Goal: Transaction & Acquisition: Purchase product/service

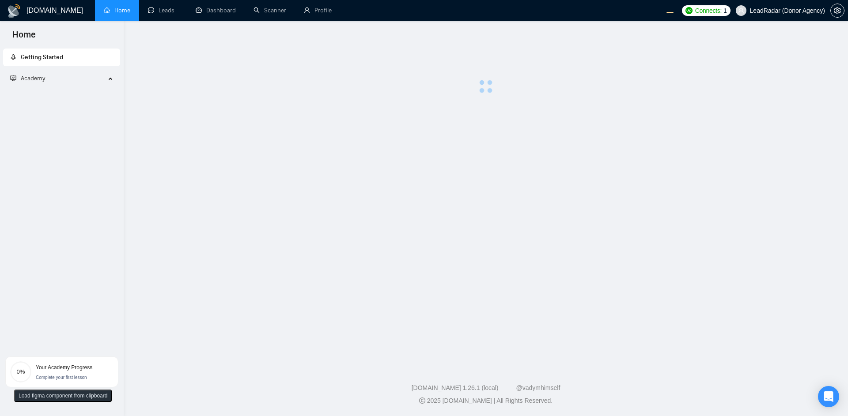
click at [494, 219] on main at bounding box center [486, 191] width 696 height 313
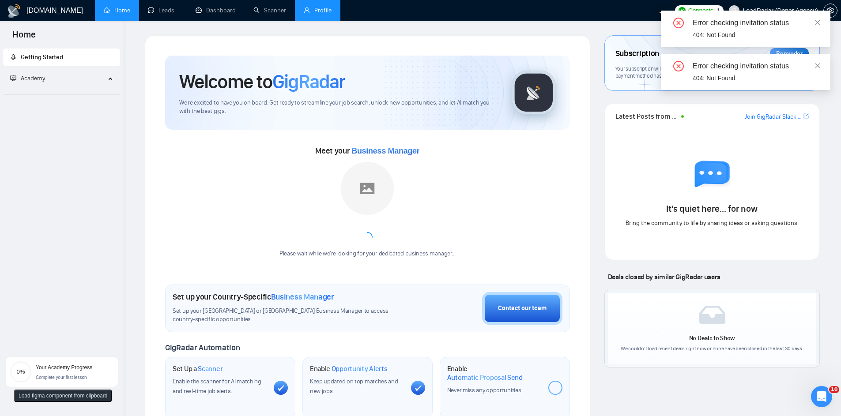
click at [315, 14] on link "Profile" at bounding box center [318, 11] width 28 height 8
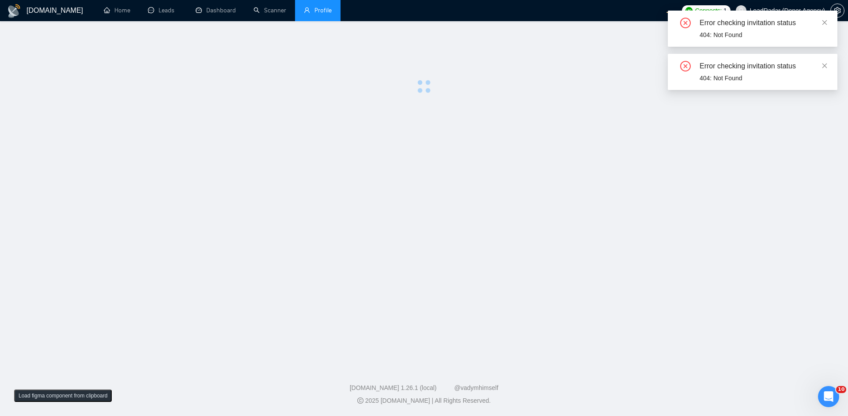
click at [825, 22] on div "Error checking invitation status 404: Not Found" at bounding box center [753, 29] width 170 height 36
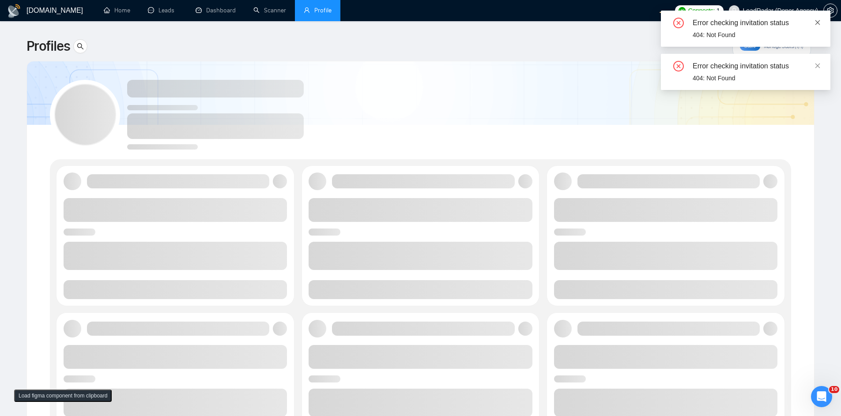
click at [817, 22] on icon "close" at bounding box center [817, 22] width 5 height 5
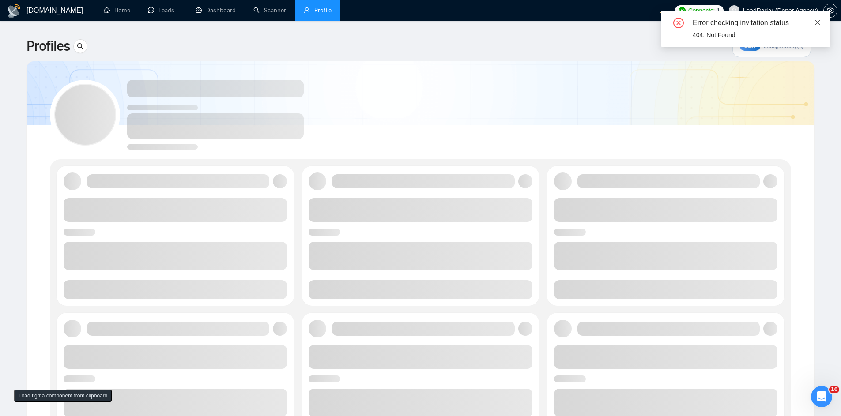
click at [816, 24] on icon "close" at bounding box center [817, 22] width 5 height 5
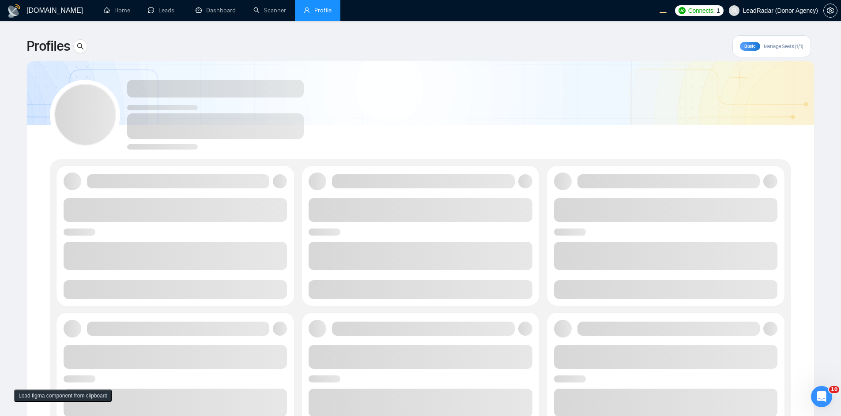
click at [475, 128] on div at bounding box center [420, 111] width 741 height 78
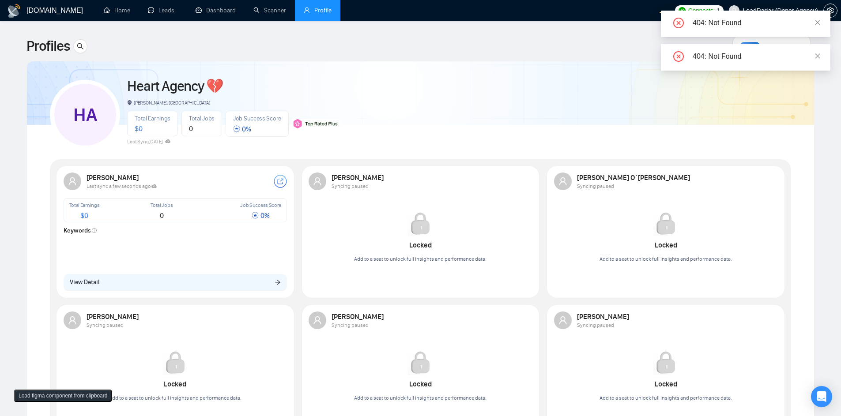
click at [821, 55] on div "404: Not Found" at bounding box center [746, 57] width 170 height 26
click at [819, 54] on icon "close" at bounding box center [818, 56] width 6 height 6
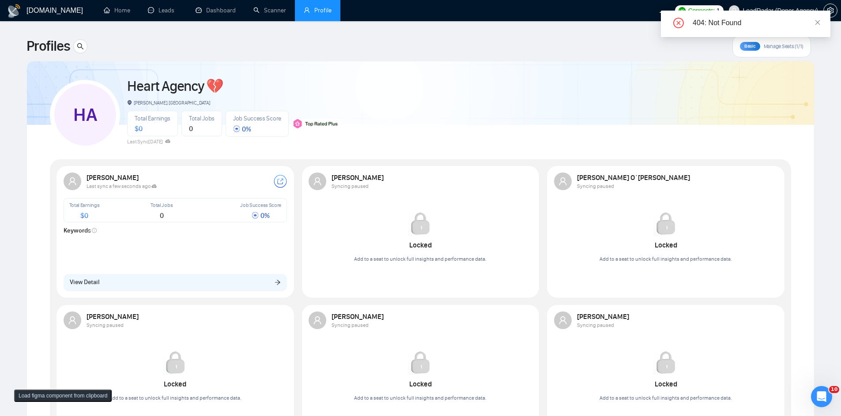
click at [821, 25] on div "404: Not Found" at bounding box center [746, 24] width 170 height 26
click at [817, 25] on icon "close" at bounding box center [818, 22] width 6 height 6
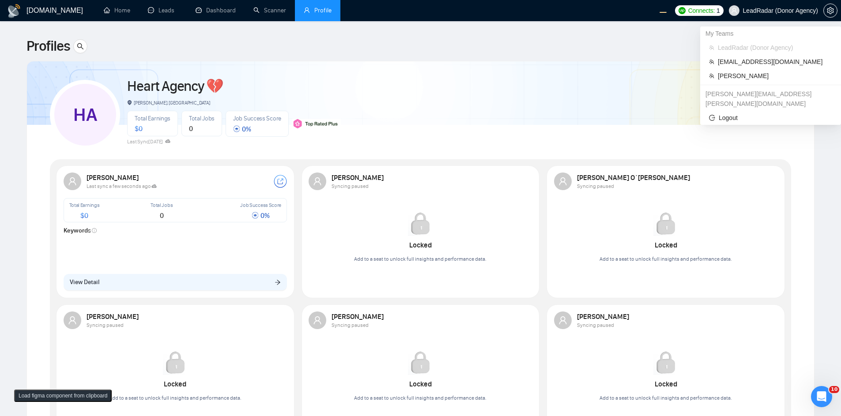
click at [764, 11] on span "LeadRadar (Donor Agency)" at bounding box center [780, 11] width 75 height 0
click at [747, 76] on span "Robert O'Kruk" at bounding box center [775, 76] width 114 height 10
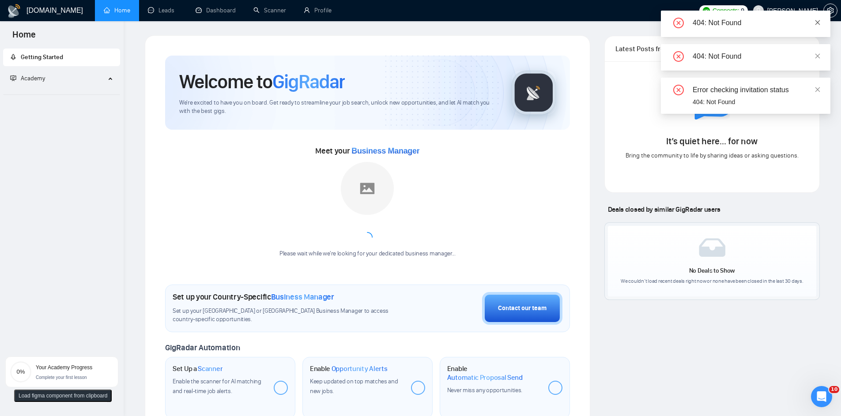
click at [818, 19] on link at bounding box center [818, 23] width 6 height 10
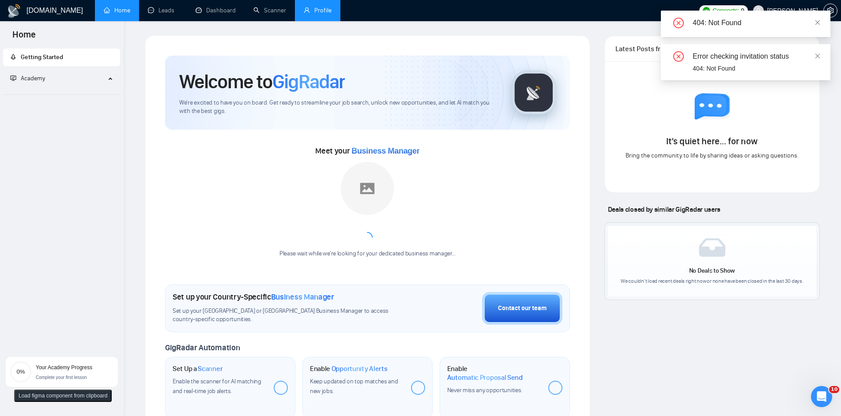
click at [312, 7] on link "Profile" at bounding box center [318, 11] width 28 height 8
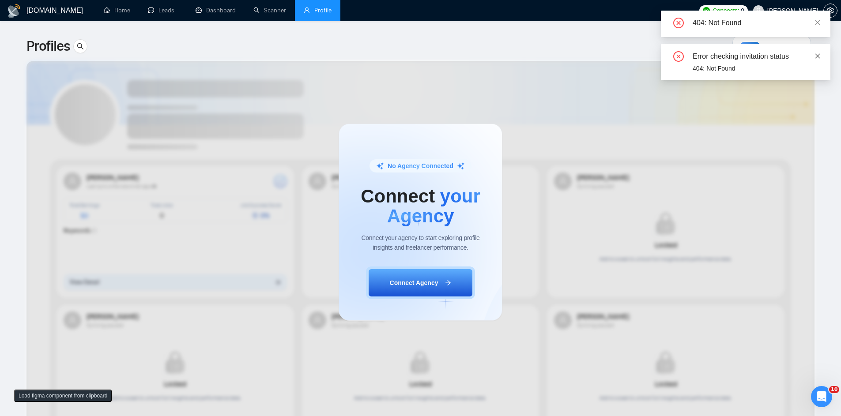
click at [819, 60] on link at bounding box center [818, 56] width 6 height 10
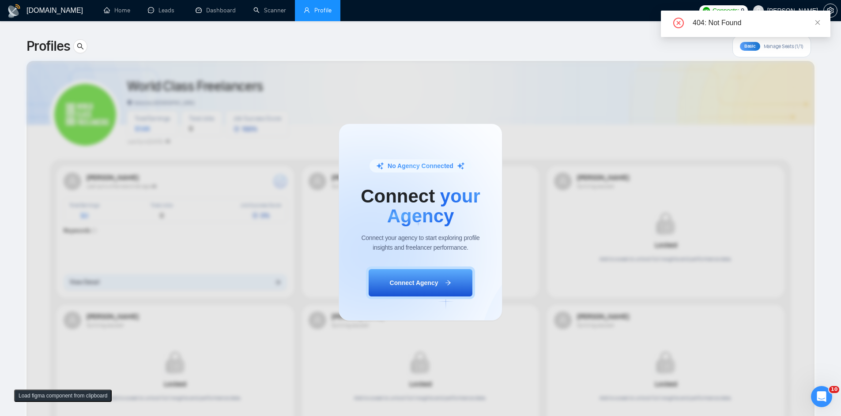
click at [822, 21] on div "404: Not Found" at bounding box center [746, 24] width 170 height 26
click at [818, 22] on icon "close" at bounding box center [818, 22] width 6 height 6
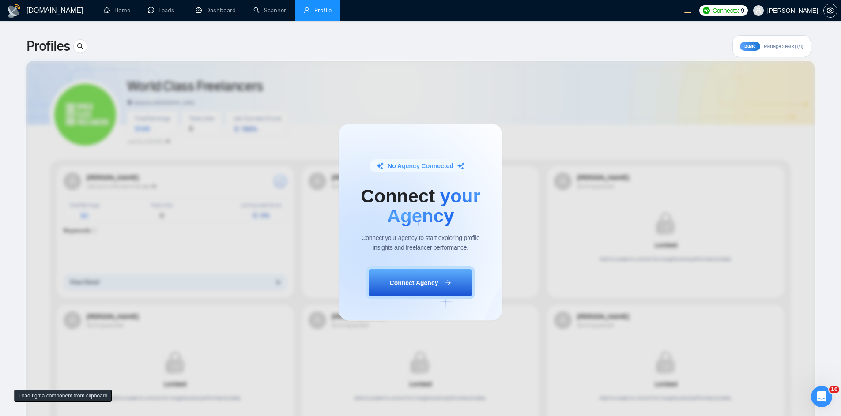
click at [385, 37] on div "No Agency Connected Connect your Agency Connect your agency to start exploring …" at bounding box center [420, 222] width 841 height 388
click at [338, 158] on div "No Agency Connected Connect your Agency Connect your agency to start exploring …" at bounding box center [420, 222] width 841 height 388
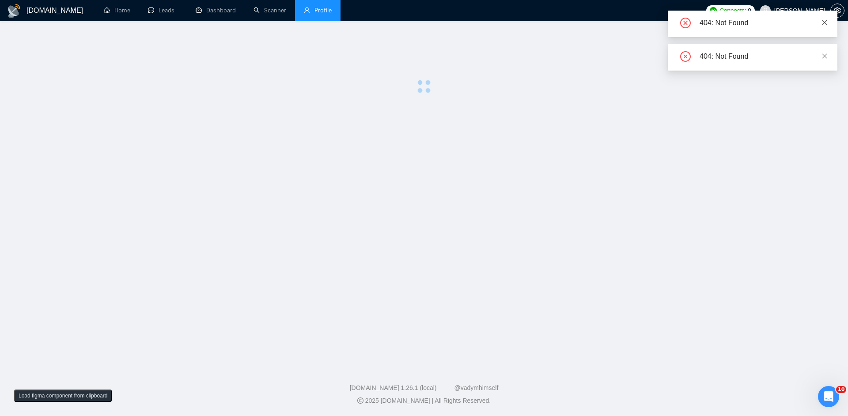
click at [826, 18] on link at bounding box center [824, 23] width 6 height 10
click at [308, 73] on div at bounding box center [423, 64] width 819 height 58
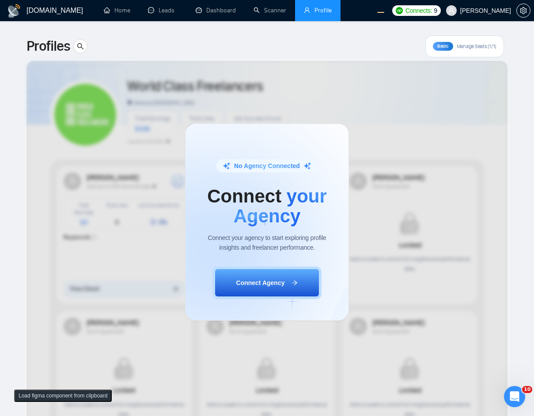
click at [484, 11] on span "[PERSON_NAME]" at bounding box center [485, 11] width 51 height 0
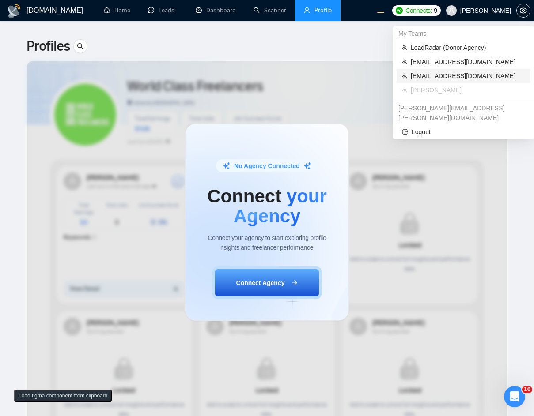
click at [435, 75] on span "[EMAIL_ADDRESS][DOMAIN_NAME]" at bounding box center [468, 76] width 114 height 10
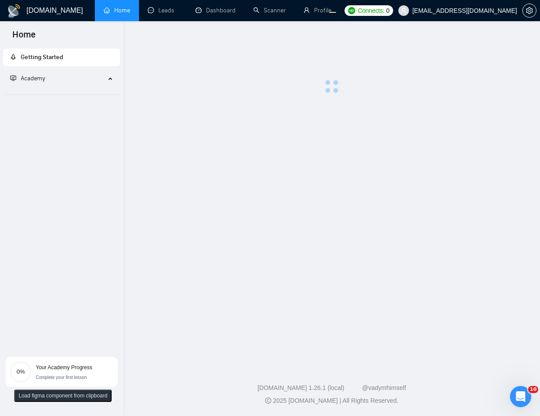
click at [338, 80] on div at bounding box center [332, 86] width 14 height 14
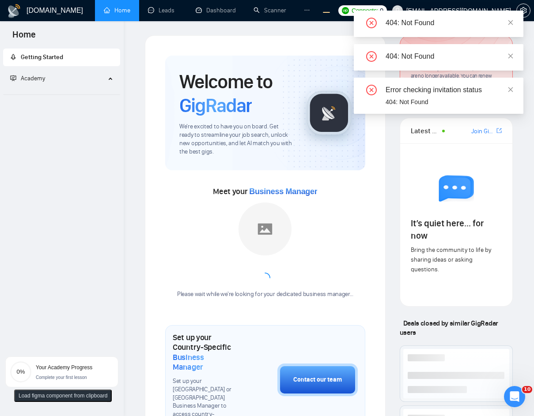
click at [304, 8] on icon "ellipsis" at bounding box center [307, 10] width 6 height 6
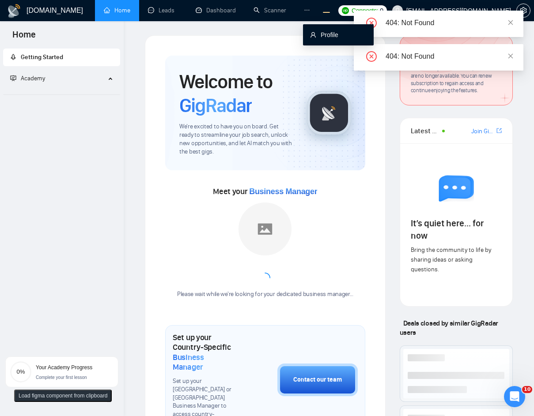
click at [312, 31] on link "Profile" at bounding box center [324, 34] width 28 height 7
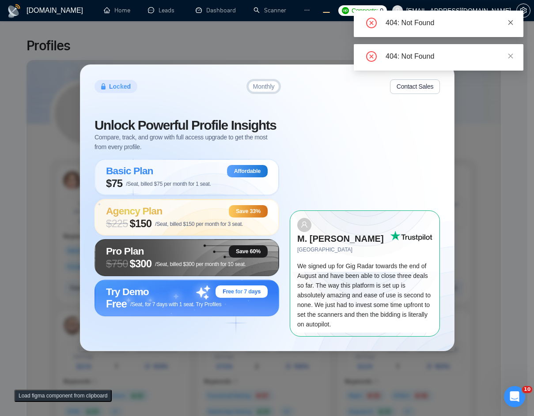
click at [510, 23] on icon "close" at bounding box center [510, 22] width 6 height 6
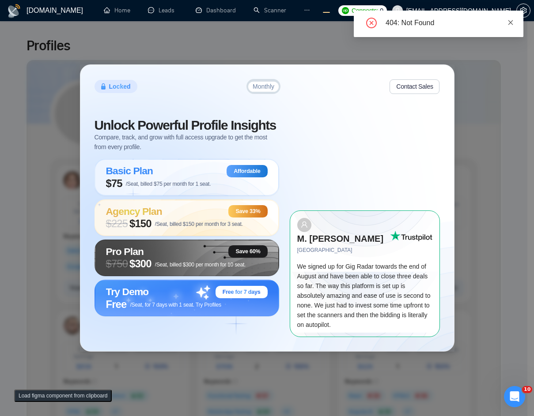
click at [509, 25] on icon "close" at bounding box center [510, 22] width 6 height 6
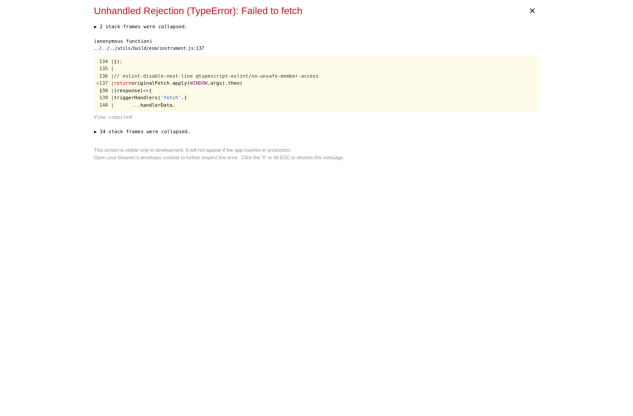
click at [300, 167] on div "× Unhandled Rejection (TypeError): Failed to fetch ▶ 2 stack frames were collap…" at bounding box center [317, 208] width 452 height 416
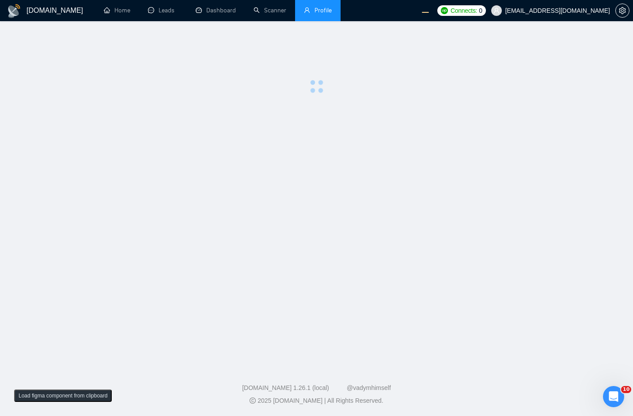
click at [448, 197] on main at bounding box center [316, 191] width 604 height 313
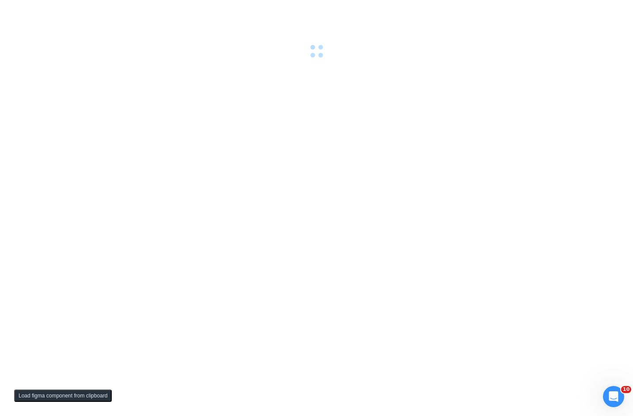
click at [309, 248] on div at bounding box center [316, 208] width 633 height 416
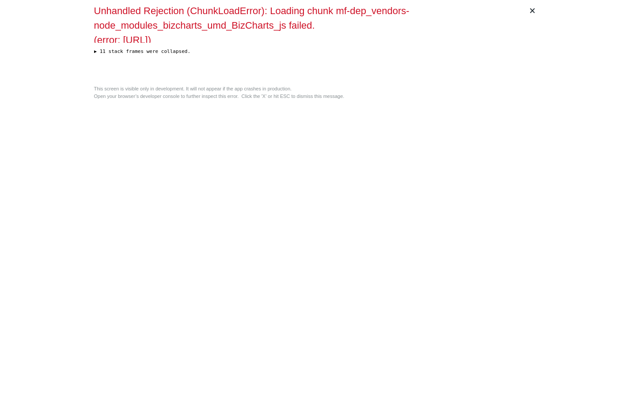
click at [429, 204] on div "× Unhandled Rejection (ChunkLoadError): Loading chunk mf-dep_vendors-node_modul…" at bounding box center [317, 208] width 452 height 416
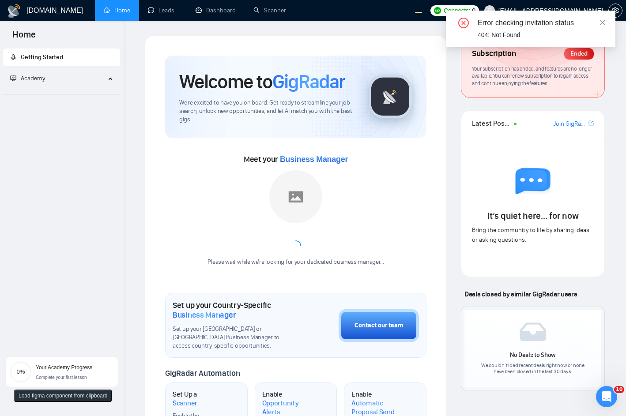
click at [598, 25] on div "Error checking invitation status" at bounding box center [541, 23] width 127 height 11
click at [603, 22] on icon "close" at bounding box center [602, 22] width 5 height 5
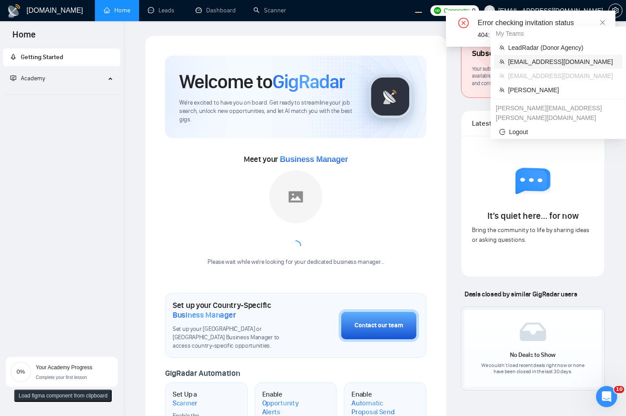
click at [547, 60] on span "[EMAIL_ADDRESS][DOMAIN_NAME]" at bounding box center [562, 62] width 109 height 10
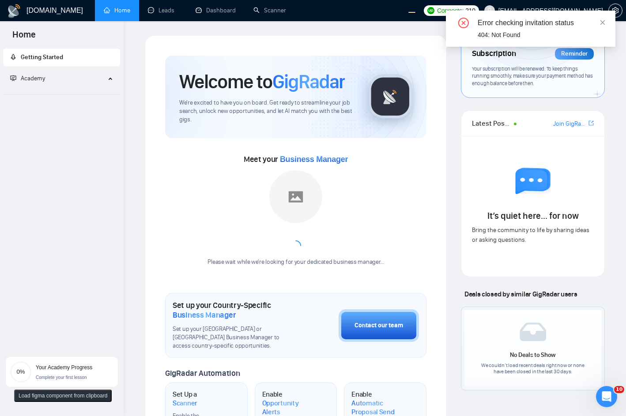
click at [325, 232] on div "Please wait while we're looking for your dedicated business manager..." at bounding box center [295, 218] width 187 height 96
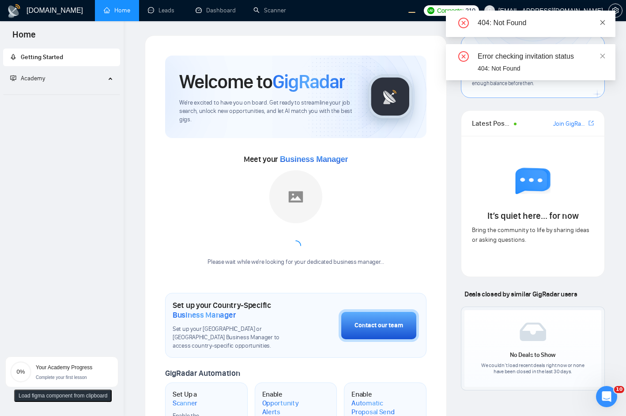
click at [604, 22] on icon "close" at bounding box center [603, 22] width 6 height 6
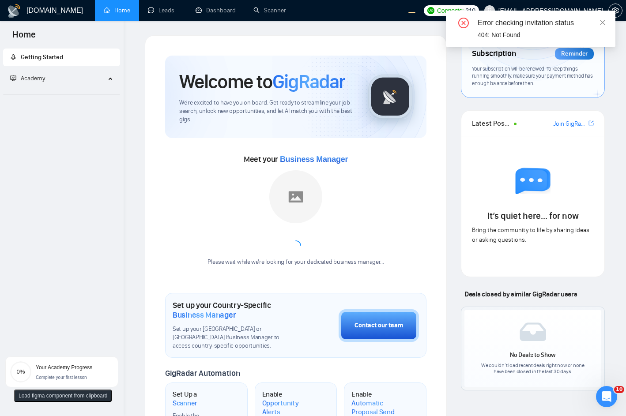
click at [563, 14] on div "Error checking invitation status 404: Not Found" at bounding box center [531, 29] width 170 height 36
click at [607, 23] on div "Error checking invitation status 404: Not Found" at bounding box center [531, 29] width 170 height 36
click at [603, 24] on icon "close" at bounding box center [603, 22] width 6 height 6
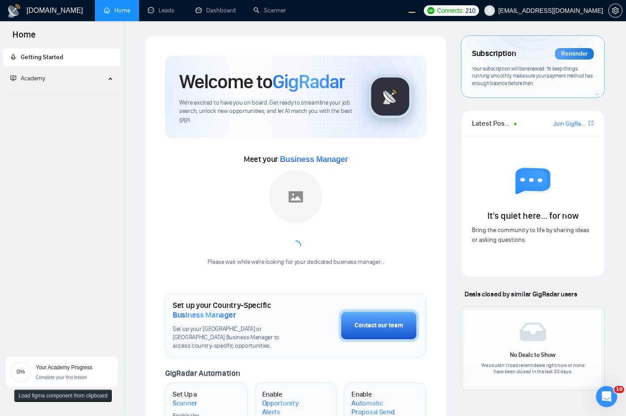
click at [560, 11] on span "workwiseupworkgency@gmail.com" at bounding box center [550, 11] width 105 height 0
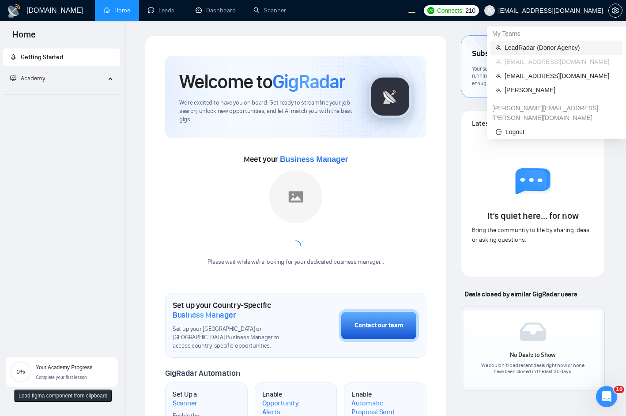
click at [547, 48] on span "LeadRadar (Donor Agency)" at bounding box center [561, 48] width 113 height 10
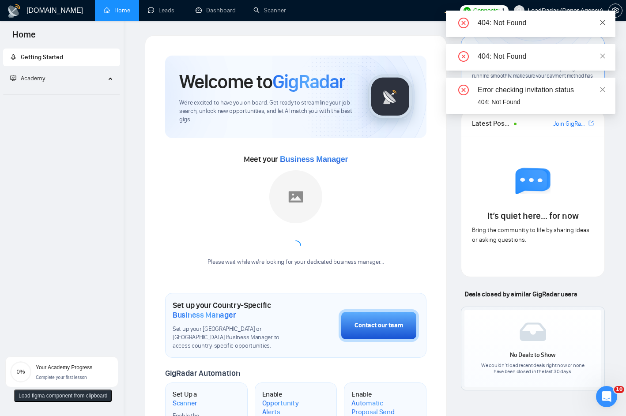
click at [601, 21] on icon "close" at bounding box center [603, 22] width 6 height 6
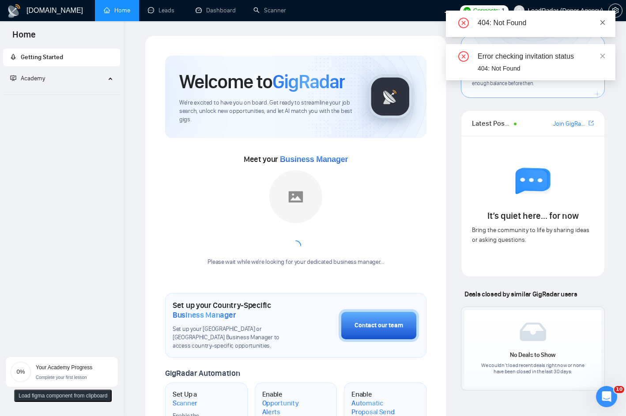
click at [604, 20] on icon "close" at bounding box center [603, 22] width 6 height 6
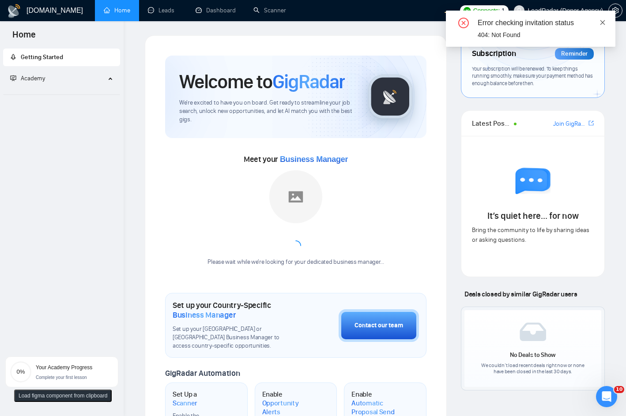
click at [603, 20] on icon "close" at bounding box center [603, 22] width 6 height 6
click at [605, 22] on icon "close" at bounding box center [603, 22] width 6 height 6
click at [601, 24] on icon "close" at bounding box center [602, 22] width 5 height 5
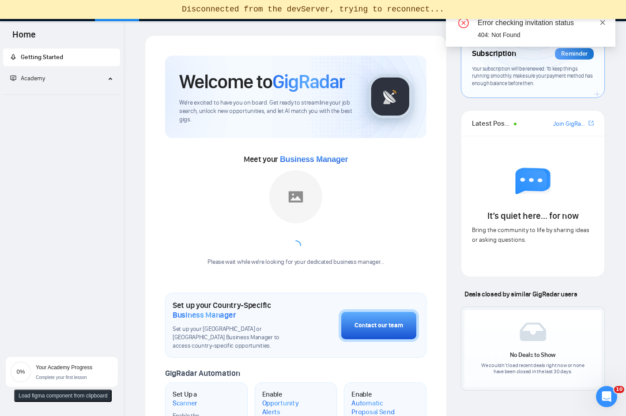
click at [602, 22] on icon "close" at bounding box center [603, 22] width 6 height 6
click at [604, 24] on icon "close" at bounding box center [603, 22] width 6 height 6
click at [606, 21] on div "Error checking invitation status 404: Not Found" at bounding box center [531, 29] width 170 height 36
click at [604, 23] on icon "close" at bounding box center [603, 22] width 6 height 6
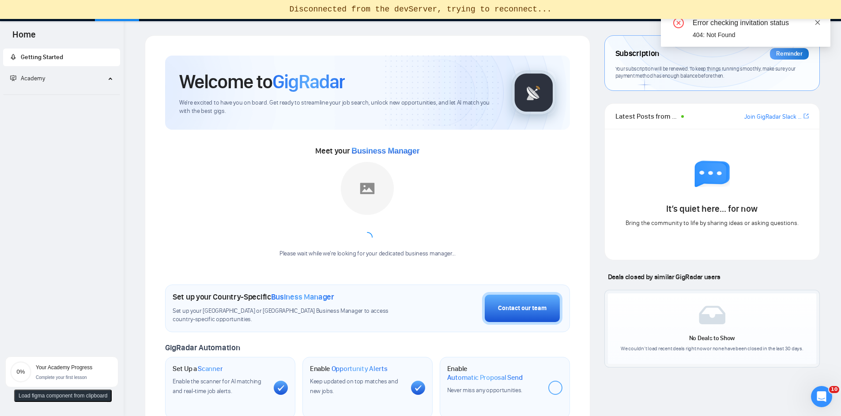
click at [632, 27] on link at bounding box center [818, 23] width 6 height 10
click at [378, 50] on div "Welcome to GigRadar We're excited to have you on board. Get ready to streamline…" at bounding box center [368, 330] width 426 height 571
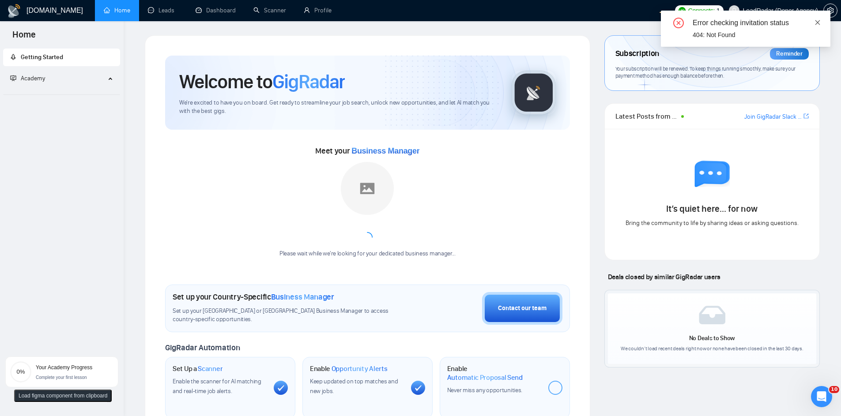
click at [817, 26] on link at bounding box center [818, 23] width 6 height 10
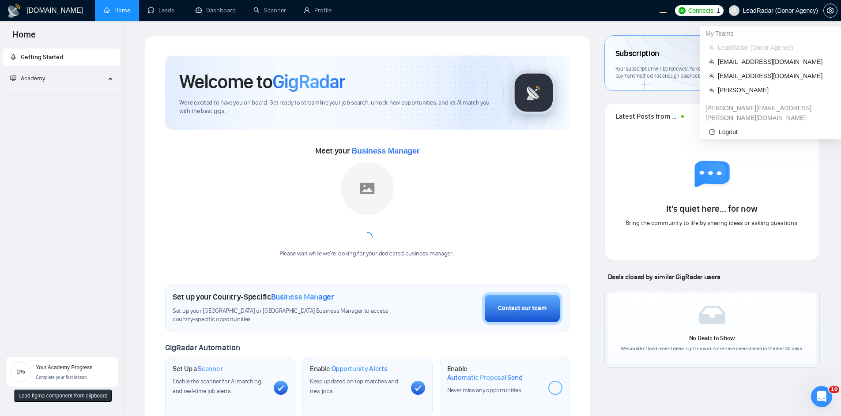
click at [779, 11] on span "LeadRadar (Donor Agency)" at bounding box center [780, 11] width 75 height 0
click at [762, 63] on span "[EMAIL_ADDRESS][DOMAIN_NAME]" at bounding box center [775, 62] width 114 height 10
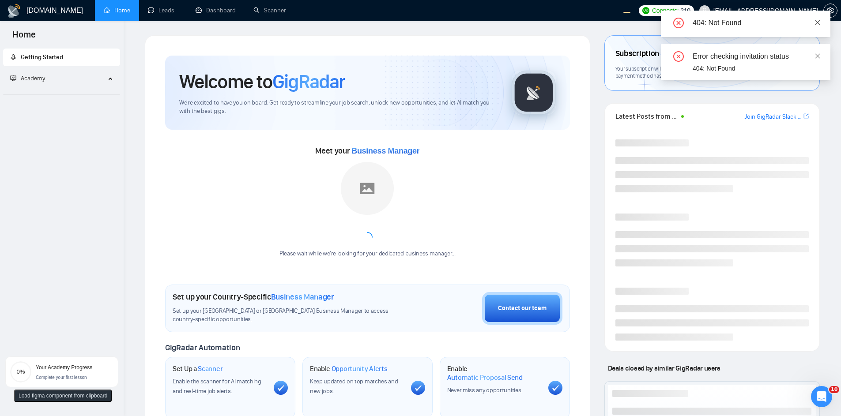
click at [820, 25] on icon "close" at bounding box center [818, 22] width 6 height 6
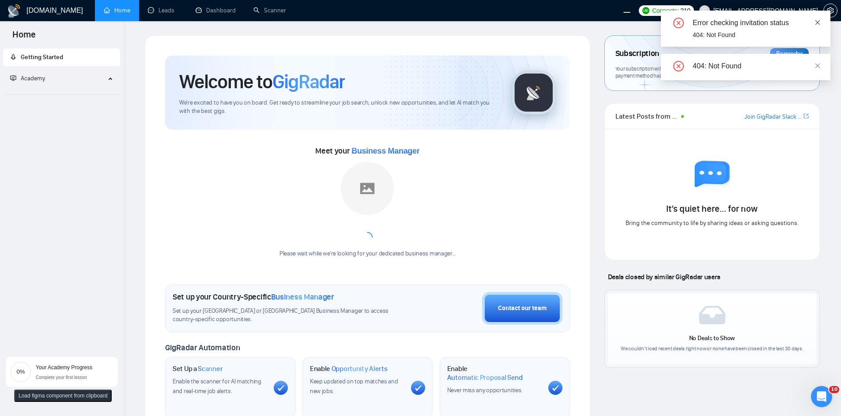
click at [819, 20] on icon "close" at bounding box center [818, 22] width 6 height 6
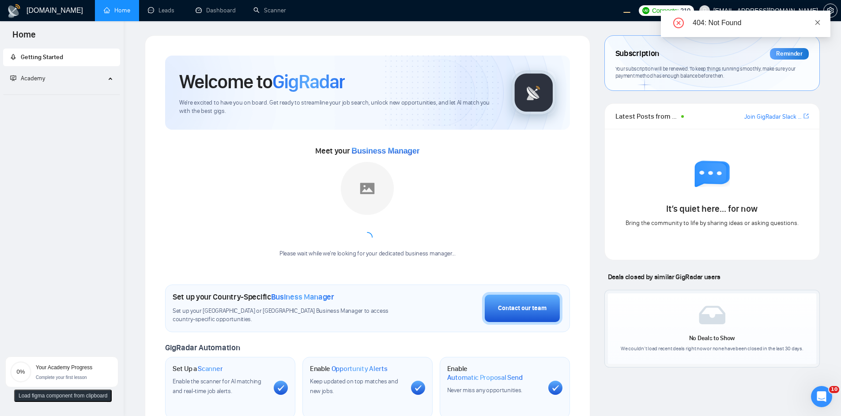
click at [816, 23] on icon "close" at bounding box center [818, 22] width 6 height 6
click at [779, 11] on div "Error checking invitation status 404: Not Found" at bounding box center [746, 29] width 170 height 36
click at [821, 22] on div "Error checking invitation status 404: Not Found" at bounding box center [746, 29] width 170 height 36
click at [816, 21] on icon "close" at bounding box center [817, 22] width 5 height 5
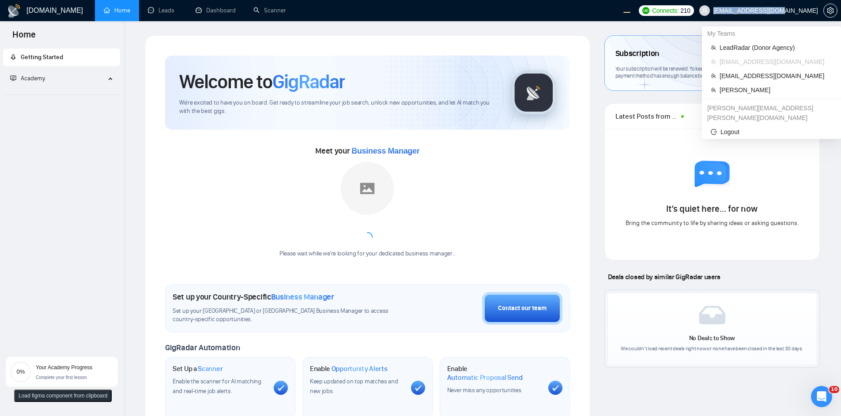
click at [783, 14] on span "[EMAIL_ADDRESS][DOMAIN_NAME]" at bounding box center [758, 10] width 129 height 28
click at [755, 73] on span "[EMAIL_ADDRESS][DOMAIN_NAME]" at bounding box center [776, 76] width 113 height 10
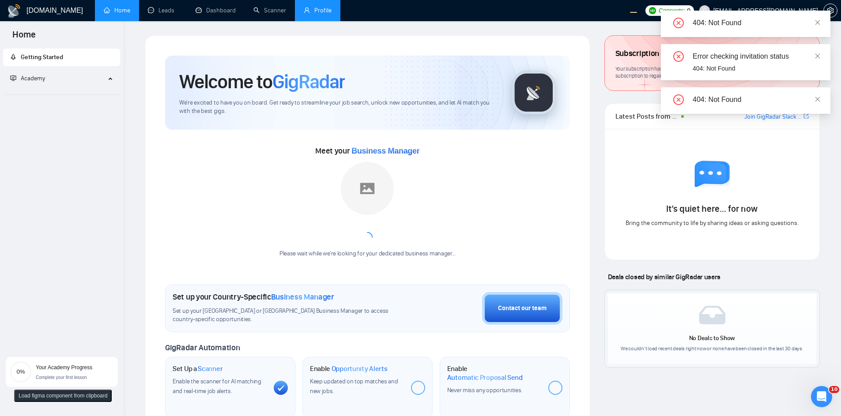
click at [316, 7] on link "Profile" at bounding box center [318, 11] width 28 height 8
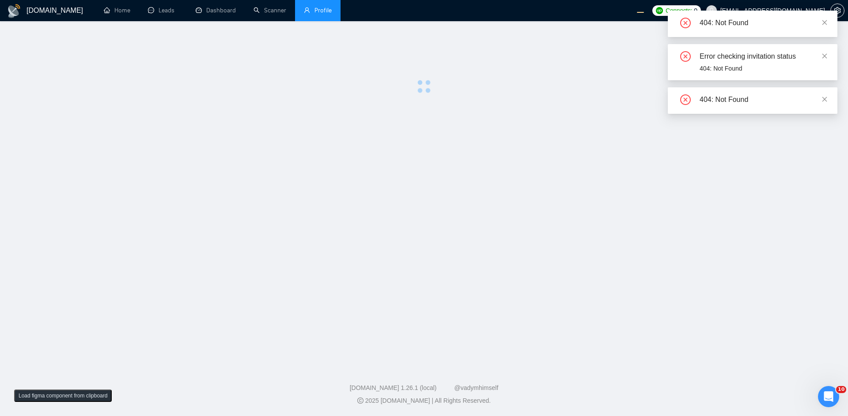
click at [824, 28] on div "404: Not Found" at bounding box center [753, 24] width 170 height 26
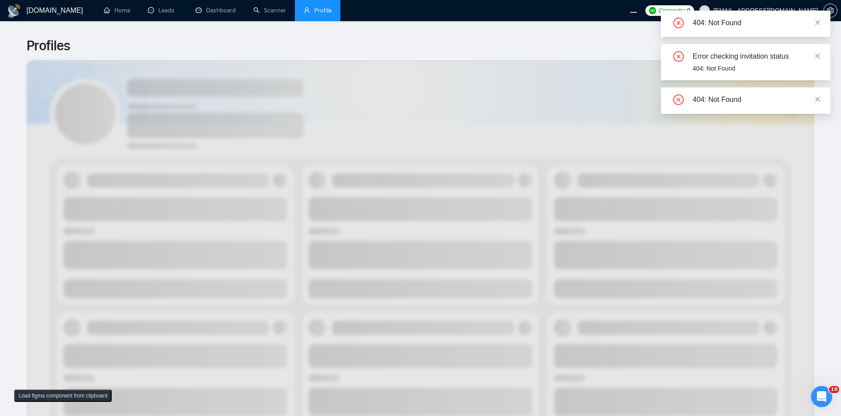
click at [826, 23] on div "404: Not Found" at bounding box center [746, 24] width 170 height 26
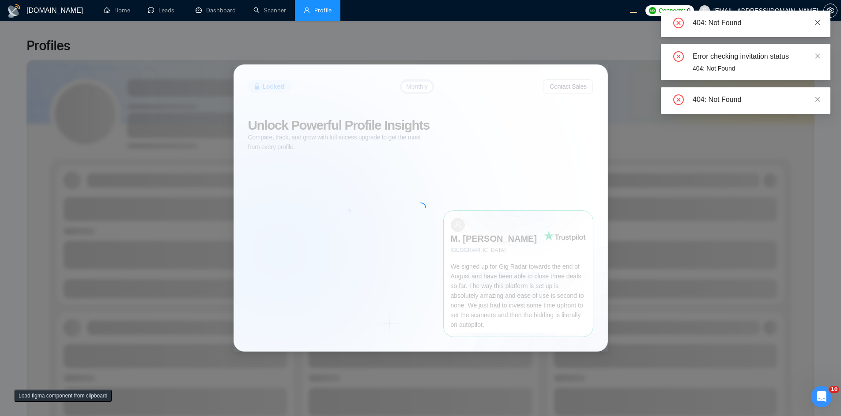
click at [819, 23] on icon "close" at bounding box center [817, 22] width 5 height 5
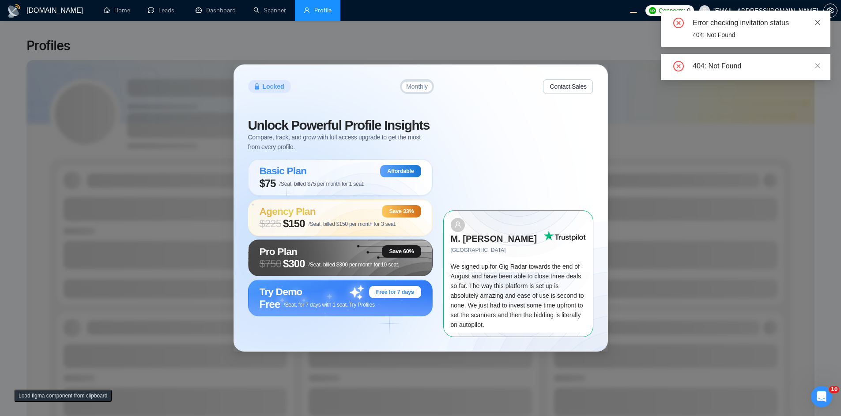
click at [817, 22] on icon "close" at bounding box center [818, 22] width 6 height 6
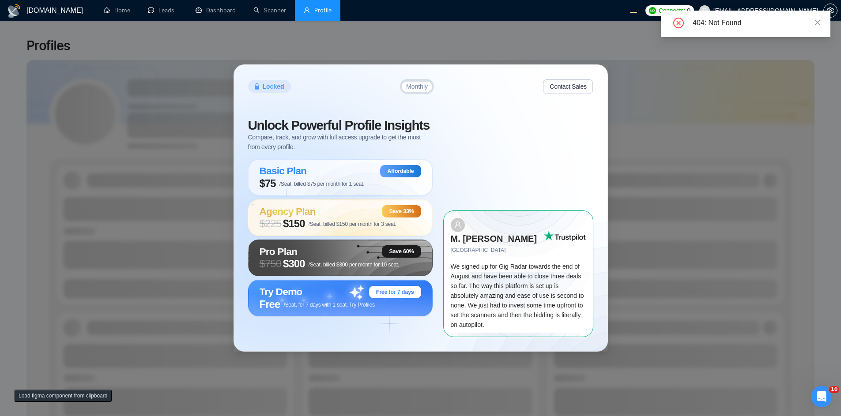
click at [817, 22] on icon "close" at bounding box center [818, 22] width 6 height 6
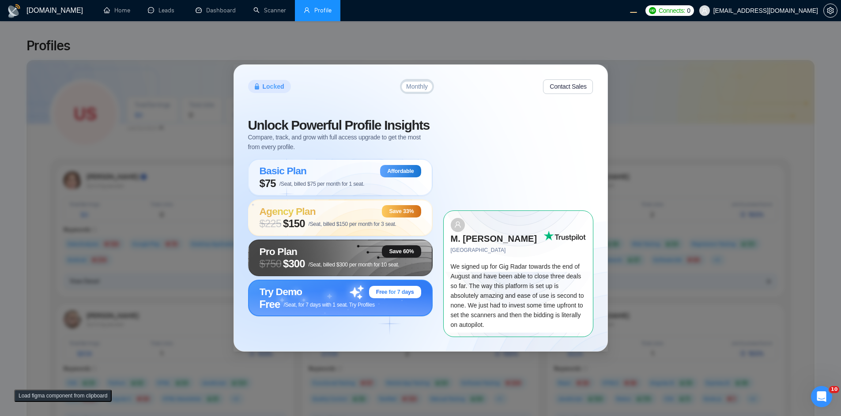
click at [366, 306] on span "Free /Seat, for 7 days with 1 seat. Try Profiles" at bounding box center [317, 304] width 115 height 12
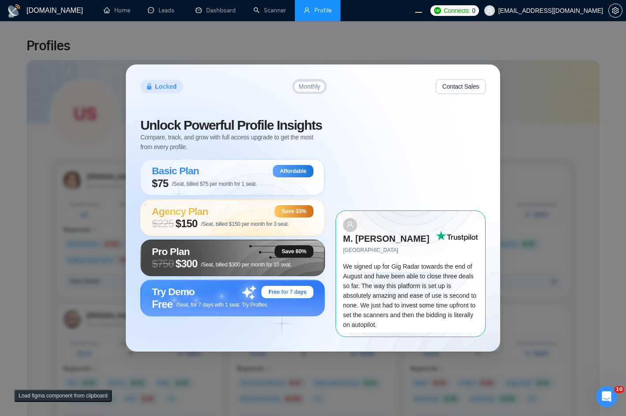
click at [470, 74] on div "Locked Monthly Contact Sales Unlock Powerful Profile Insights Compare, track, a…" at bounding box center [313, 208] width 374 height 286
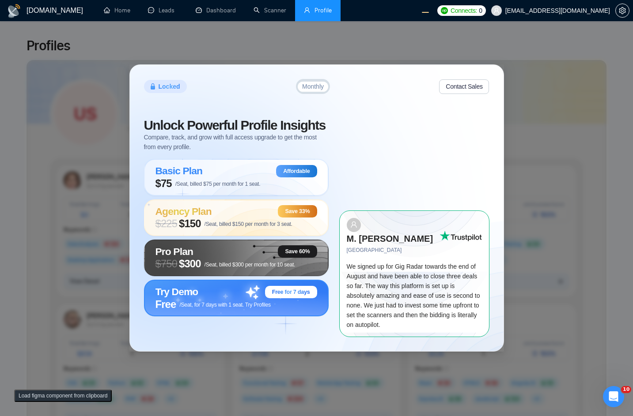
click at [173, 311] on span "Free" at bounding box center [165, 304] width 21 height 12
click at [199, 298] on div "Try Demo Free for 7 days" at bounding box center [236, 292] width 162 height 12
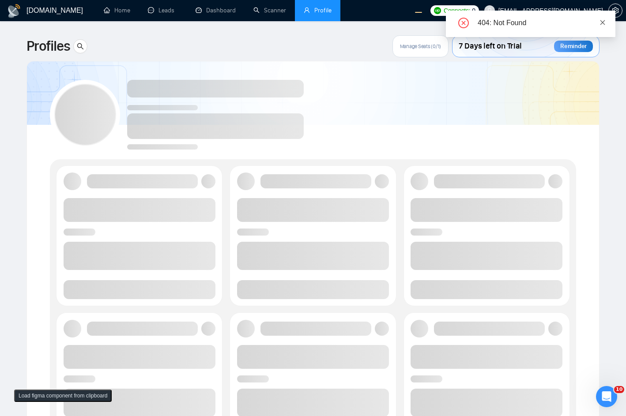
click at [603, 22] on icon "close" at bounding box center [603, 22] width 6 height 6
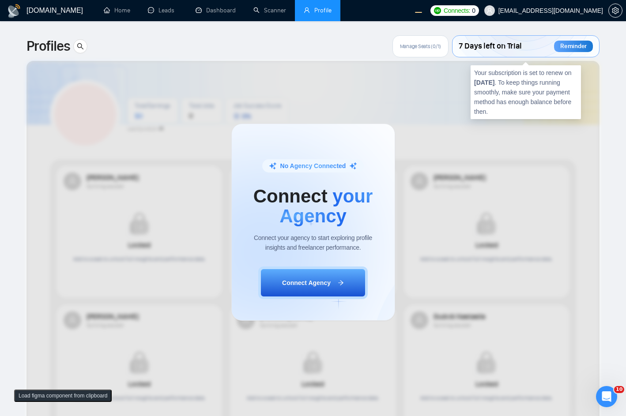
click at [462, 48] on div "No Agency Connected Connect your Agency Connect your agency to start exploring …" at bounding box center [313, 222] width 626 height 388
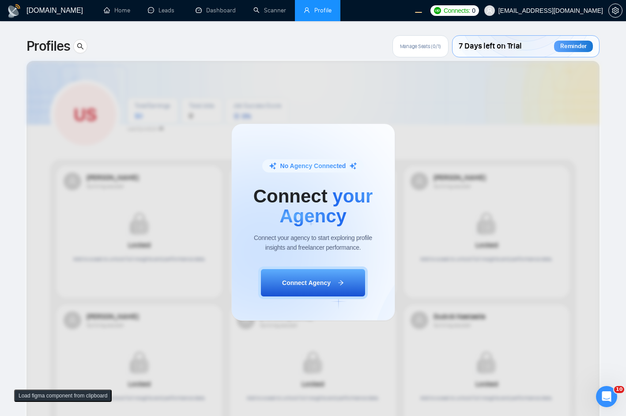
click at [392, 96] on div "No Agency Connected Connect your Agency Connect your agency to start exploring …" at bounding box center [313, 222] width 626 height 388
click at [494, 49] on div "No Agency Connected Connect your Agency Connect your agency to start exploring …" at bounding box center [313, 222] width 626 height 388
click at [437, 109] on div "No Agency Connected Connect your Agency Connect your agency to start exploring …" at bounding box center [313, 222] width 626 height 388
click at [483, 197] on div "No Agency Connected Connect your Agency Connect your agency to start exploring …" at bounding box center [313, 222] width 626 height 388
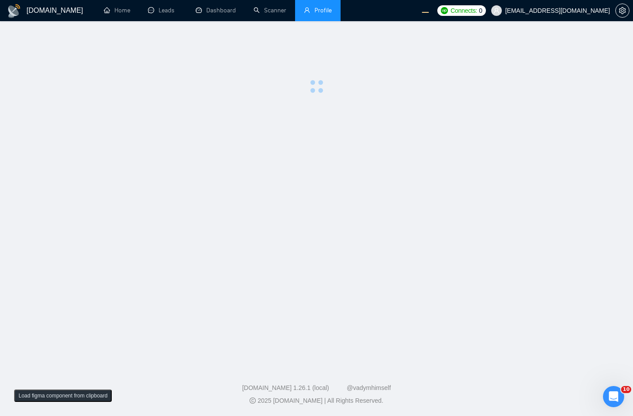
click at [513, 142] on main at bounding box center [316, 191] width 604 height 313
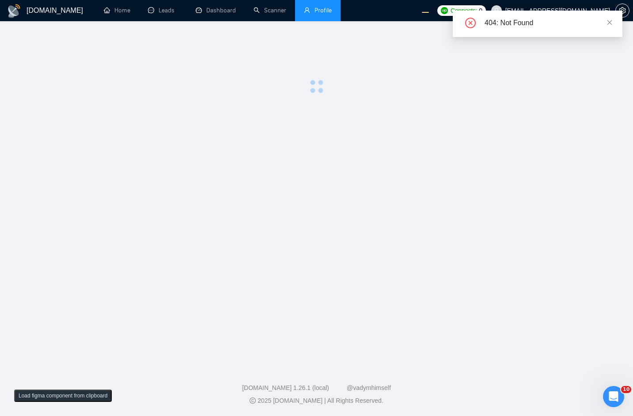
click at [369, 144] on main at bounding box center [316, 191] width 604 height 313
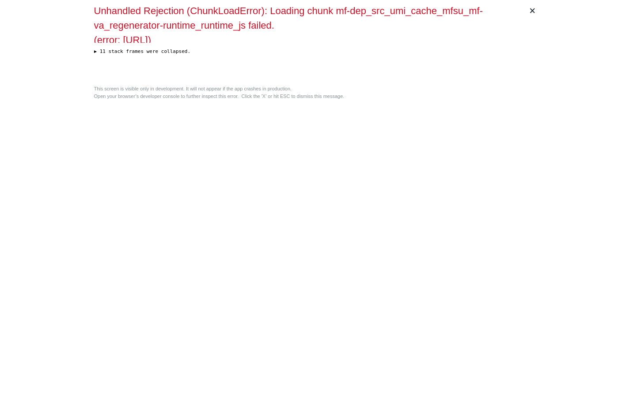
click at [225, 73] on div "Unhandled Rejection (ChunkLoadError): Loading chunk mf-dep_src_umi_cache_mfsu_m…" at bounding box center [316, 43] width 445 height 78
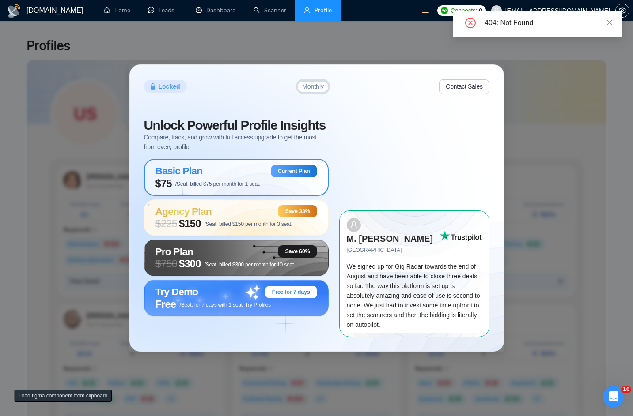
click at [613, 24] on div "404: Not Found" at bounding box center [538, 24] width 170 height 26
click at [607, 22] on icon "close" at bounding box center [609, 22] width 6 height 6
click at [609, 24] on icon "close" at bounding box center [609, 22] width 6 height 6
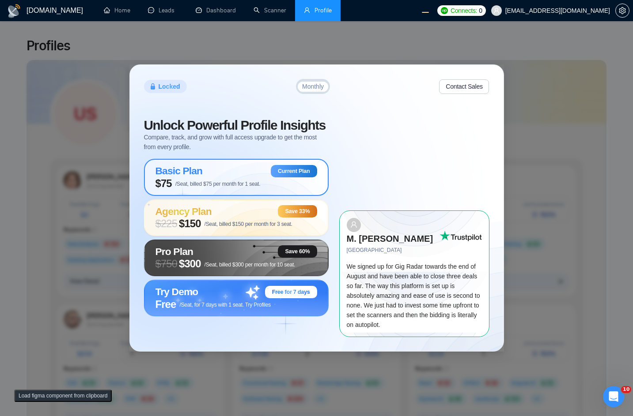
click at [548, 146] on div "Locked Monthly Contact Sales Unlock Powerful Profile Insights Compare, track, a…" at bounding box center [316, 208] width 633 height 416
click at [213, 308] on span "Free /Seat, for 7 days with 1 seat. Try Profiles" at bounding box center [212, 304] width 115 height 12
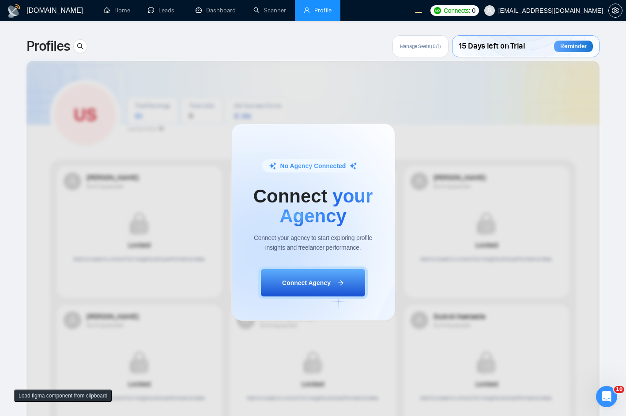
click at [386, 68] on div "No Agency Connected Connect your Agency Connect your agency to start exploring …" at bounding box center [313, 222] width 626 height 388
click at [499, 50] on div "No Agency Connected Connect your Agency Connect your agency to start exploring …" at bounding box center [313, 222] width 626 height 388
click at [574, 42] on div "No Agency Connected Connect your Agency Connect your agency to start exploring …" at bounding box center [313, 222] width 626 height 388
click at [267, 85] on div "No Agency Connected Connect your Agency Connect your agency to start exploring …" at bounding box center [313, 222] width 626 height 388
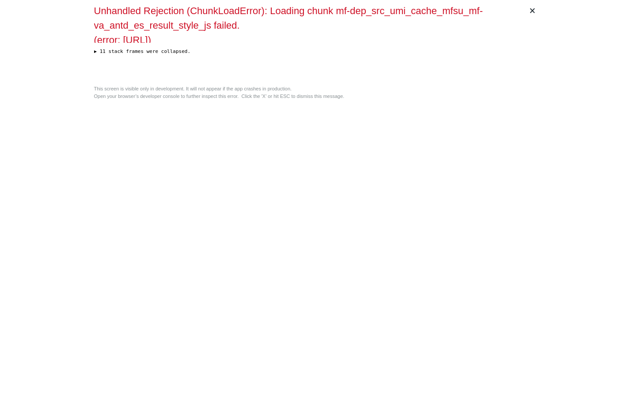
click at [356, 159] on div "× Unhandled Rejection (ChunkLoadError): Loading chunk mf-dep_src_umi_cache_mfsu…" at bounding box center [317, 208] width 452 height 416
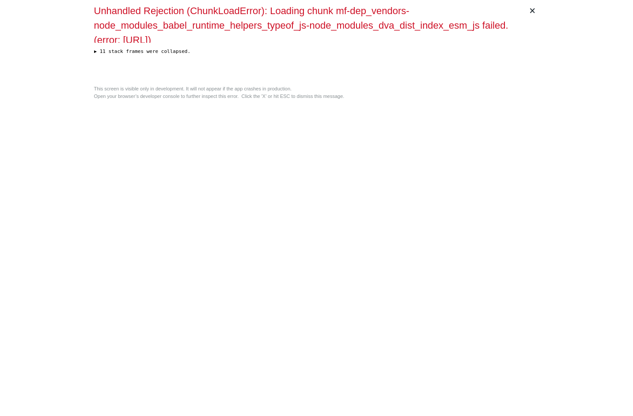
click at [410, 191] on div "× Unhandled Rejection (ChunkLoadError): Loading chunk mf-dep_vendors-node_modul…" at bounding box center [317, 208] width 452 height 416
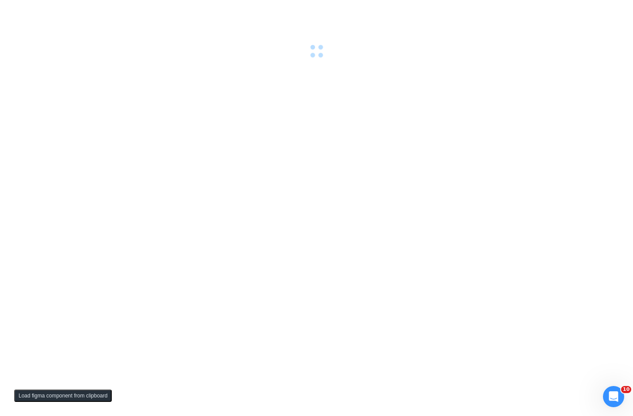
click at [262, 88] on div at bounding box center [316, 208] width 633 height 416
click at [195, 64] on div at bounding box center [316, 208] width 633 height 416
click at [512, 160] on div at bounding box center [316, 208] width 633 height 416
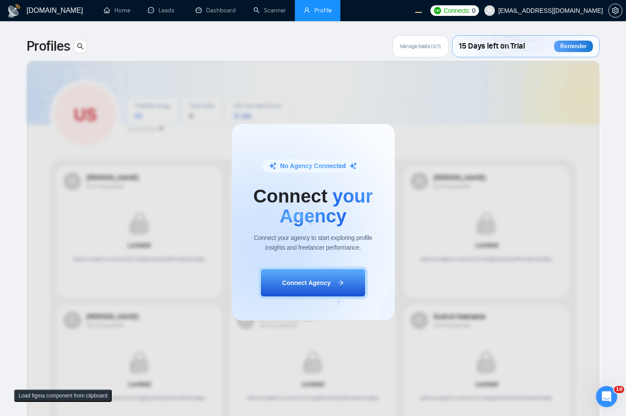
click at [536, 112] on div "No Agency Connected Connect your Agency Connect your agency to start exploring …" at bounding box center [313, 222] width 626 height 388
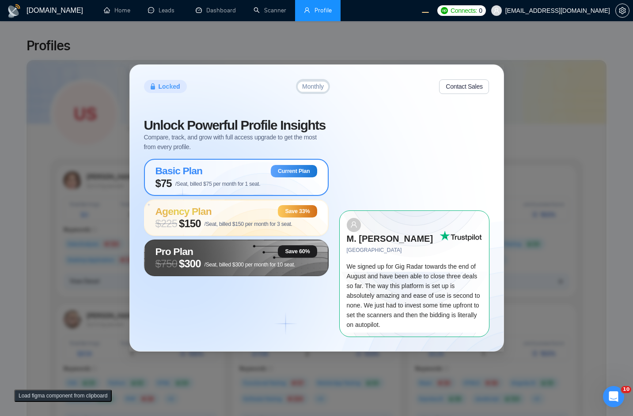
click at [590, 138] on div "Locked Monthly Contact Sales Unlock Powerful Profile Insights Compare, track, a…" at bounding box center [316, 208] width 633 height 416
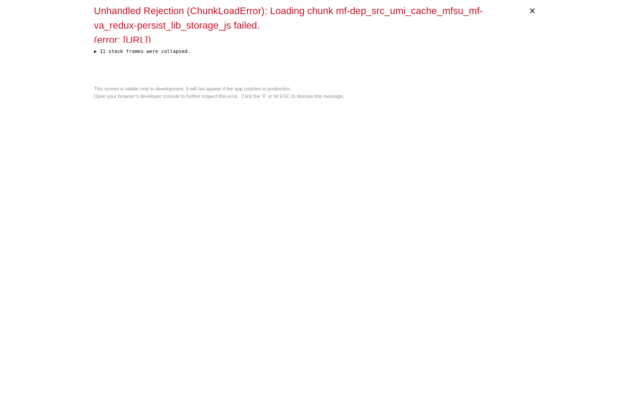
click at [280, 99] on div "× Unhandled Rejection (ChunkLoadError): Loading chunk mf-dep_src_umi_cache_mfsu…" at bounding box center [317, 208] width 452 height 416
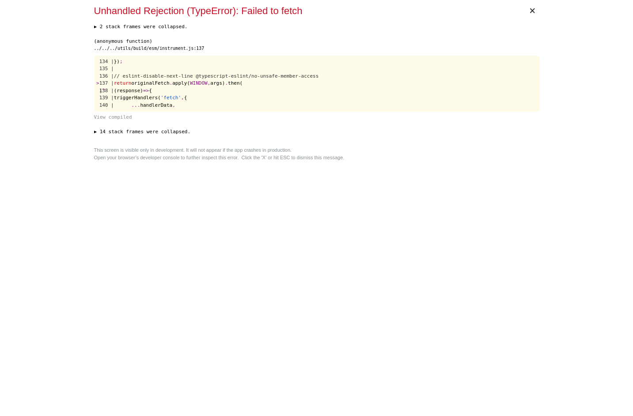
click at [409, 164] on div "× Unhandled Rejection (TypeError): Failed to fetch ▶ 2 stack frames were collap…" at bounding box center [317, 208] width 452 height 416
click at [520, 284] on div "× Unhandled Rejection (TypeError): Failed to fetch ▶ 2 stack frames were collap…" at bounding box center [317, 208] width 452 height 416
click at [172, 189] on div "× Unhandled Rejection (TypeError): Failed to fetch ▶ 2 stack frames were collap…" at bounding box center [317, 208] width 452 height 416
click at [282, 210] on div "× Unhandled Rejection (TypeError): Failed to fetch ▶ 2 stack frames were collap…" at bounding box center [317, 208] width 452 height 416
click at [358, 315] on div "× Unhandled Rejection (TypeError): Failed to fetch ▶ 2 stack frames were collap…" at bounding box center [317, 208] width 452 height 416
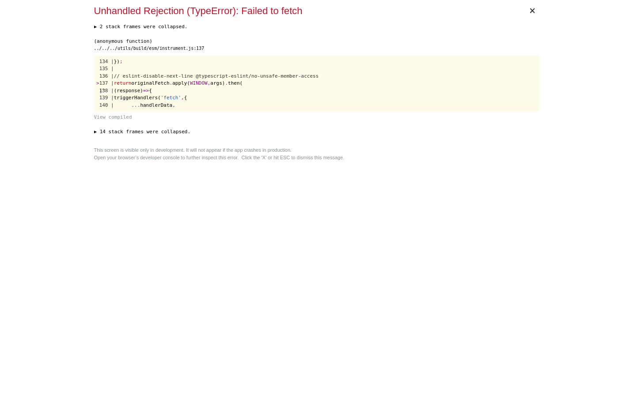
click at [299, 52] on div "../../../utils/build/esm/instrument.js:137" at bounding box center [316, 48] width 445 height 7
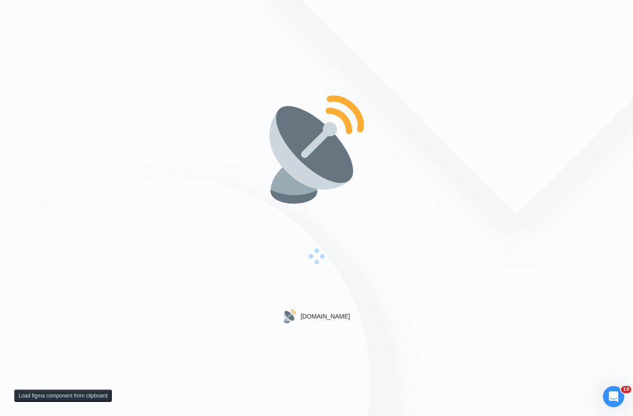
click at [262, 138] on img at bounding box center [316, 149] width 113 height 113
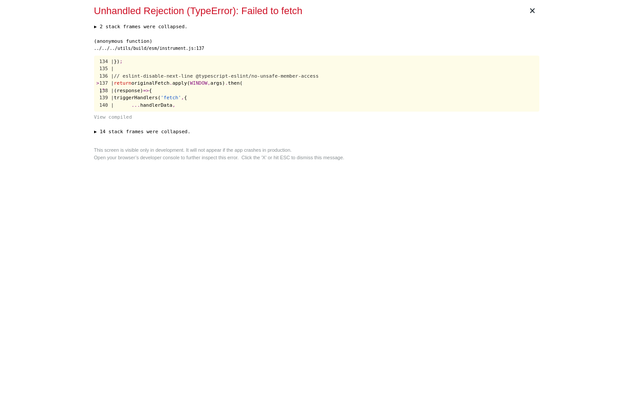
click at [369, 233] on div "× Unhandled Rejection (TypeError): Failed to fetch ▶ 2 stack frames were collap…" at bounding box center [317, 208] width 452 height 416
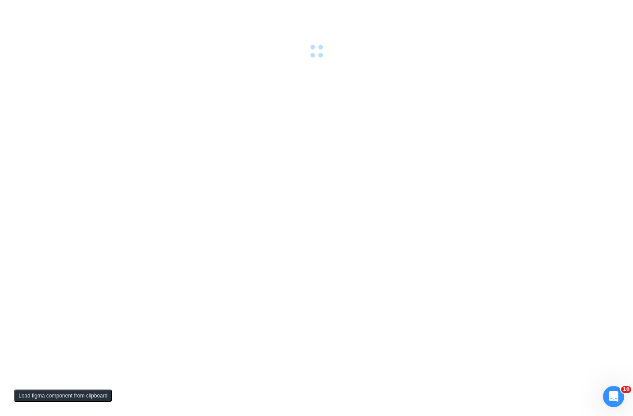
click at [291, 171] on div at bounding box center [316, 208] width 633 height 416
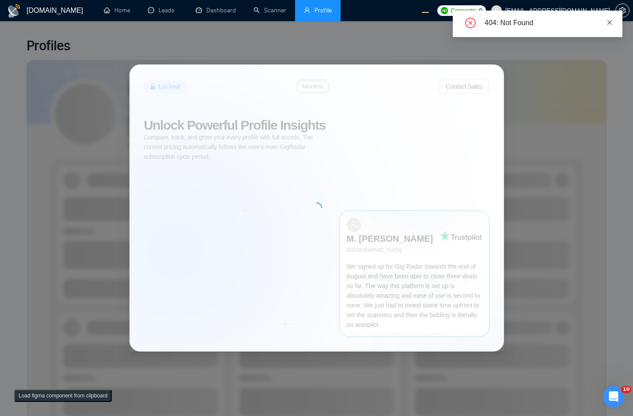
click at [609, 22] on icon "close" at bounding box center [609, 22] width 5 height 5
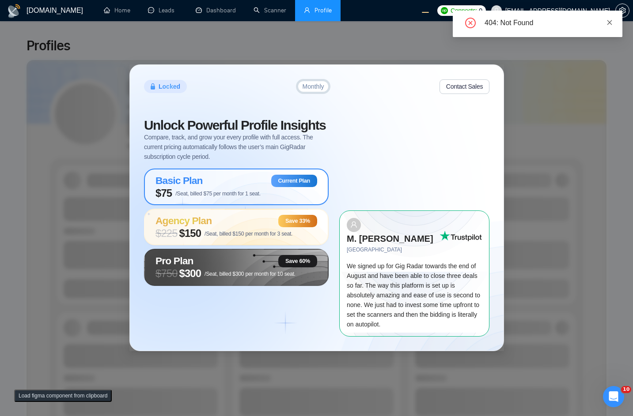
click at [608, 22] on icon "close" at bounding box center [609, 22] width 6 height 6
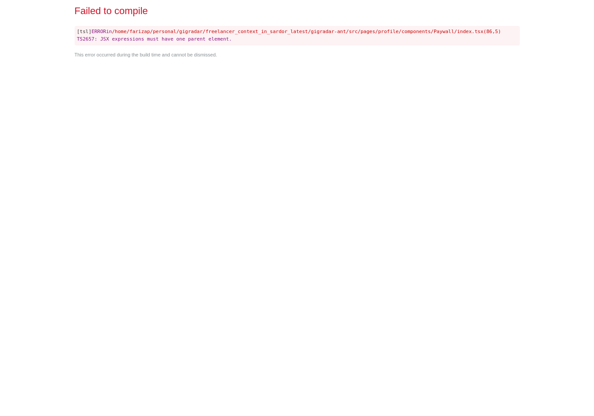
click at [327, 132] on div "Failed to compile [tsl] ERROR in /home/farizap/personal/gigradar/freelancer_con…" at bounding box center [297, 208] width 452 height 416
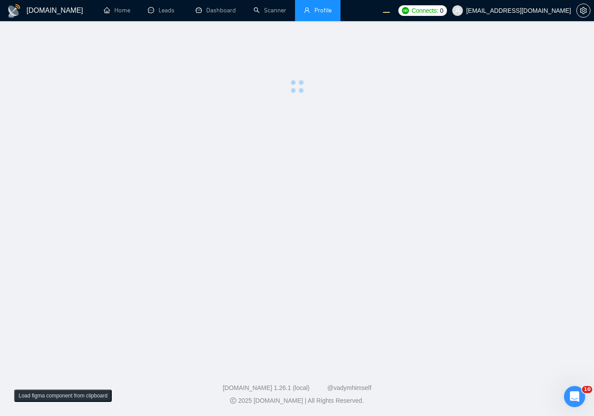
click at [370, 233] on main at bounding box center [297, 191] width 566 height 313
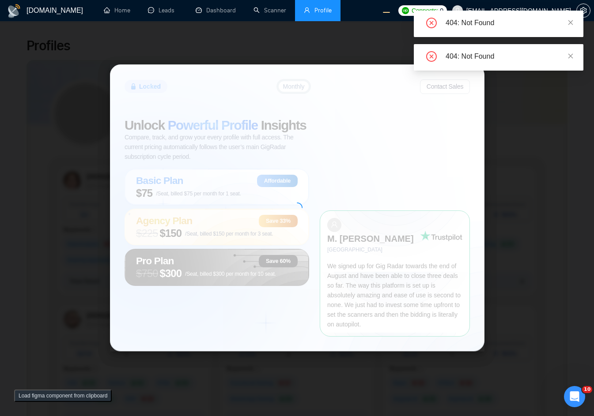
click at [535, 167] on div "Locked Monthly Contact Sales Unlock Powerful Profile Insights Compare, track, a…" at bounding box center [297, 208] width 594 height 416
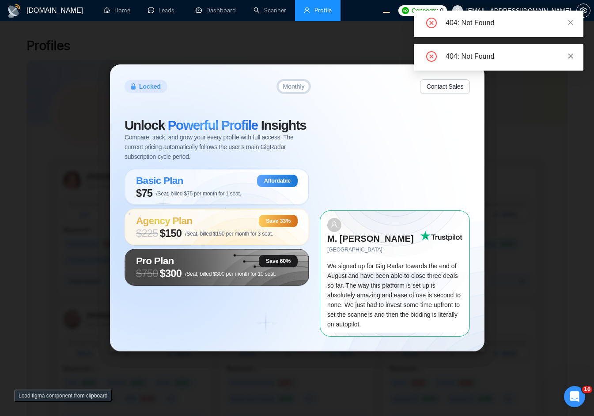
click at [571, 52] on link at bounding box center [570, 56] width 6 height 10
click at [572, 23] on icon "close" at bounding box center [570, 22] width 6 height 6
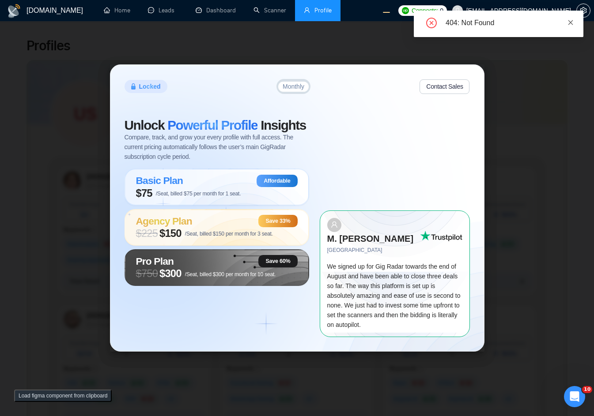
click at [570, 24] on icon "close" at bounding box center [570, 22] width 6 height 6
click at [559, 90] on div "Locked Monthly Contact Sales Unlock Powerful Profile Insights Compare, track, a…" at bounding box center [297, 208] width 594 height 416
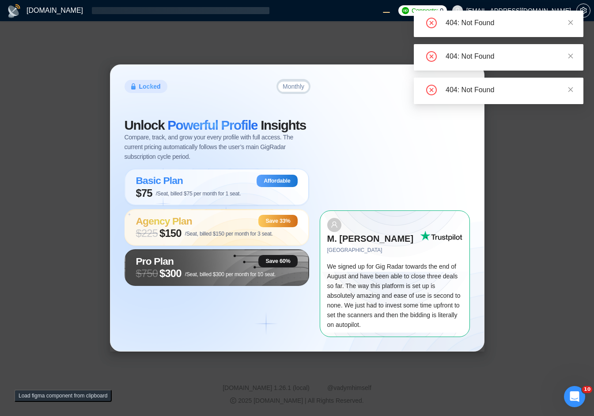
click at [309, 56] on div "Locked Monthly Contact Sales Unlock Powerful Profile Insights Compare, track, a…" at bounding box center [297, 208] width 594 height 416
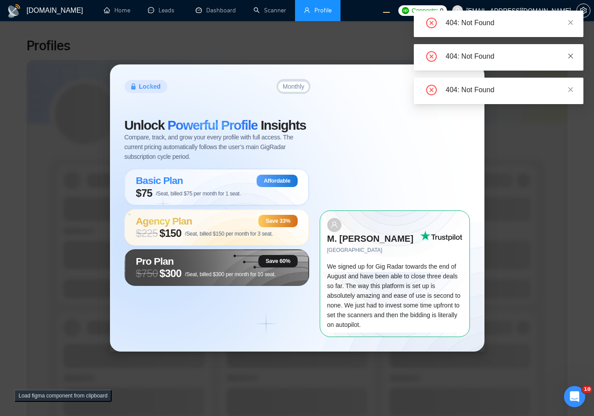
click at [571, 57] on icon "close" at bounding box center [570, 56] width 6 height 6
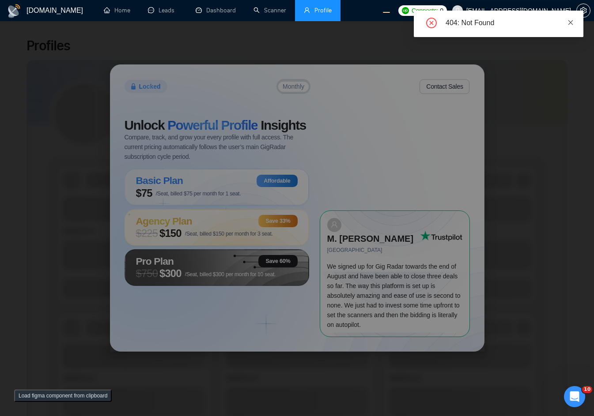
drag, startPoint x: 570, startPoint y: 18, endPoint x: 569, endPoint y: 45, distance: 27.0
click at [570, 18] on link at bounding box center [570, 23] width 6 height 10
click at [565, 28] on div "404: Not Found" at bounding box center [508, 23] width 127 height 11
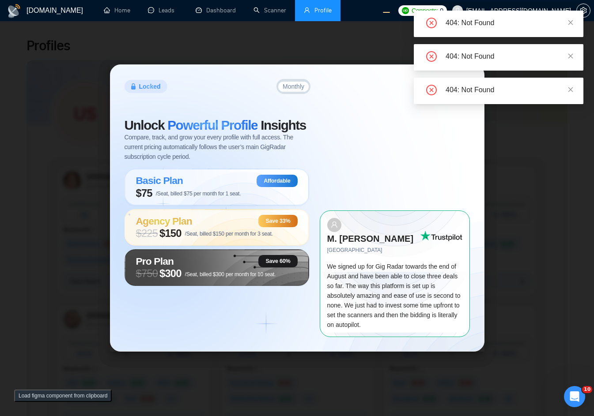
click at [204, 53] on div "Locked Monthly Contact Sales Unlock Powerful Profile Insights Compare, track, a…" at bounding box center [297, 208] width 594 height 416
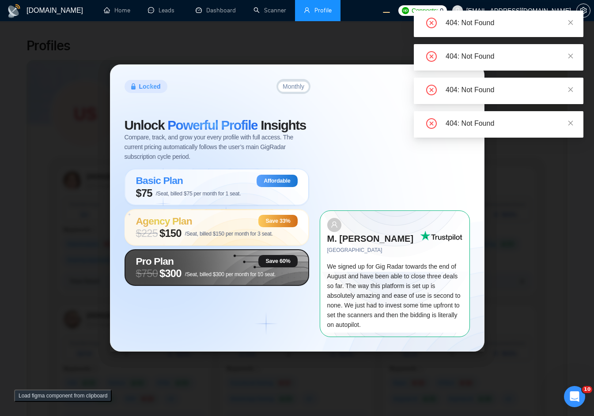
click at [226, 268] on div "Pro Plan Save 60%" at bounding box center [217, 261] width 162 height 12
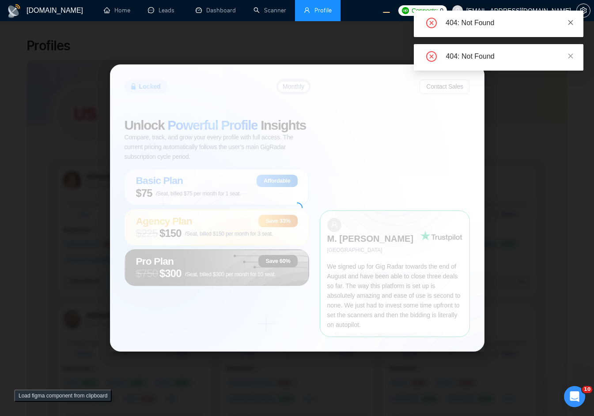
click at [571, 24] on icon "close" at bounding box center [570, 22] width 6 height 6
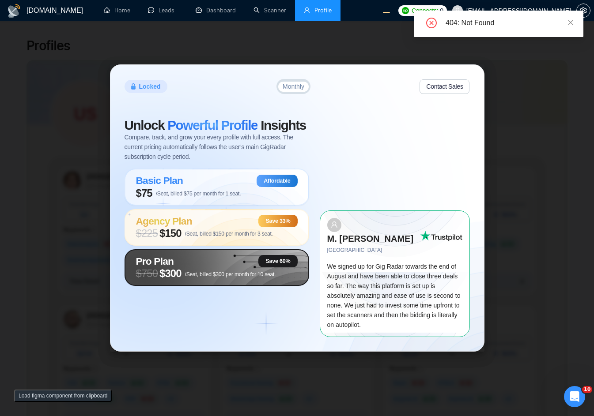
click at [240, 275] on span "$ 750 $300 /Seat, billed $300 per month for 10 seat." at bounding box center [206, 274] width 140 height 12
click at [223, 278] on span "/Seat, billed $300 per month for 10 seat." at bounding box center [230, 275] width 91 height 6
click at [519, 165] on div "Locked Monthly Contact Sales Unlock Powerful Profile Insights Compare, track, a…" at bounding box center [297, 208] width 594 height 416
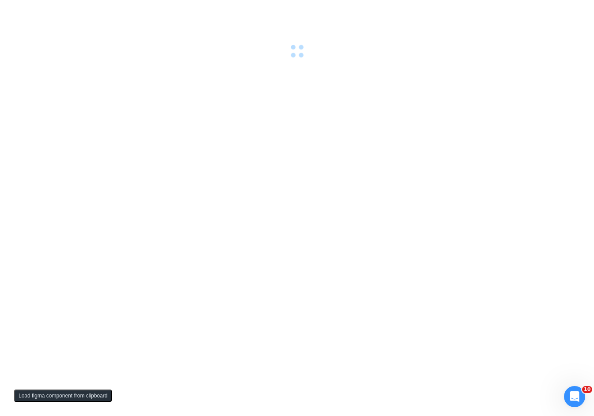
click at [502, 228] on div at bounding box center [297, 208] width 594 height 416
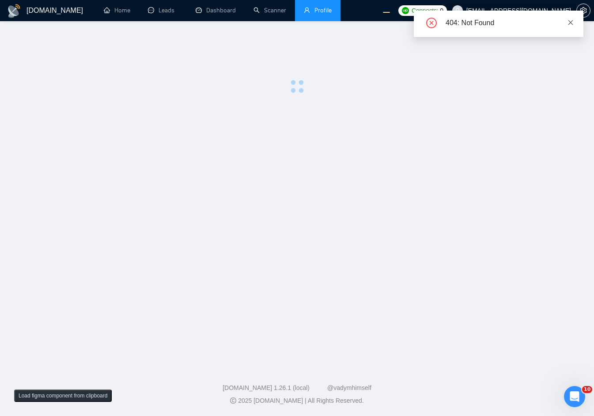
click at [571, 21] on icon "close" at bounding box center [570, 22] width 6 height 6
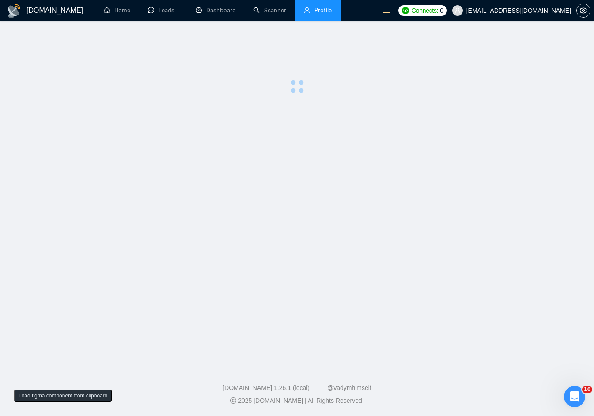
click at [474, 121] on main at bounding box center [297, 191] width 566 height 313
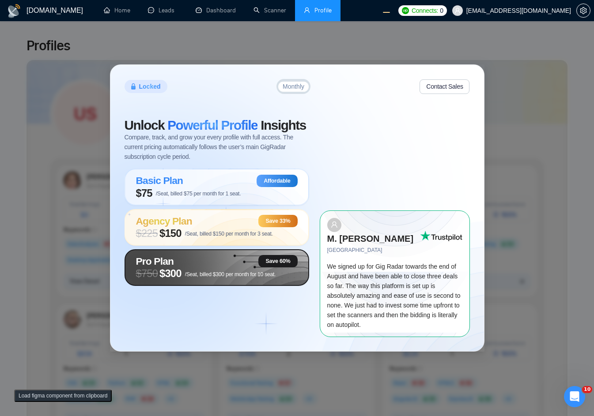
click at [201, 278] on span "/Seat, billed $300 per month for 10 seat." at bounding box center [230, 275] width 91 height 6
click at [558, 56] on div "Locked Monthly Contact Sales Unlock Powerful Profile Insights Compare, track, a…" at bounding box center [297, 208] width 594 height 416
click at [544, 49] on div "Locked Monthly Contact Sales Unlock Powerful Profile Insights Compare, track, a…" at bounding box center [297, 208] width 594 height 416
click at [196, 278] on span "/Seat, billed $300 per month for 10 seat." at bounding box center [230, 275] width 91 height 6
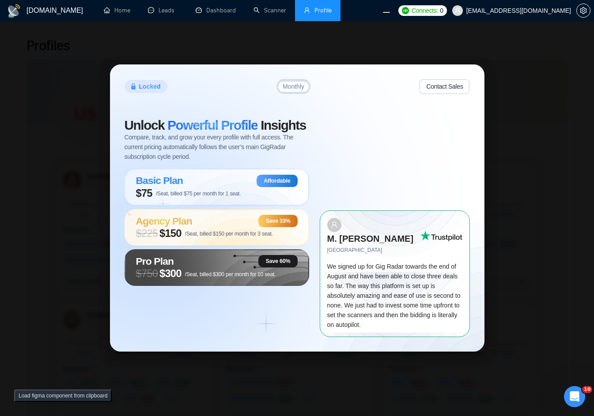
click at [521, 83] on div "Locked Monthly Contact Sales Unlock Powerful Profile Insights Compare, track, a…" at bounding box center [297, 208] width 594 height 416
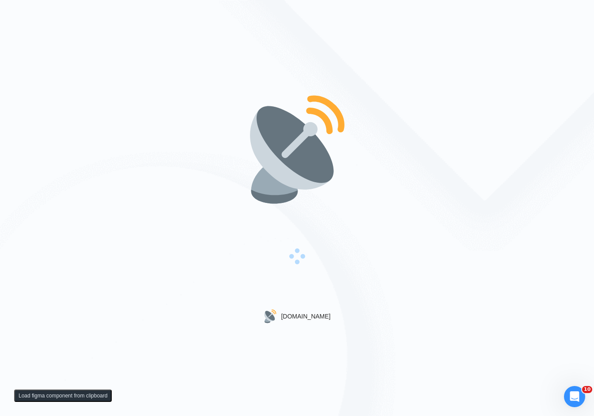
click at [382, 132] on div "[DOMAIN_NAME]" at bounding box center [297, 208] width 594 height 416
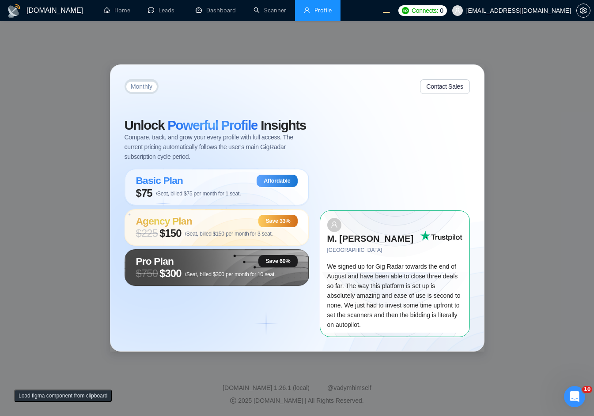
click at [516, 80] on div "Monthly Contact Sales Unlock Powerful Profile Insights Compare, track, and grow…" at bounding box center [297, 208] width 594 height 416
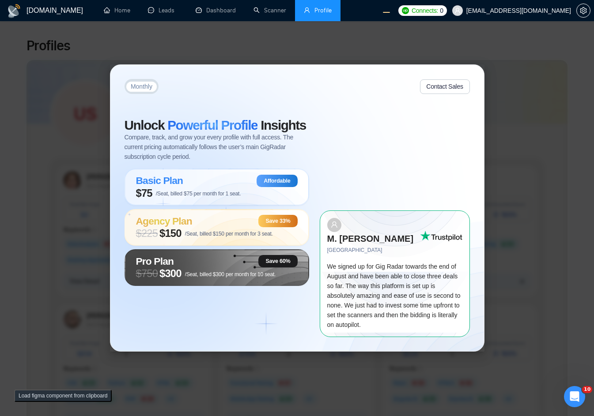
click at [339, 28] on div "Monthly Contact Sales Unlock Powerful Profile Insights Compare, track, and grow…" at bounding box center [297, 208] width 594 height 416
click at [343, 73] on div "Monthly Contact Sales Unlock Powerful Profile Insights Compare, track, and grow…" at bounding box center [297, 208] width 374 height 286
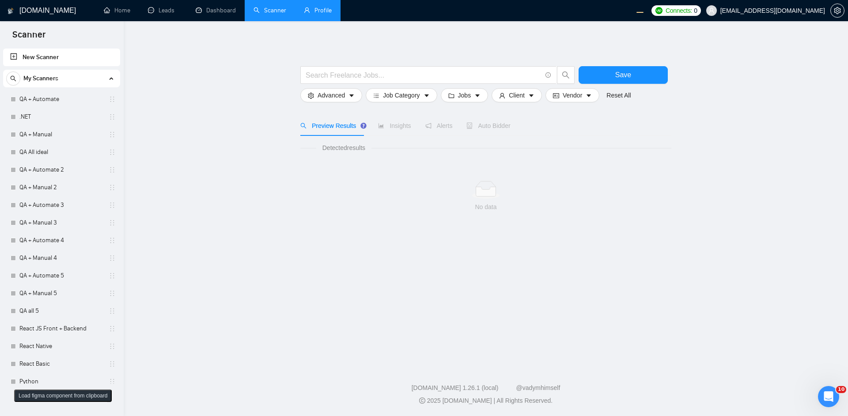
click at [311, 11] on link "Profile" at bounding box center [318, 11] width 28 height 8
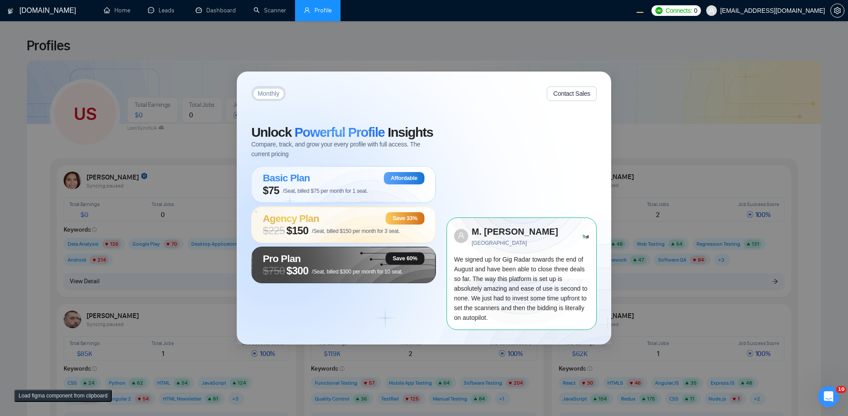
click at [496, 37] on div "Monthly Contact Sales Unlock Powerful Profile Insights Compare, track, and grow…" at bounding box center [424, 208] width 848 height 416
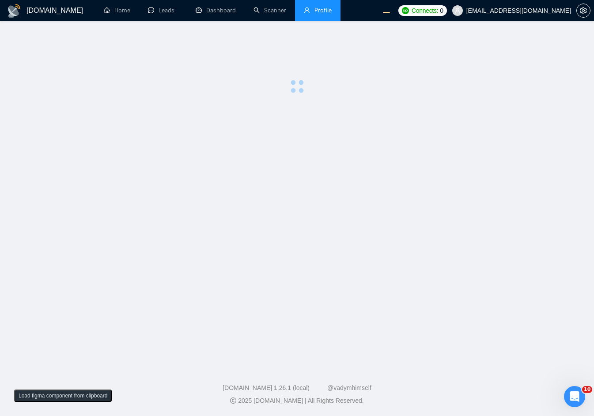
click at [300, 108] on main at bounding box center [297, 191] width 566 height 313
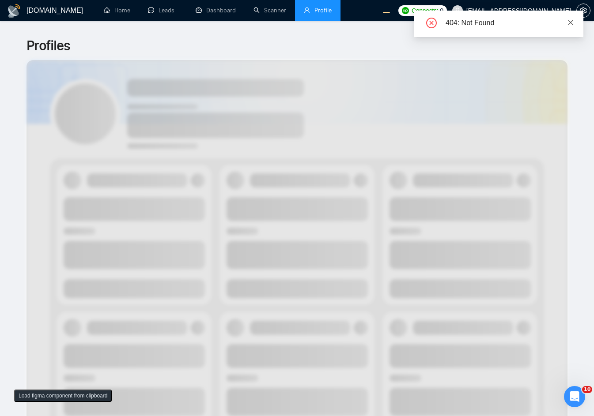
click at [571, 23] on icon "close" at bounding box center [570, 22] width 5 height 5
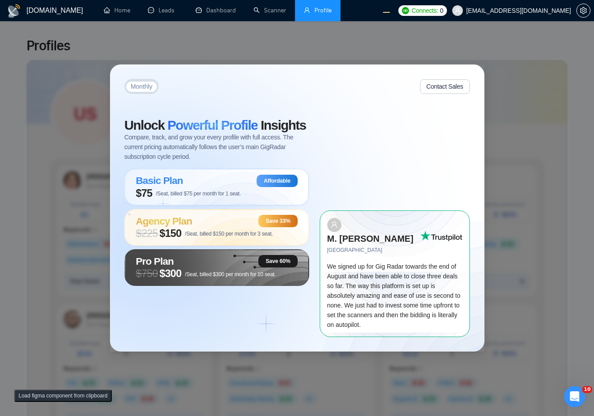
click at [495, 93] on div "Monthly Contact Sales Unlock Powerful Profile Insights Compare, track, and grow…" at bounding box center [297, 208] width 594 height 416
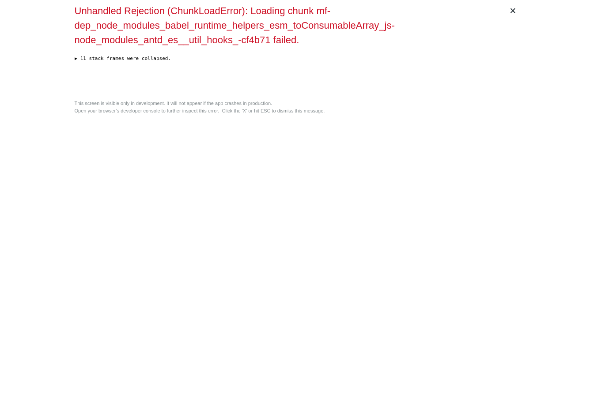
click at [383, 189] on div "× Unhandled Rejection (ChunkLoadError): Loading chunk mf-dep_node_modules_babel…" at bounding box center [297, 208] width 452 height 416
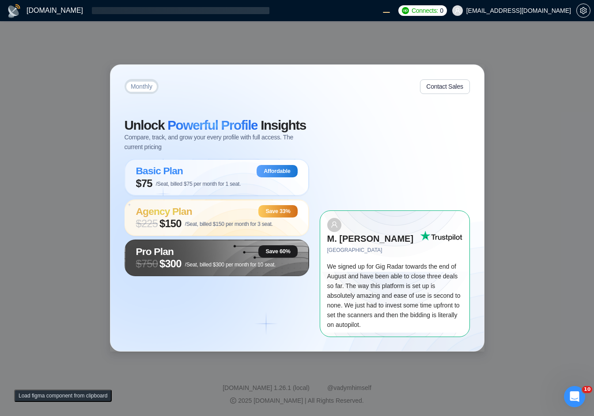
click at [448, 82] on div "Monthly Contact Sales Unlock Powerful Profile Insights Compare, track, and grow…" at bounding box center [297, 208] width 374 height 286
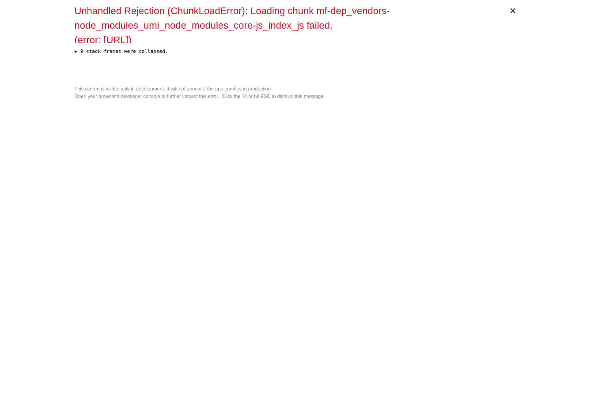
click at [418, 124] on div "× Unhandled Rejection (ChunkLoadError): Loading chunk mf-dep_vendors-node_modul…" at bounding box center [297, 208] width 452 height 416
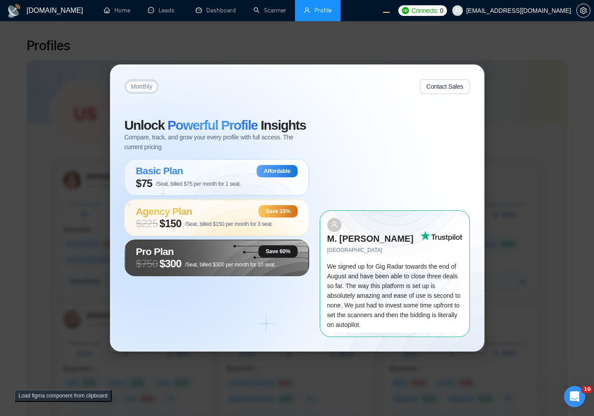
click at [546, 193] on div "Monthly Contact Sales Unlock Powerful Profile Insights Compare, track, and grow…" at bounding box center [297, 208] width 594 height 416
drag, startPoint x: 236, startPoint y: 53, endPoint x: 217, endPoint y: 49, distance: 19.5
click at [217, 49] on div "Monthly Contact Sales Unlock Powerful Profile Insights Compare, track, and grow…" at bounding box center [297, 208] width 594 height 416
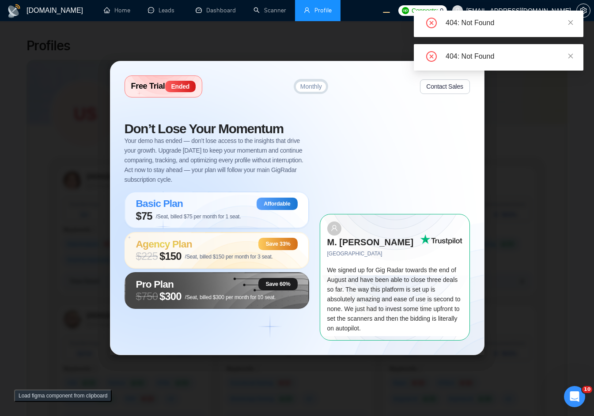
click at [506, 117] on div "Free Trial Ended Monthly Contact Sales Don’t Lose Your Momentum Your demo has e…" at bounding box center [297, 208] width 594 height 416
click at [521, 144] on div "Free Trial Ended Monthly Contact Sales Don’t Lose Your Momentum Your demo has e…" at bounding box center [297, 208] width 594 height 416
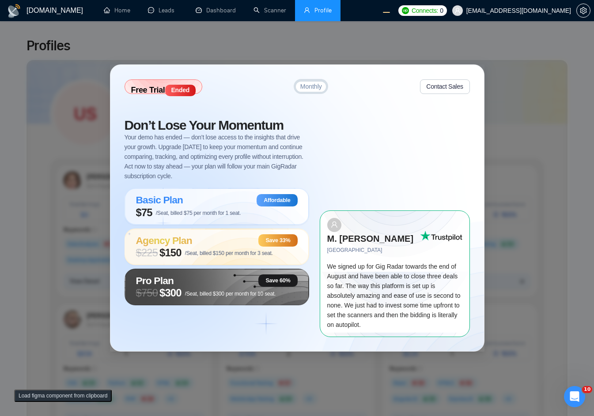
click at [80, 398] on button "Load figma component from clipboard" at bounding box center [63, 396] width 98 height 12
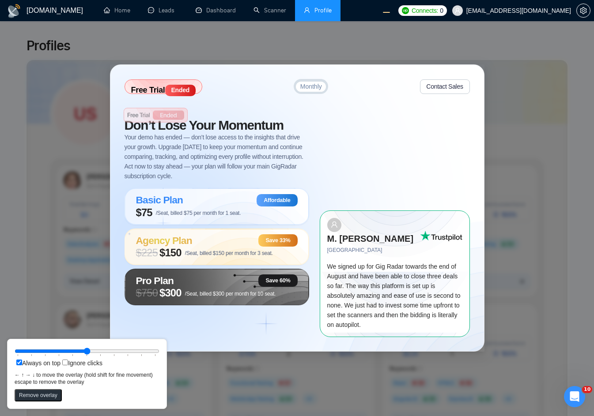
drag, startPoint x: 45, startPoint y: 2, endPoint x: 168, endPoint y: 109, distance: 164.0
click at [168, 109] on circle at bounding box center [196, 73] width 98 height 98
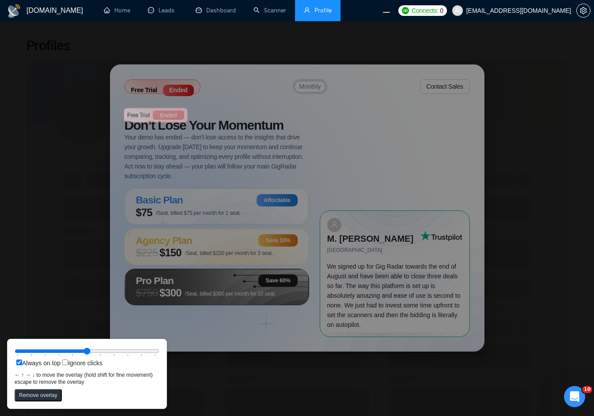
click at [450, 49] on div "Free Trial Ended Monthly Contact Sales Don’t Lose Your Momentum Your demo has e…" at bounding box center [297, 208] width 594 height 416
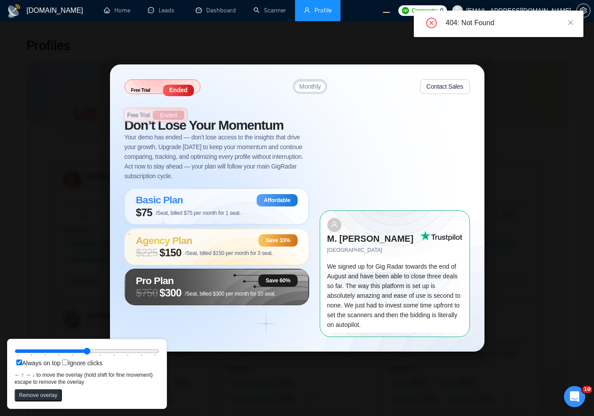
drag, startPoint x: 513, startPoint y: 156, endPoint x: 517, endPoint y: 147, distance: 9.4
click at [513, 156] on div "Free Trial Ended Monthly Contact Sales Don’t Lose Your Momentum Your demo has e…" at bounding box center [297, 208] width 594 height 416
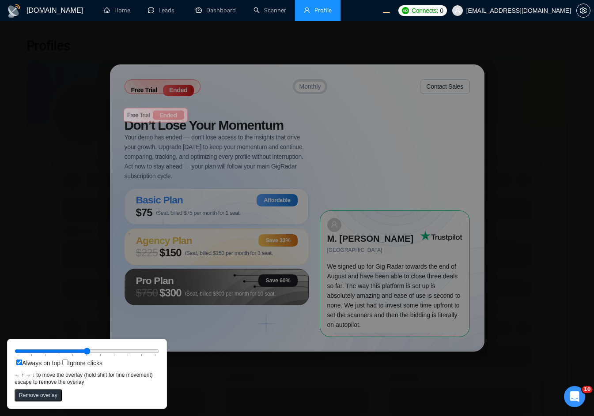
click at [200, 69] on div "Free Trial Ended Monthly Contact Sales Don’t Lose Your Momentum Your demo has e…" at bounding box center [297, 208] width 594 height 416
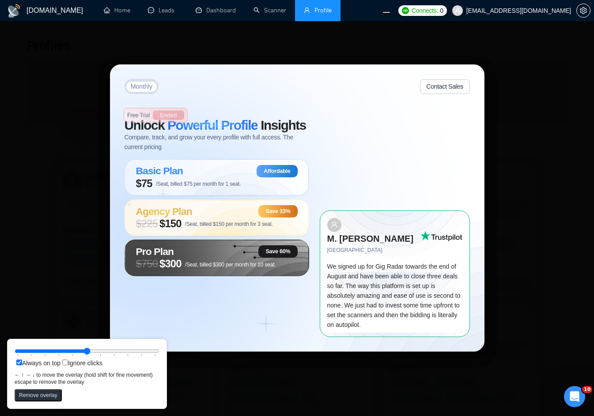
click at [179, 63] on div "Monthly Contact Sales Unlock Powerful Profile Insights Compare, track, and grow…" at bounding box center [297, 208] width 594 height 416
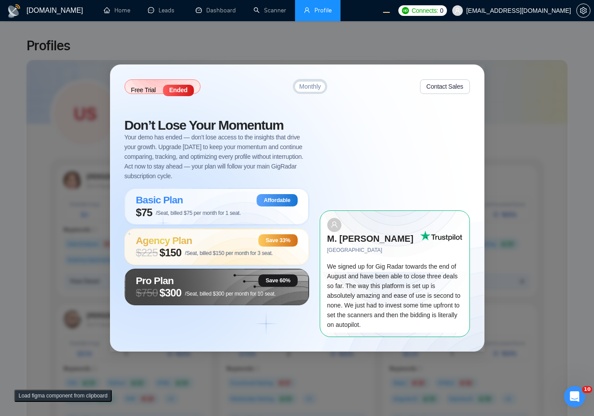
click at [327, 54] on div "Free Trial Ended Monthly Contact Sales Don’t Lose Your Momentum Your demo has e…" at bounding box center [297, 208] width 594 height 416
click at [530, 11] on span "[EMAIL_ADDRESS][DOMAIN_NAME]" at bounding box center [518, 11] width 105 height 0
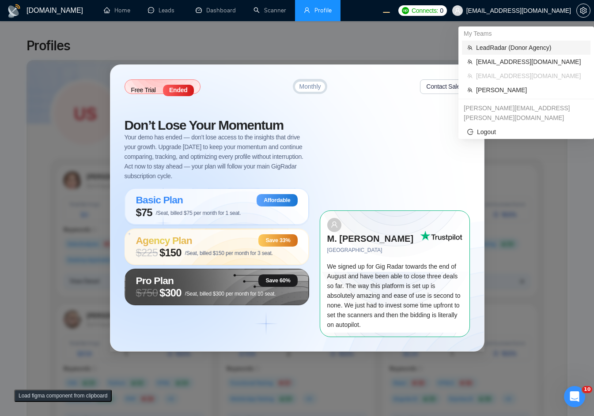
click at [524, 50] on span "LeadRadar (Donor Agency)" at bounding box center [530, 48] width 109 height 10
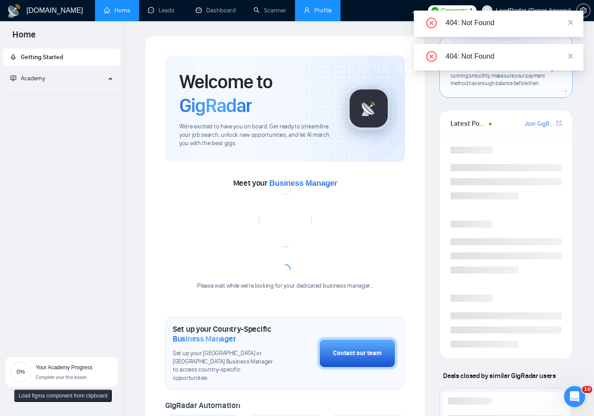
click at [325, 9] on link "Profile" at bounding box center [318, 11] width 28 height 8
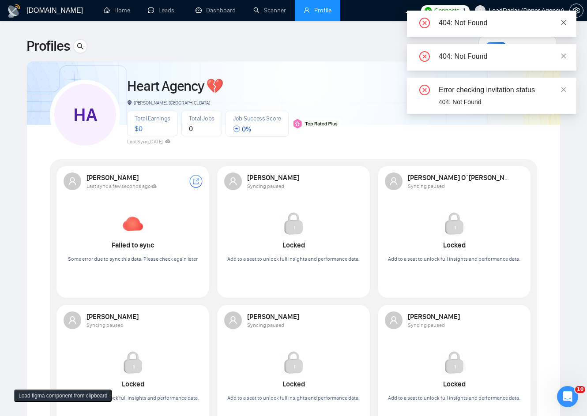
click at [561, 25] on icon "close" at bounding box center [564, 22] width 6 height 6
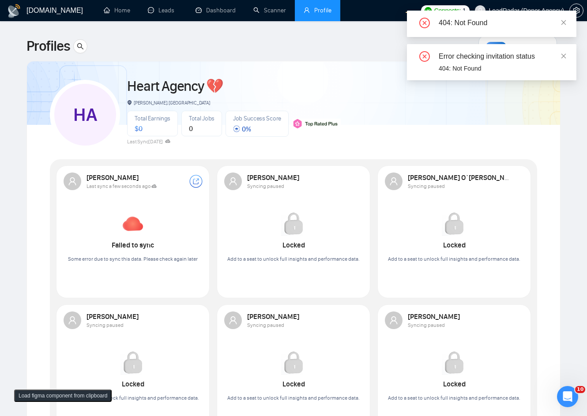
click at [562, 23] on icon "close" at bounding box center [564, 22] width 6 height 6
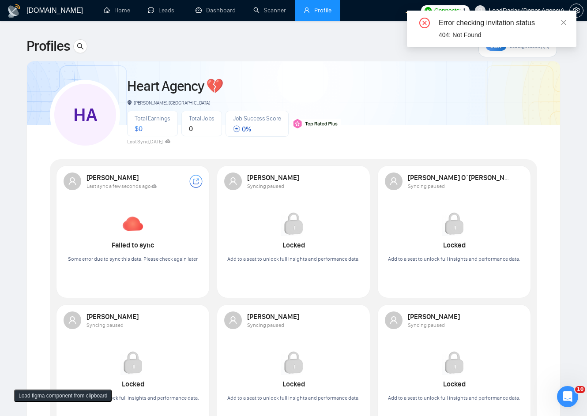
click at [562, 16] on div "Error checking invitation status 404: Not Found" at bounding box center [492, 29] width 170 height 36
click at [553, 12] on div "Error checking invitation status 404: Not Found" at bounding box center [492, 29] width 170 height 36
click at [560, 24] on div "Error checking invitation status" at bounding box center [502, 23] width 127 height 11
click at [562, 23] on icon "close" at bounding box center [564, 22] width 6 height 6
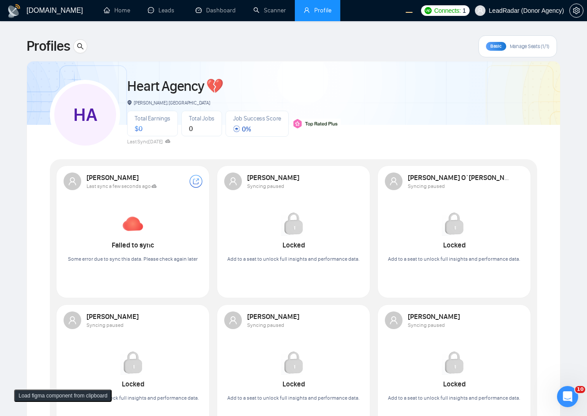
click at [545, 14] on span "LeadRadar (Donor Agency)" at bounding box center [520, 10] width 100 height 28
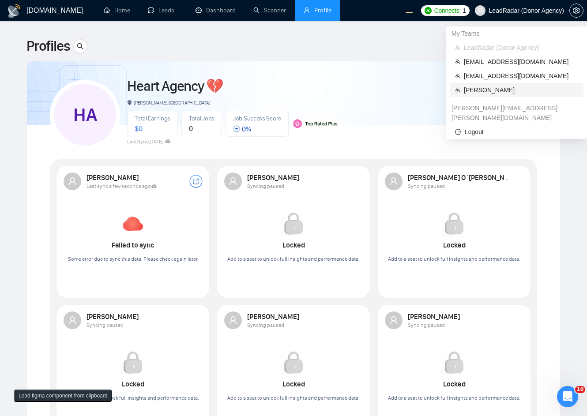
click at [499, 87] on span "[PERSON_NAME]" at bounding box center [521, 90] width 114 height 10
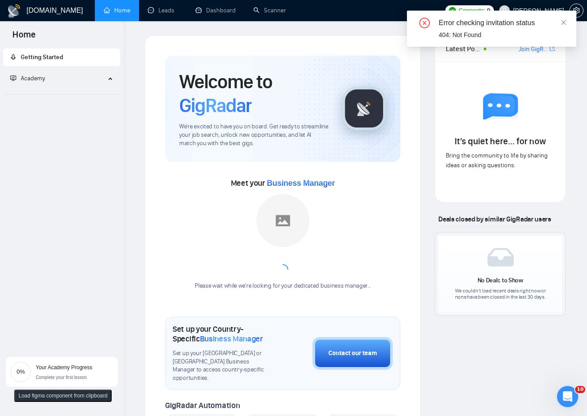
click at [437, 269] on div "No Deals to Show We couldn’t load recent deals right now or none have been clos…" at bounding box center [500, 274] width 130 height 83
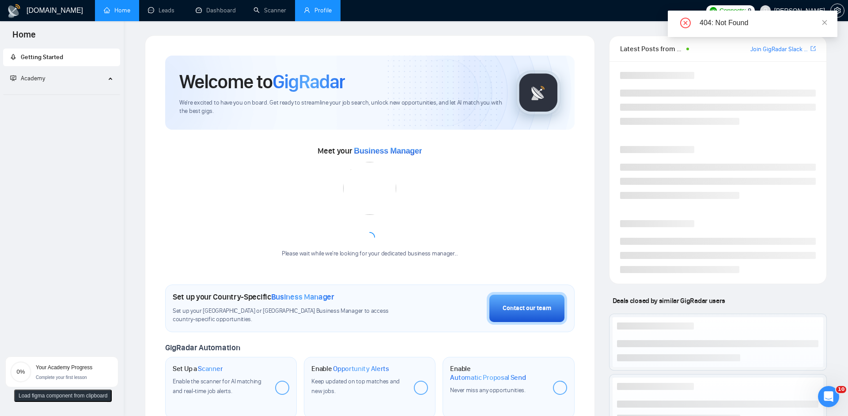
click at [318, 8] on link "Profile" at bounding box center [318, 11] width 28 height 8
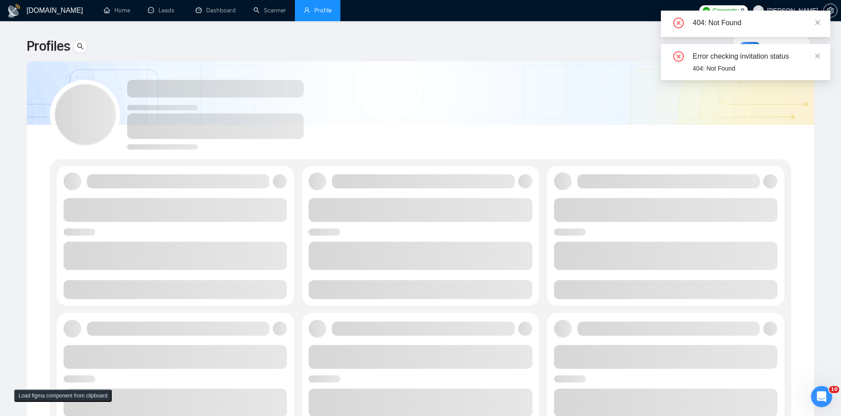
click at [825, 20] on div "404: Not Found" at bounding box center [746, 24] width 170 height 26
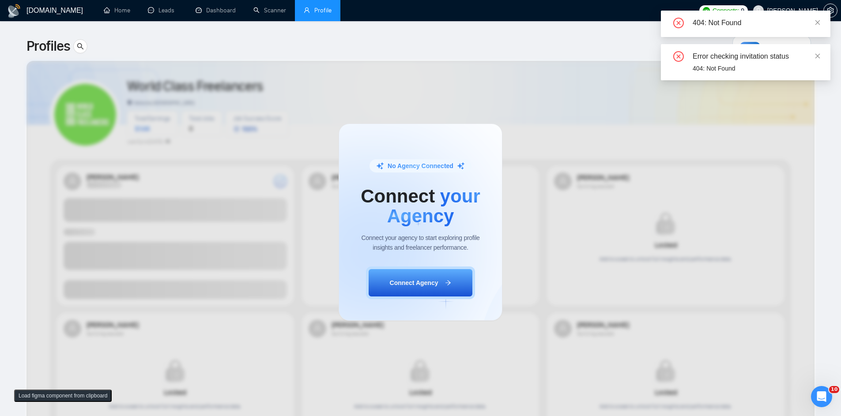
click at [605, 60] on div "No Agency Connected Connect your Agency Connect your agency to start exploring …" at bounding box center [420, 222] width 841 height 388
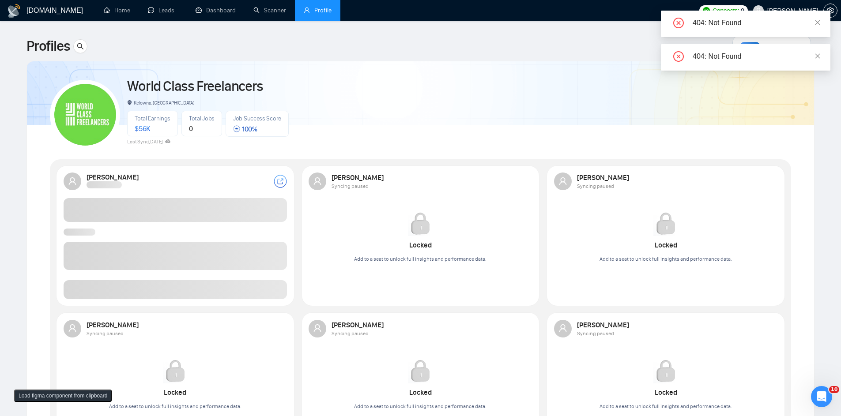
click at [210, 119] on span "Total Jobs" at bounding box center [202, 119] width 26 height 8
click at [814, 59] on div "404: Not Found" at bounding box center [756, 56] width 127 height 11
click at [816, 55] on icon "close" at bounding box center [818, 56] width 6 height 6
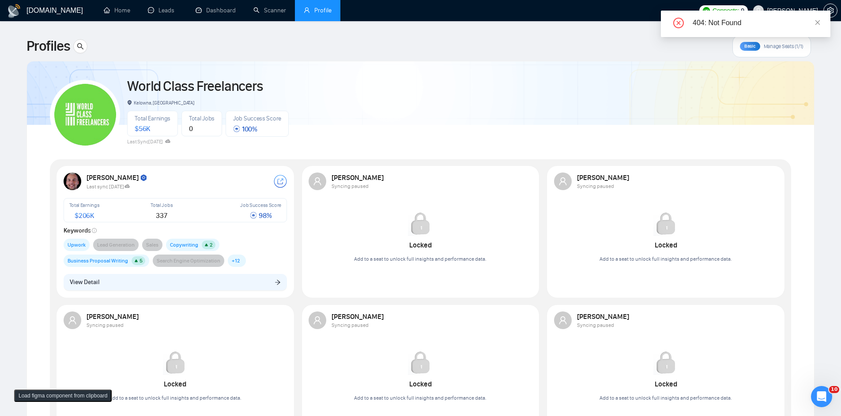
click at [814, 20] on div "404: Not Found" at bounding box center [756, 23] width 127 height 11
click at [816, 22] on icon "close" at bounding box center [818, 22] width 6 height 6
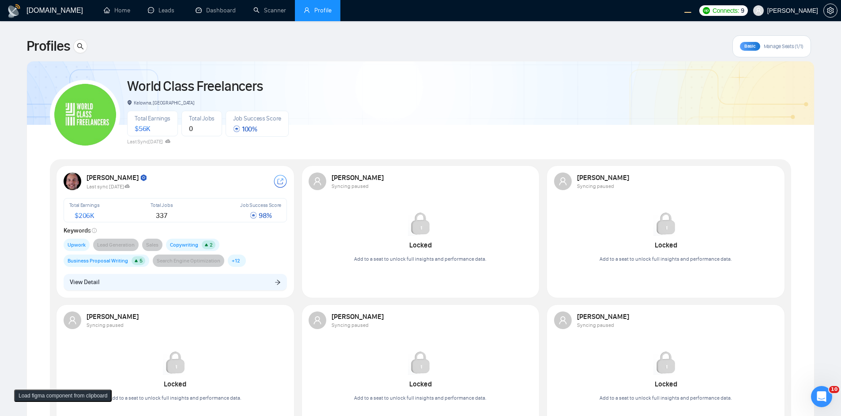
drag, startPoint x: 511, startPoint y: 118, endPoint x: 457, endPoint y: 123, distance: 53.6
click at [510, 118] on div "World Class Freelancers Kelowna, [GEOGRAPHIC_DATA] Total Earnings $ 56K Total J…" at bounding box center [420, 111] width 741 height 78
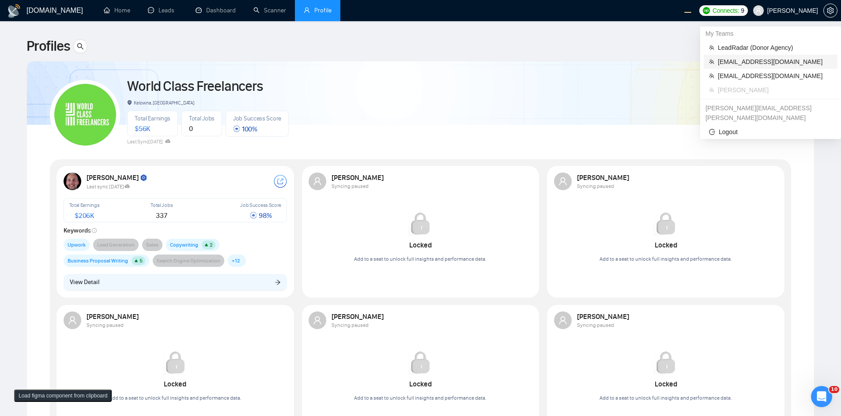
click at [750, 60] on span "[EMAIL_ADDRESS][DOMAIN_NAME]" at bounding box center [775, 62] width 114 height 10
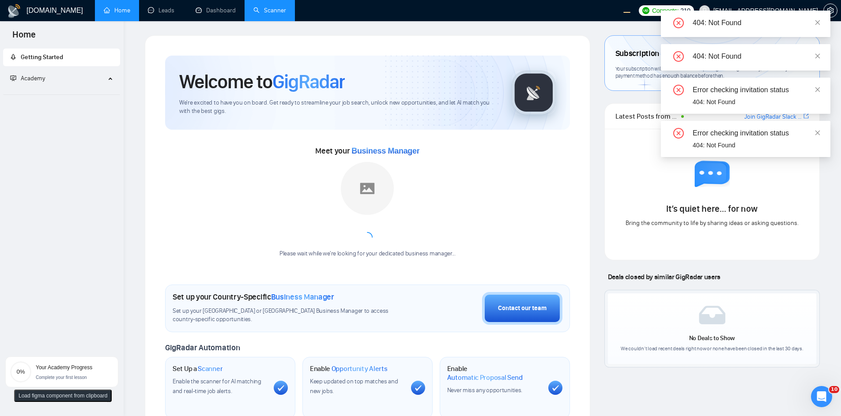
click at [274, 7] on link "Scanner" at bounding box center [269, 11] width 33 height 8
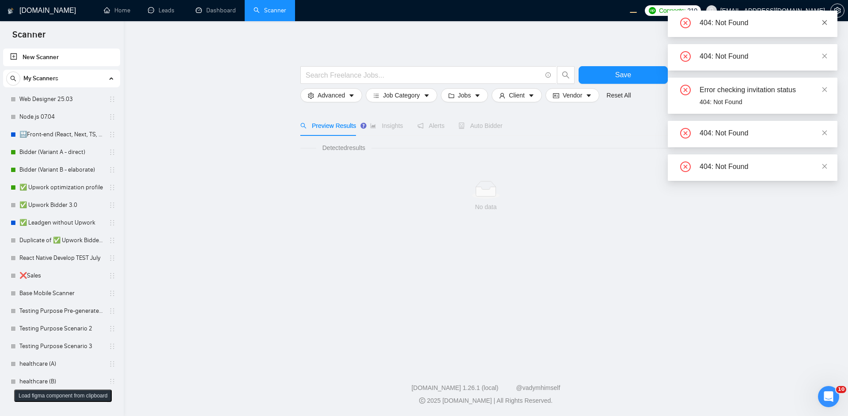
click at [825, 23] on icon "close" at bounding box center [824, 22] width 5 height 5
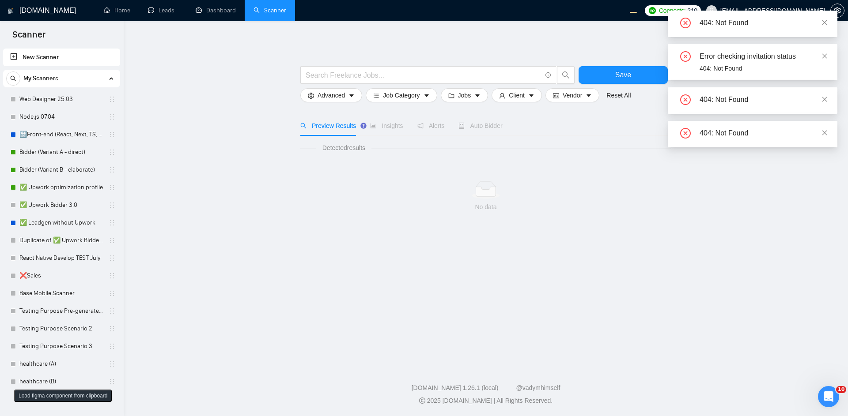
click at [828, 23] on div "404: Not Found" at bounding box center [753, 24] width 170 height 26
click at [826, 22] on icon "close" at bounding box center [824, 22] width 6 height 6
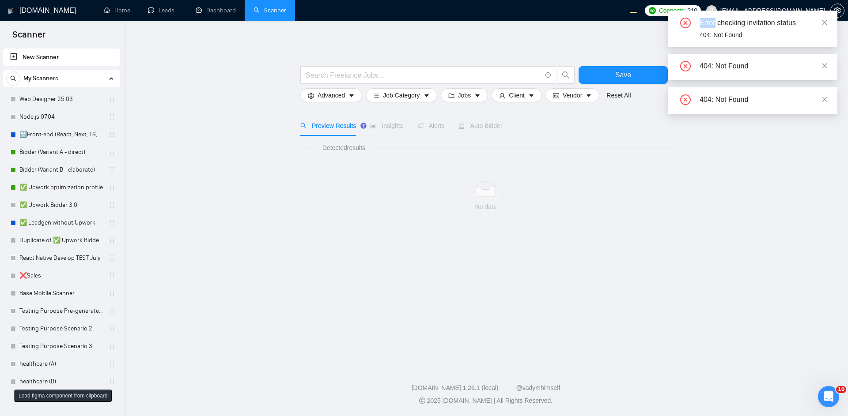
click at [826, 22] on icon "close" at bounding box center [824, 22] width 6 height 6
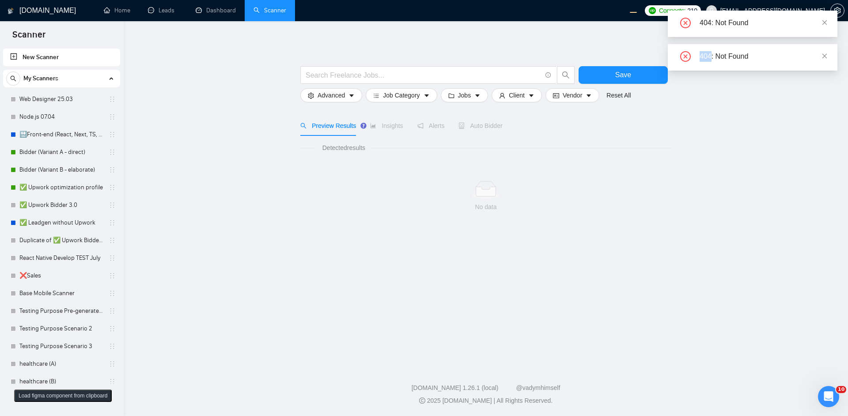
click at [826, 22] on icon "close" at bounding box center [824, 22] width 6 height 6
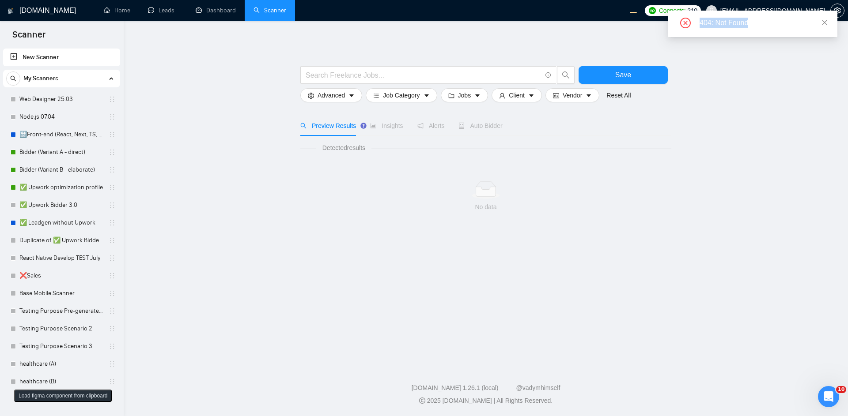
click at [826, 22] on div "404: Not Found 404: Not Found" at bounding box center [753, 24] width 170 height 26
click at [826, 22] on icon "close" at bounding box center [824, 22] width 6 height 6
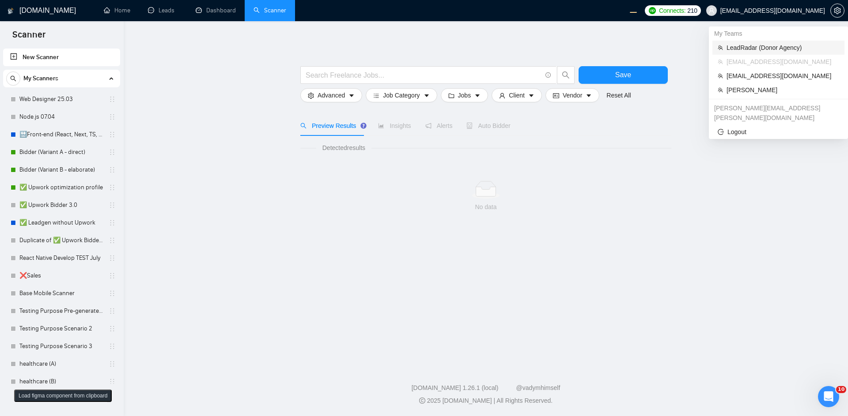
click at [756, 49] on span "LeadRadar (Donor Agency)" at bounding box center [782, 48] width 113 height 10
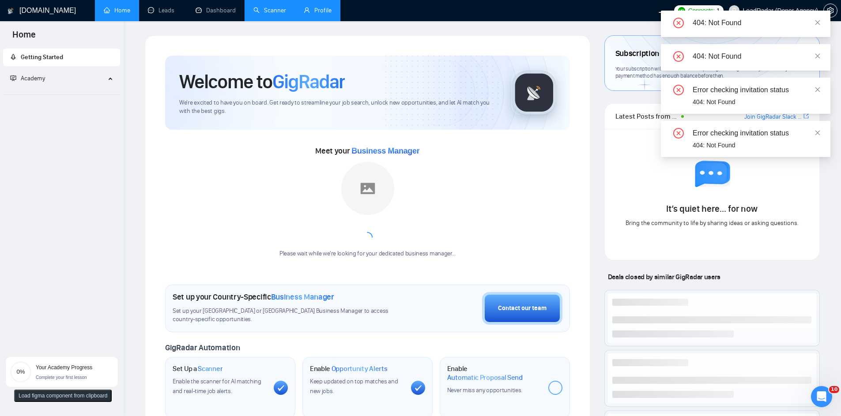
click at [326, 14] on link "Profile" at bounding box center [318, 11] width 28 height 8
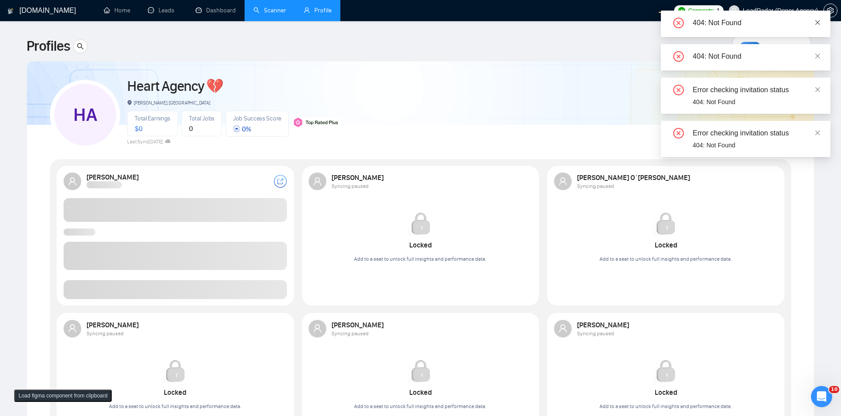
click at [819, 20] on icon "close" at bounding box center [817, 22] width 5 height 5
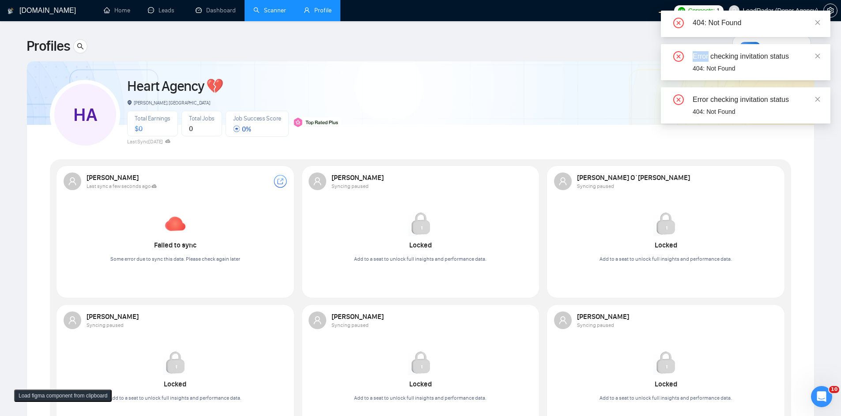
click at [819, 20] on icon "close" at bounding box center [818, 22] width 6 height 6
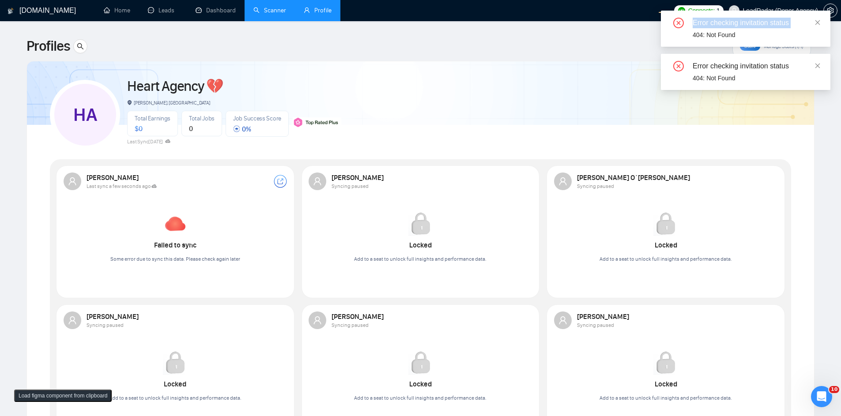
click at [819, 20] on div "404: Not Found Error checking invitation status 404: Not Found Error checking i…" at bounding box center [746, 50] width 170 height 79
click at [819, 20] on icon "close" at bounding box center [818, 22] width 6 height 6
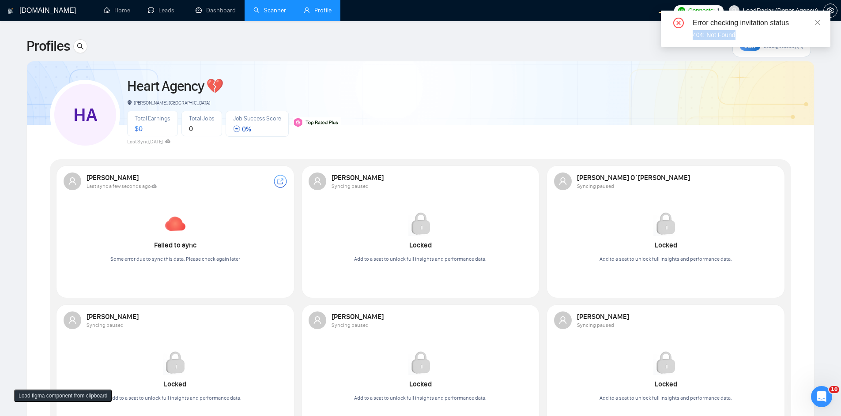
click at [819, 20] on icon "close" at bounding box center [818, 22] width 6 height 6
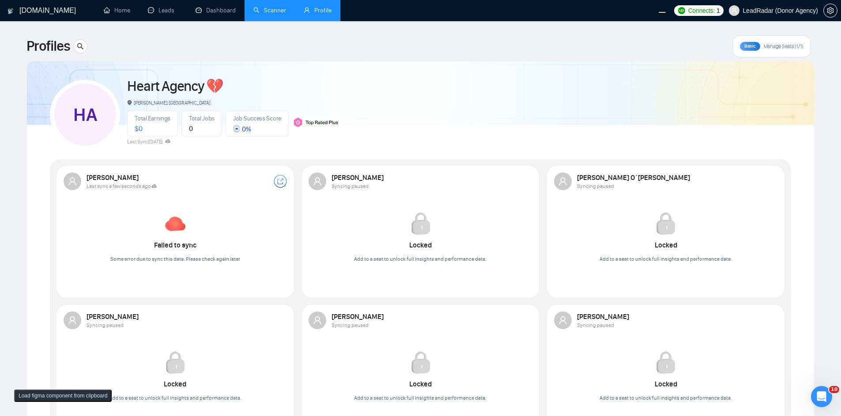
click at [819, 20] on span "LeadRadar (Donor Agency)" at bounding box center [774, 10] width 100 height 28
click at [618, 86] on div "HA Heart Agency 💔 Boardman, United States Total Earnings $ 0 Total Jobs 0 Job S…" at bounding box center [420, 111] width 741 height 78
click at [747, 46] on span "Basic" at bounding box center [749, 46] width 11 height 6
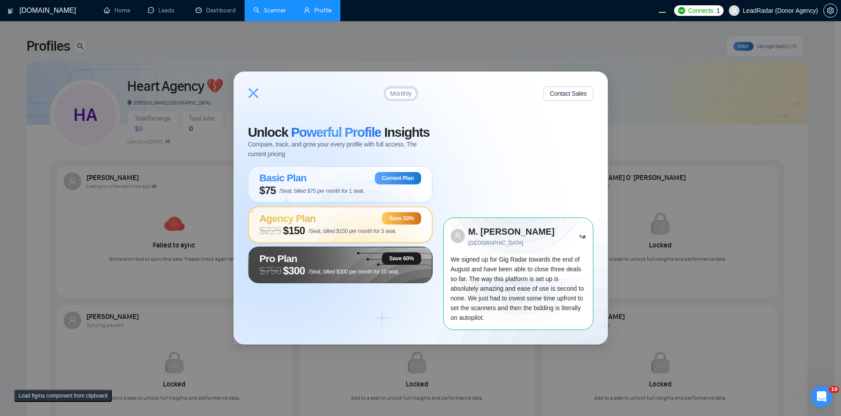
click at [340, 221] on div "Agency Plan Save 33%" at bounding box center [341, 218] width 162 height 12
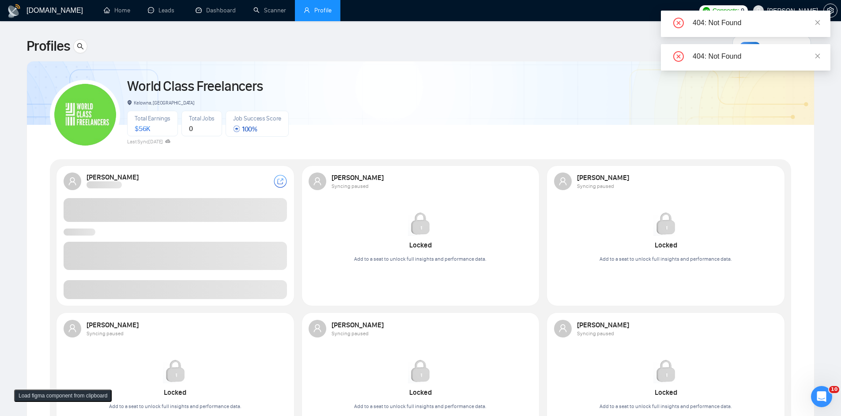
click at [825, 20] on div "404: Not Found" at bounding box center [746, 24] width 170 height 26
click at [815, 24] on icon "close" at bounding box center [818, 22] width 6 height 6
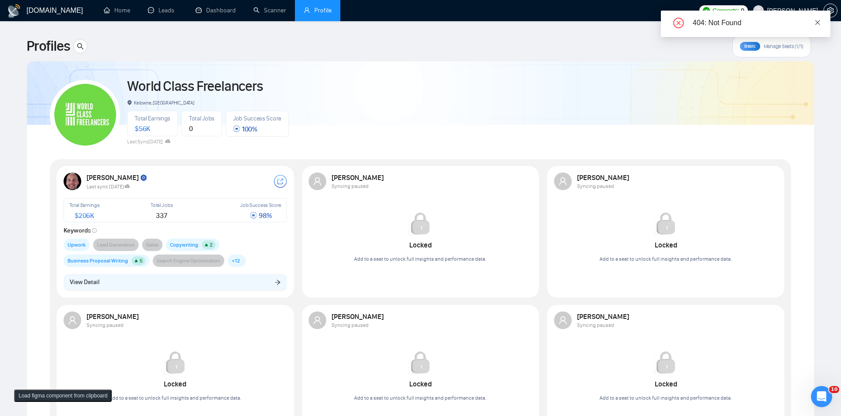
click at [816, 22] on icon "close" at bounding box center [818, 22] width 6 height 6
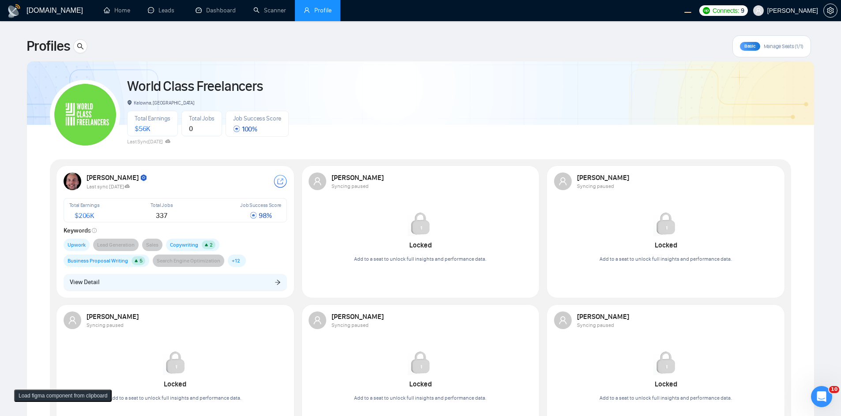
click at [755, 45] on span "Basic" at bounding box center [749, 46] width 11 height 6
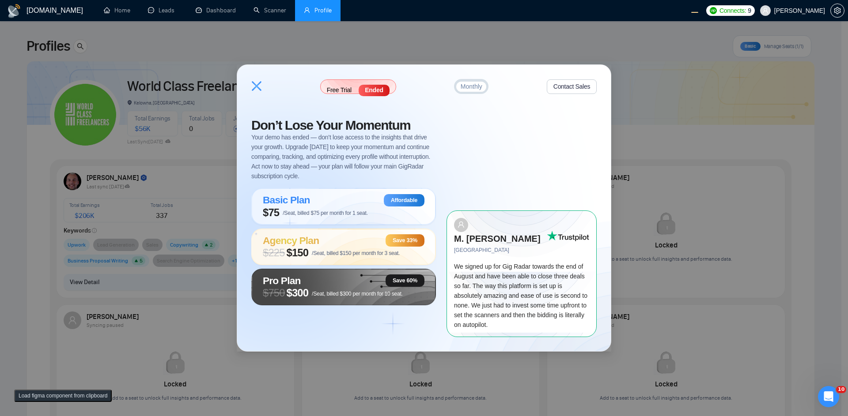
click at [723, 120] on div "Free Trial Ended Monthly Contact Sales Don’t Lose Your Momentum Your demo has e…" at bounding box center [424, 208] width 848 height 416
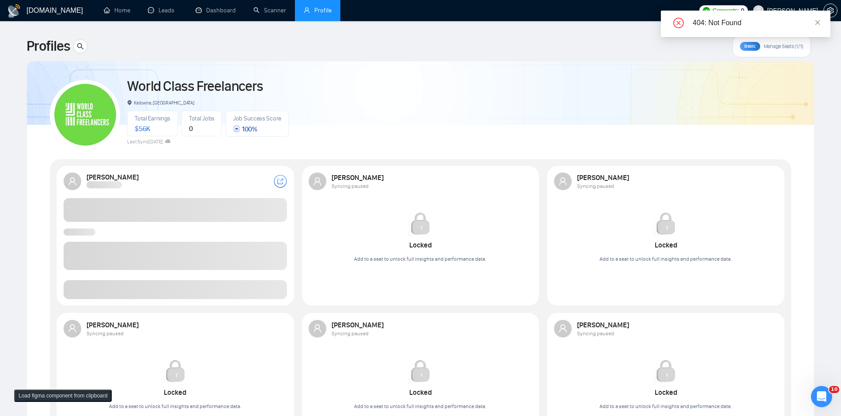
click at [823, 19] on div "404: Not Found" at bounding box center [746, 24] width 170 height 26
click at [822, 19] on div "404: Not Found" at bounding box center [746, 24] width 170 height 26
click at [820, 20] on icon "close" at bounding box center [818, 22] width 6 height 6
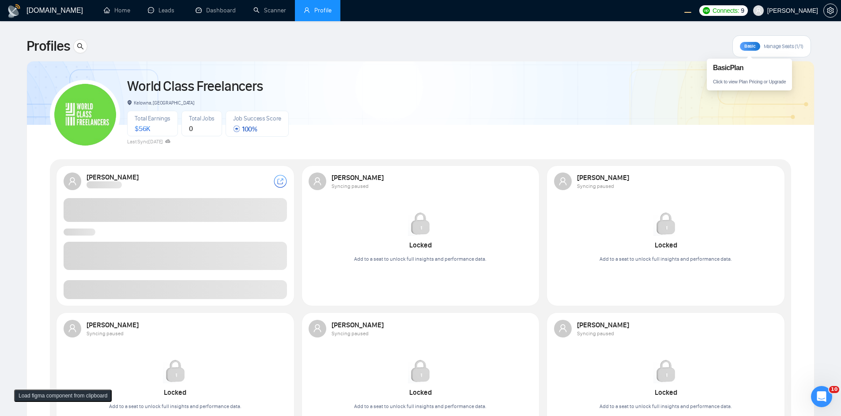
click at [736, 44] on div "Basic Manage Seats (1/1)" at bounding box center [771, 46] width 79 height 22
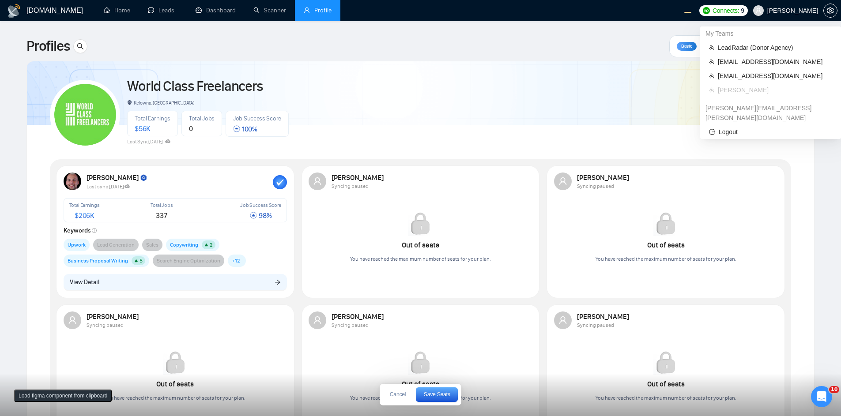
click at [800, 11] on span "Robert O'Kruk" at bounding box center [792, 11] width 51 height 0
click at [766, 45] on span "LeadRadar (Donor Agency)" at bounding box center [775, 48] width 114 height 10
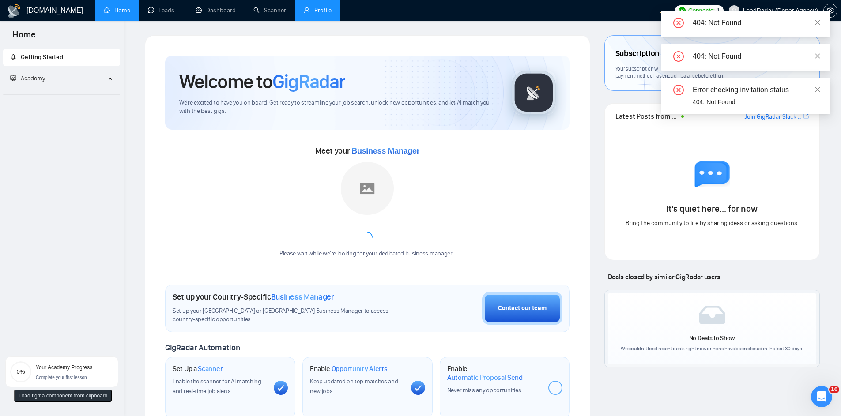
click at [320, 10] on link "Profile" at bounding box center [318, 11] width 28 height 8
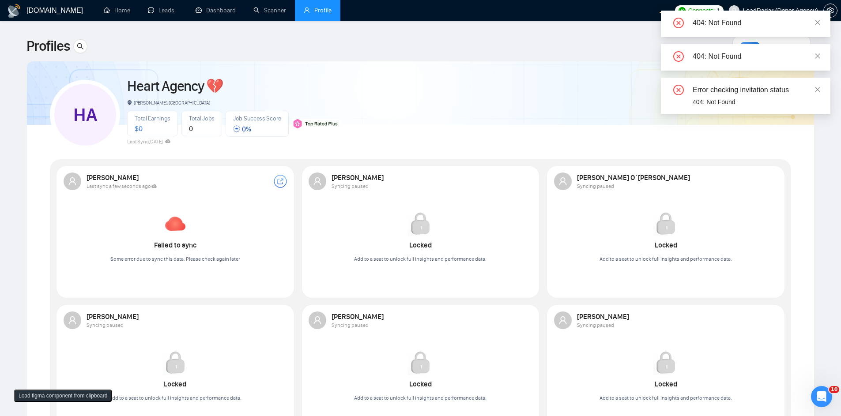
click at [816, 50] on div "404: Not Found" at bounding box center [746, 57] width 170 height 26
click at [816, 58] on icon "close" at bounding box center [818, 56] width 6 height 6
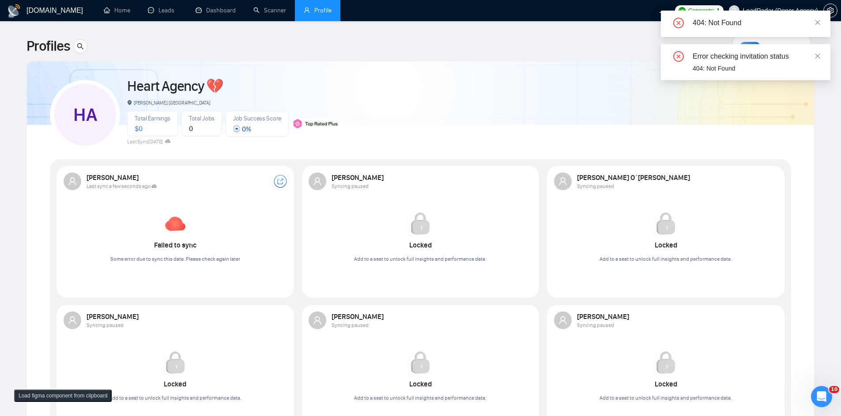
click at [821, 23] on div "404: Not Found" at bounding box center [746, 24] width 170 height 26
click at [819, 26] on link at bounding box center [818, 23] width 6 height 10
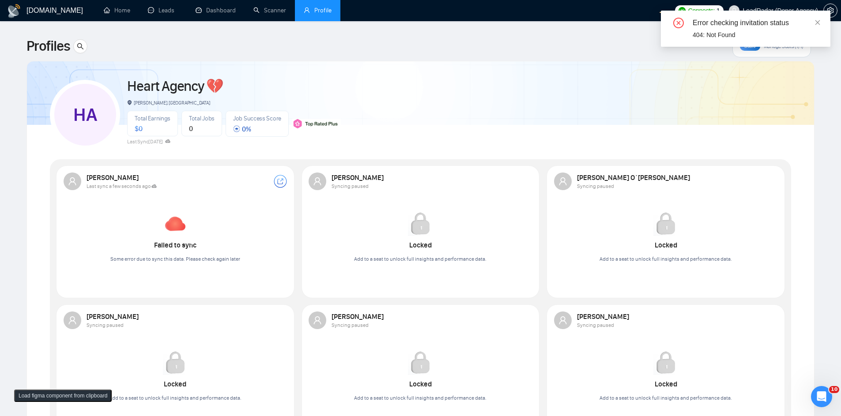
click at [818, 31] on div "404: Not Found" at bounding box center [756, 35] width 127 height 10
click at [817, 25] on icon "close" at bounding box center [818, 22] width 6 height 6
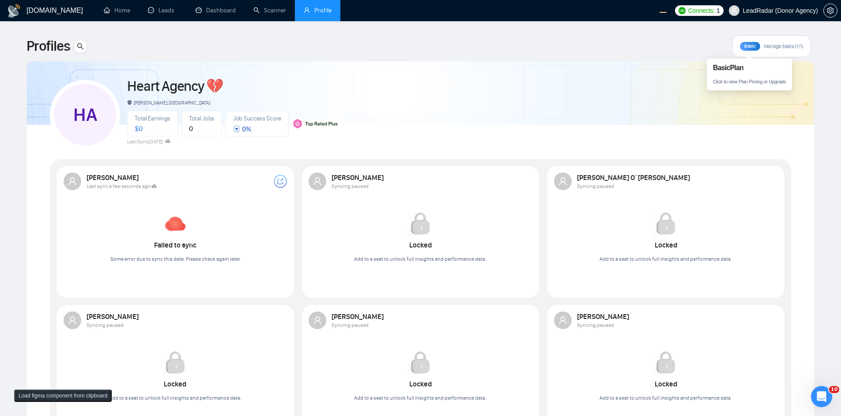
click at [745, 48] on span "Basic" at bounding box center [749, 46] width 11 height 6
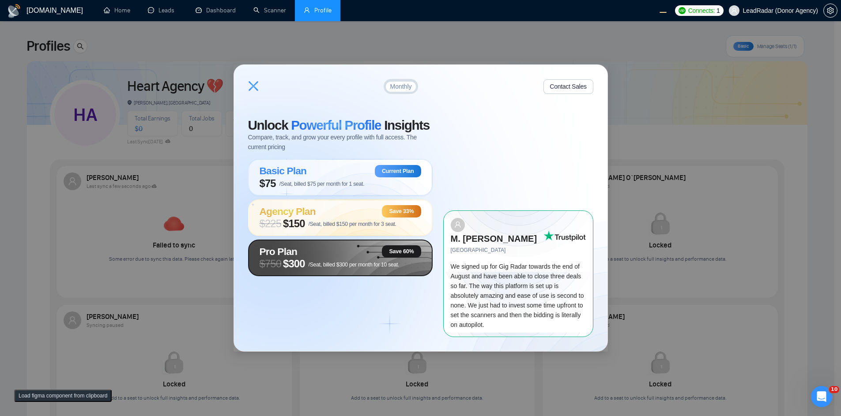
click at [303, 270] on span "$300" at bounding box center [294, 264] width 22 height 12
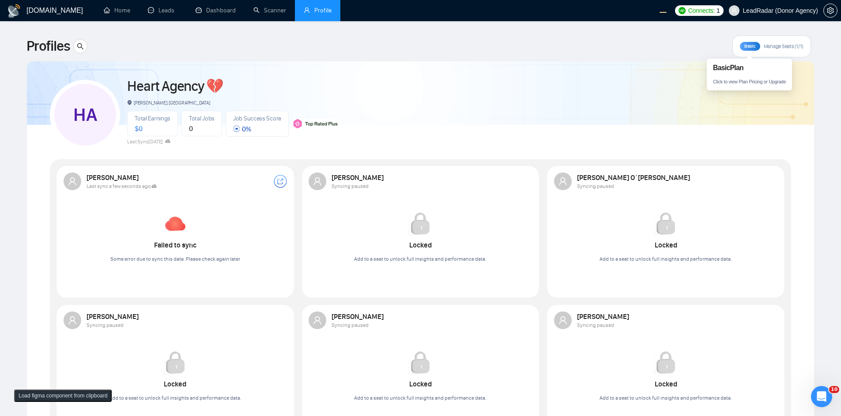
click at [751, 46] on span "Basic" at bounding box center [749, 46] width 11 height 6
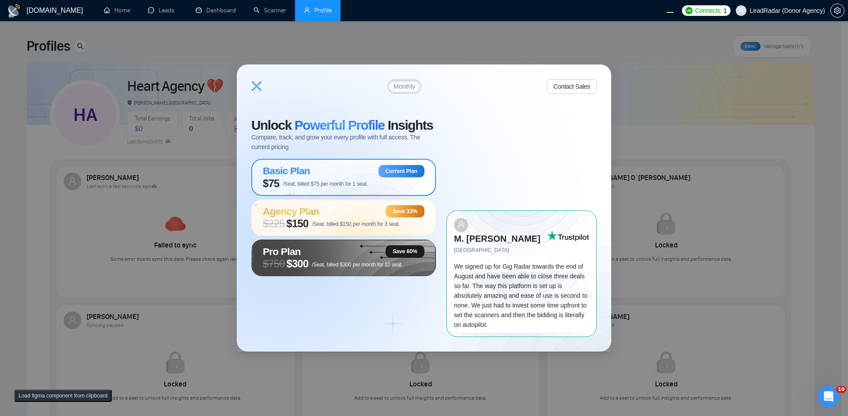
click at [255, 91] on icon at bounding box center [256, 86] width 11 height 11
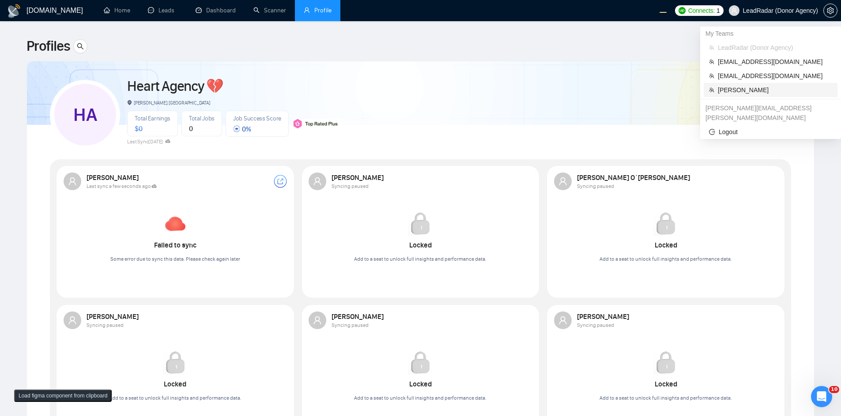
click at [730, 89] on span "[PERSON_NAME]" at bounding box center [775, 90] width 114 height 10
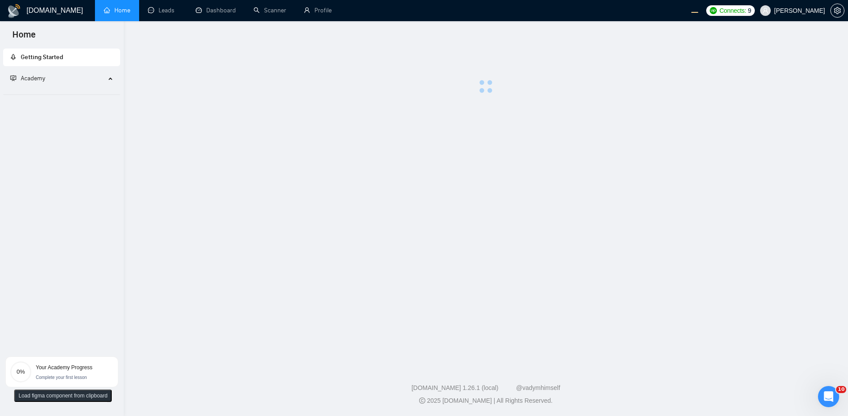
click at [781, 11] on span "[PERSON_NAME]" at bounding box center [799, 11] width 51 height 0
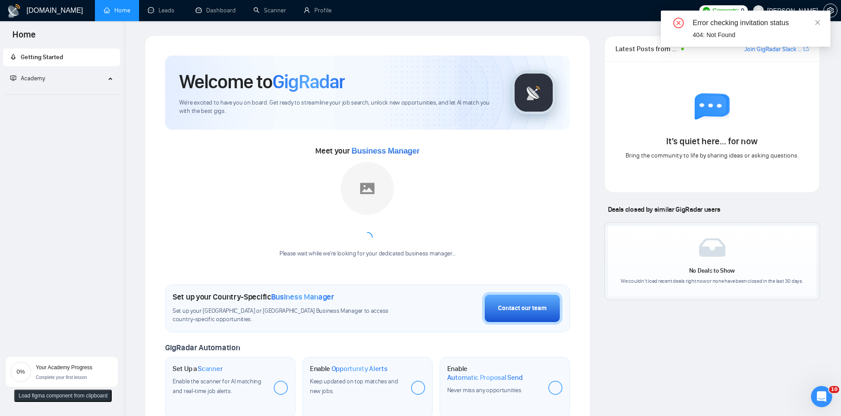
click at [429, 200] on div "Please wait while we're looking for your dedicated business manager..." at bounding box center [367, 210] width 187 height 96
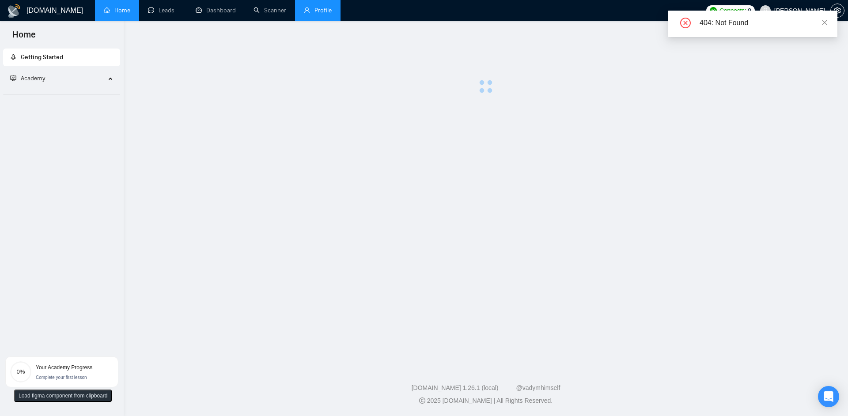
click at [315, 11] on link "Profile" at bounding box center [318, 11] width 28 height 8
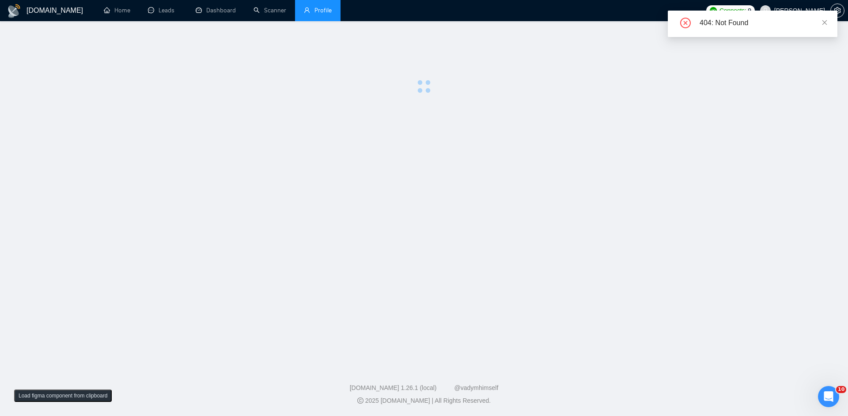
click at [821, 20] on div "404: Not Found" at bounding box center [762, 23] width 127 height 11
click at [823, 23] on icon "close" at bounding box center [824, 22] width 6 height 6
click at [823, 22] on icon "close" at bounding box center [824, 22] width 6 height 6
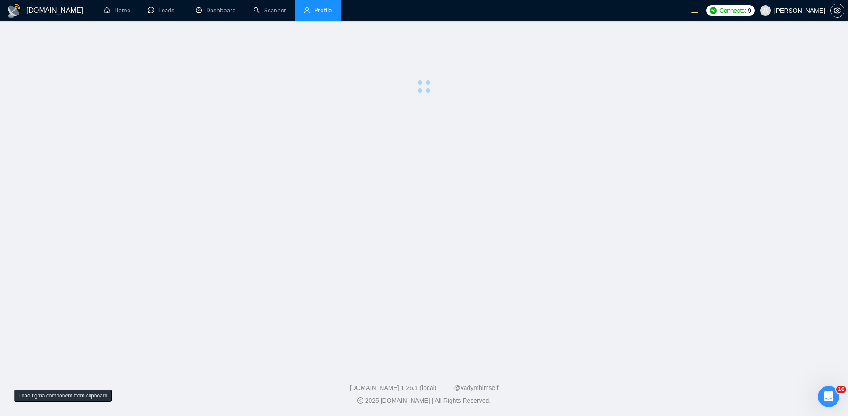
click at [441, 153] on main at bounding box center [423, 191] width 819 height 313
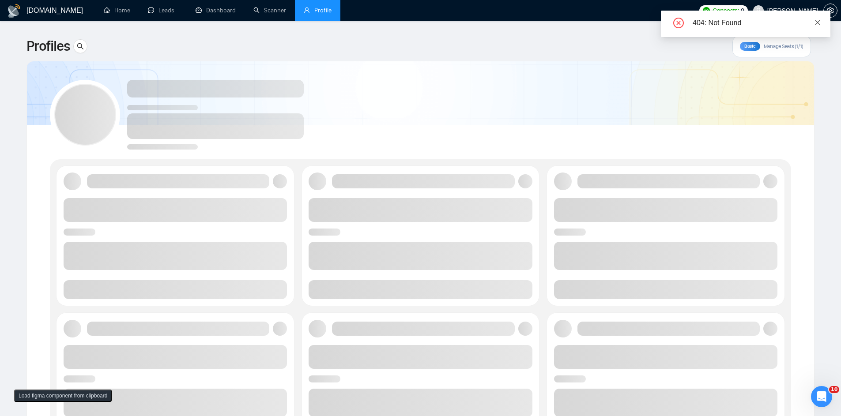
click at [816, 22] on icon "close" at bounding box center [818, 22] width 6 height 6
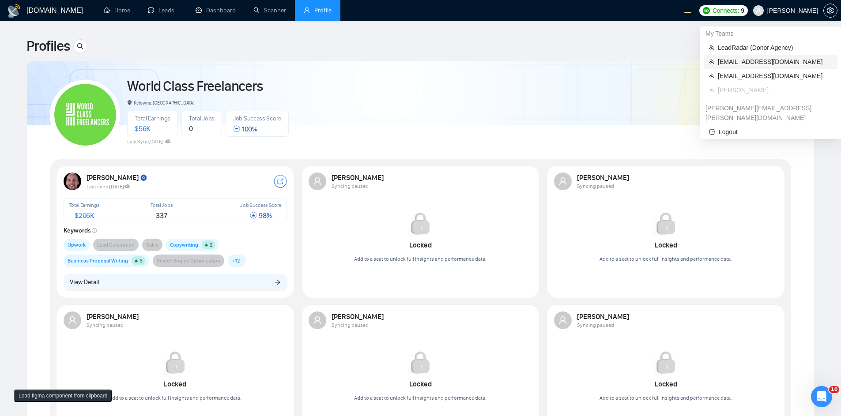
click at [755, 66] on span "[EMAIL_ADDRESS][DOMAIN_NAME]" at bounding box center [775, 62] width 114 height 10
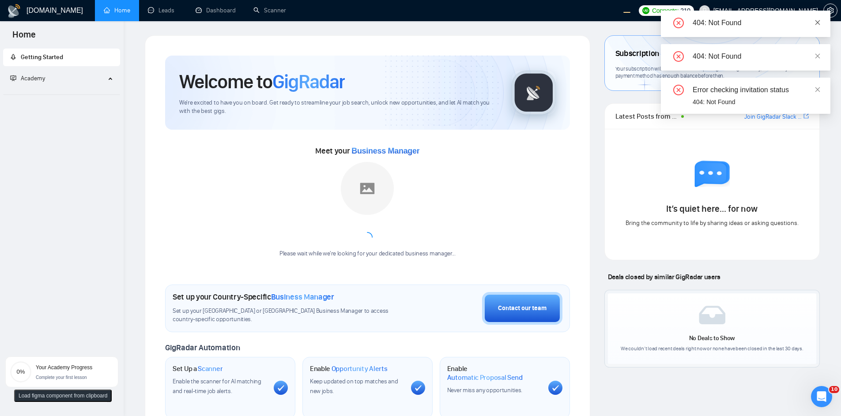
click at [819, 23] on icon "close" at bounding box center [818, 22] width 6 height 6
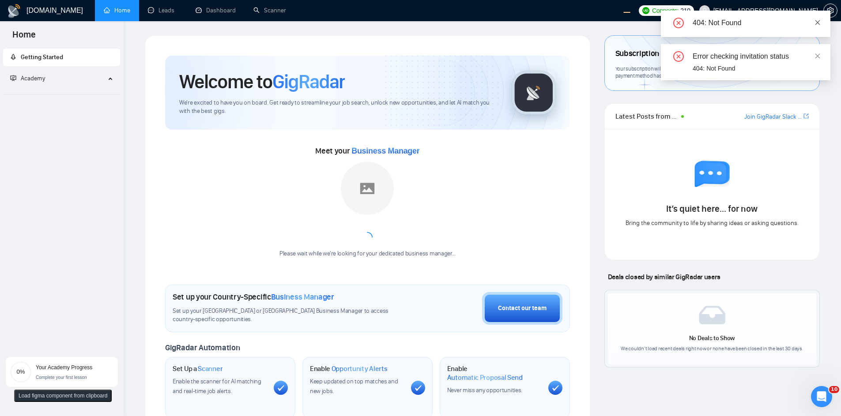
click at [819, 26] on span at bounding box center [818, 22] width 6 height 7
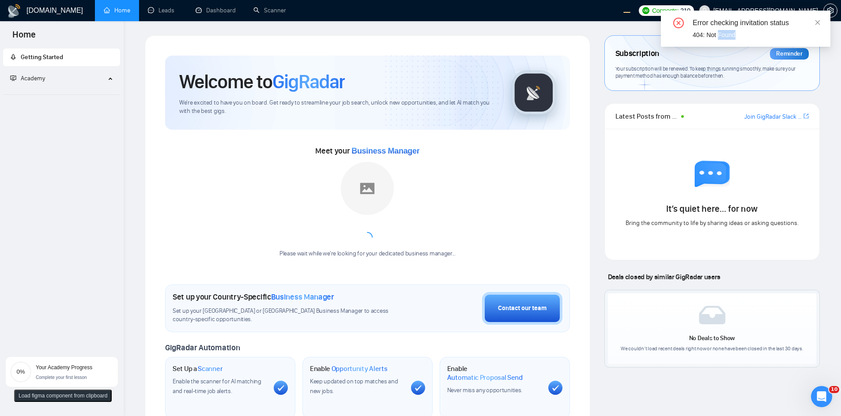
click at [819, 25] on icon "close" at bounding box center [818, 22] width 6 height 6
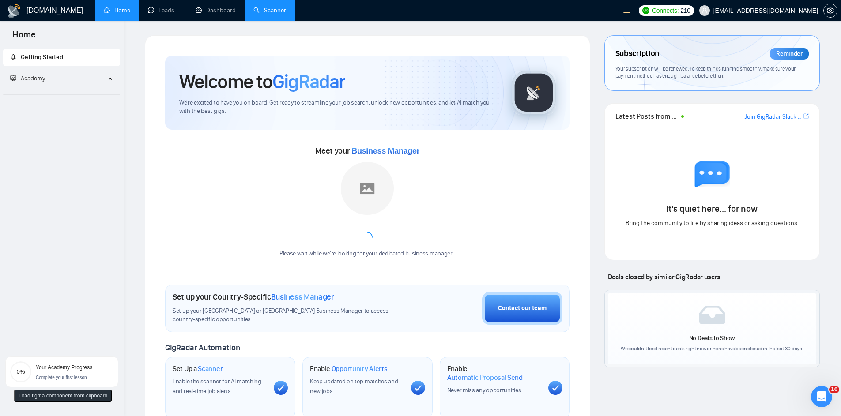
click at [263, 7] on link "Scanner" at bounding box center [269, 11] width 33 height 8
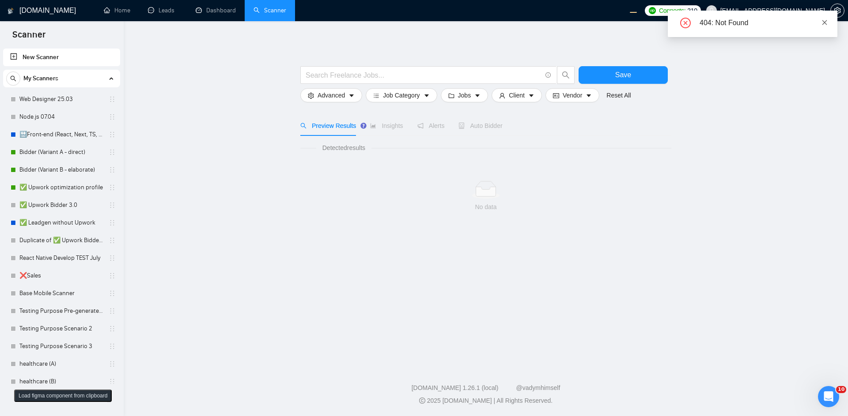
click at [824, 22] on icon "close" at bounding box center [824, 22] width 6 height 6
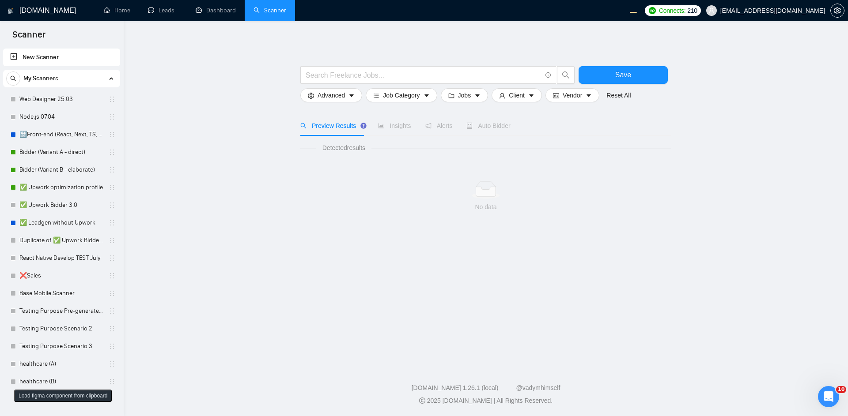
click at [789, 11] on span "workwiseupworkgency@gmail.com" at bounding box center [772, 11] width 105 height 0
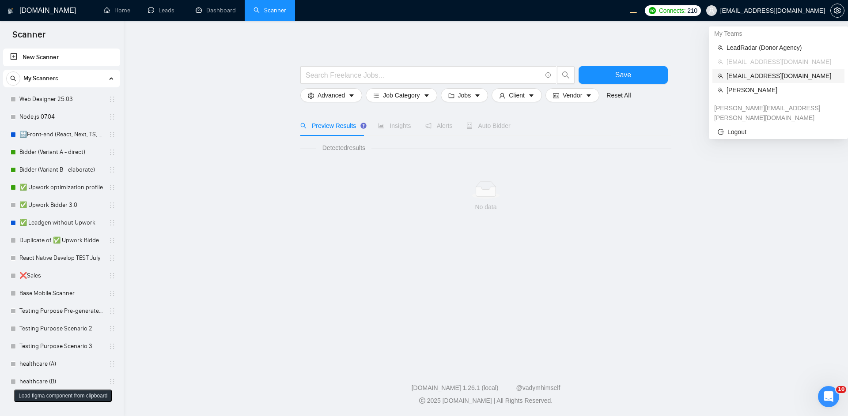
click at [752, 78] on span "managementboard@tech-stack.io" at bounding box center [782, 76] width 113 height 10
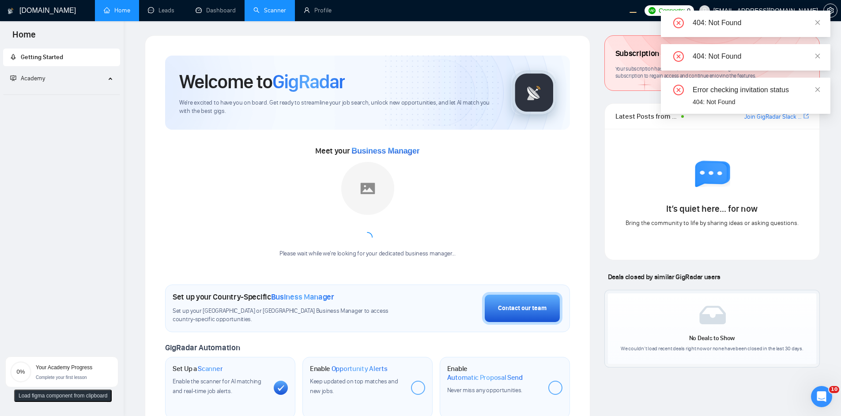
click at [813, 23] on div "404: Not Found" at bounding box center [756, 23] width 127 height 11
click at [821, 23] on div "404: Not Found" at bounding box center [746, 24] width 170 height 26
click at [817, 23] on icon "close" at bounding box center [817, 22] width 5 height 5
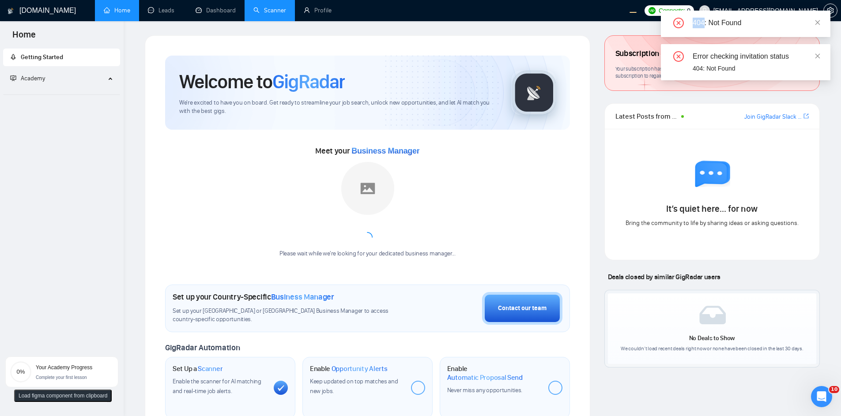
click at [817, 23] on div "404: Not Found 404: Not Found Error checking invitation status 404: Not Found" at bounding box center [746, 46] width 170 height 70
click at [817, 23] on icon "close" at bounding box center [817, 22] width 5 height 5
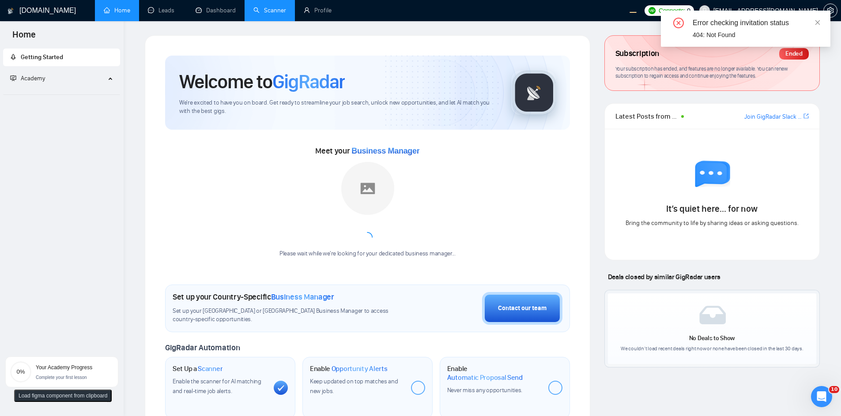
click at [817, 23] on icon "close" at bounding box center [817, 22] width 5 height 5
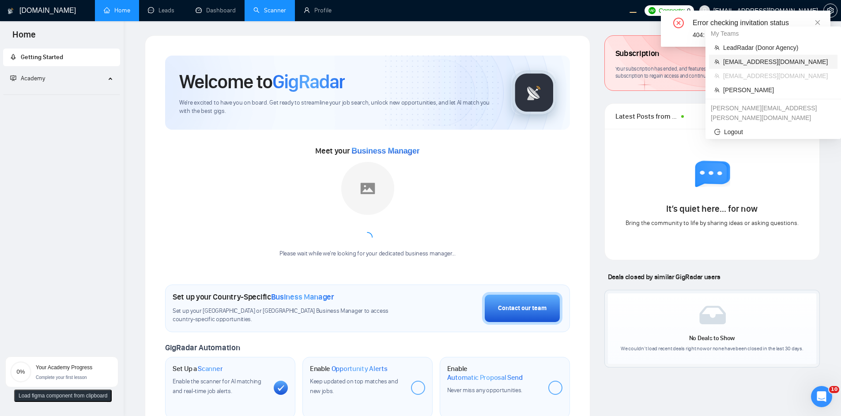
click at [747, 59] on span "[EMAIL_ADDRESS][DOMAIN_NAME]" at bounding box center [777, 62] width 109 height 10
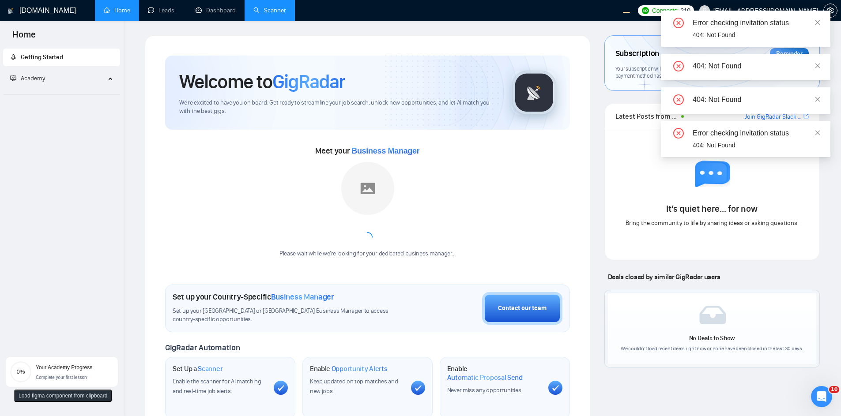
click at [798, 11] on div "Error checking invitation status 404: Not Found" at bounding box center [746, 29] width 170 height 36
click at [801, 11] on span "[EMAIL_ADDRESS][DOMAIN_NAME]" at bounding box center [765, 11] width 105 height 0
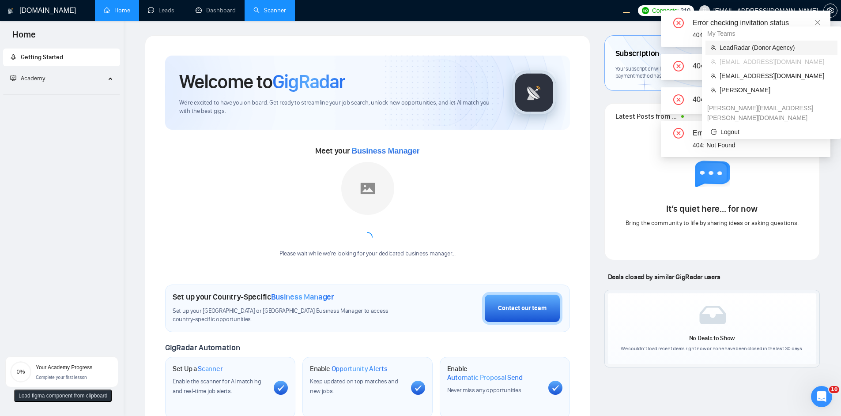
click at [743, 48] on span "LeadRadar (Donor Agency)" at bounding box center [776, 48] width 113 height 10
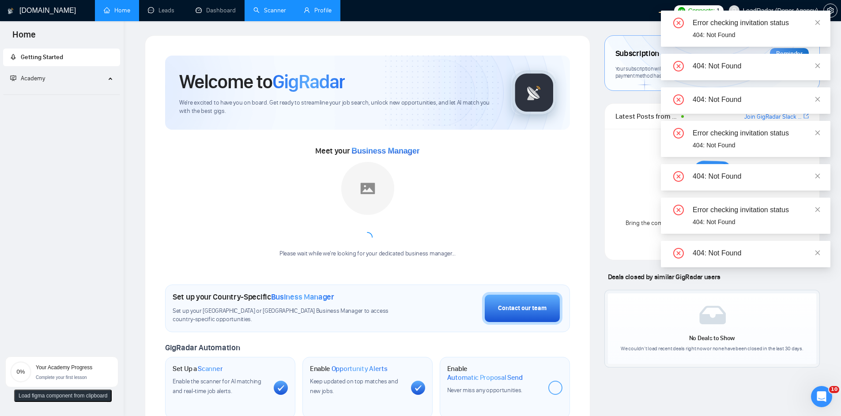
click at [304, 7] on link "Profile" at bounding box center [318, 11] width 28 height 8
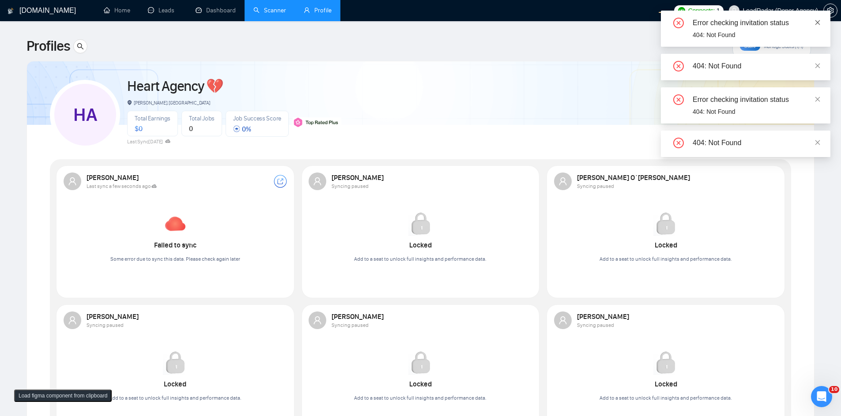
click at [818, 24] on icon "close" at bounding box center [818, 22] width 6 height 6
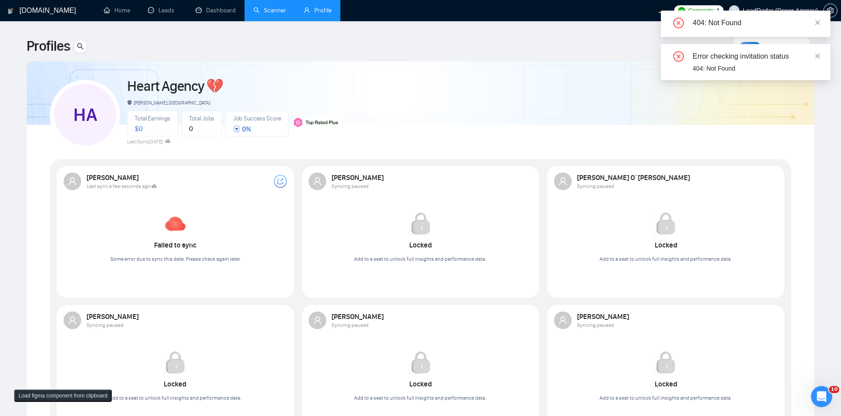
click at [818, 23] on icon "close" at bounding box center [818, 22] width 6 height 6
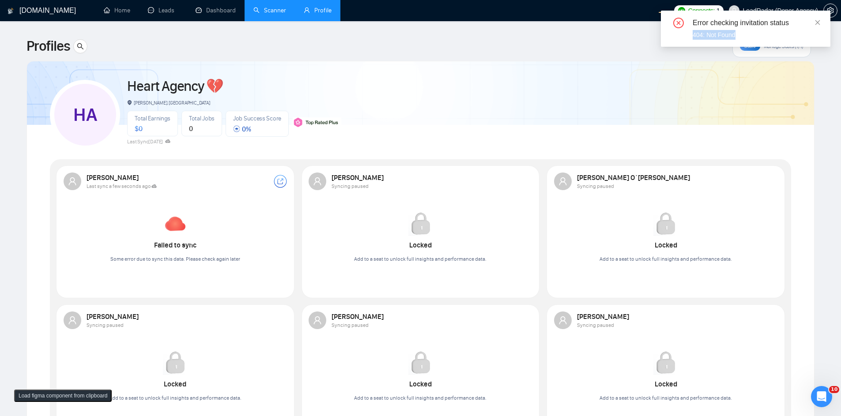
click at [818, 23] on icon "close" at bounding box center [818, 22] width 6 height 6
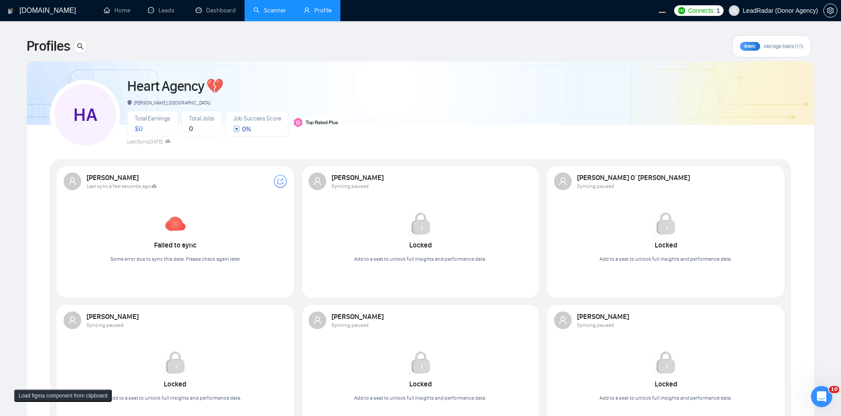
click at [818, 23] on icon "close" at bounding box center [818, 22] width 6 height 6
click at [747, 47] on span "Basic" at bounding box center [749, 46] width 11 height 6
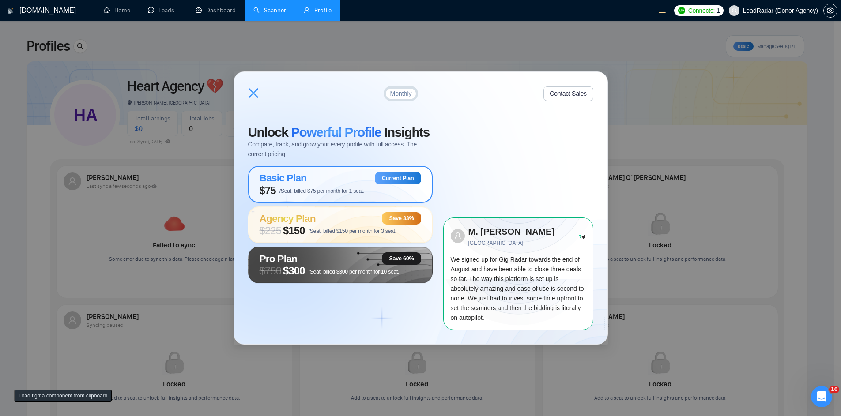
click at [252, 90] on icon at bounding box center [253, 93] width 11 height 11
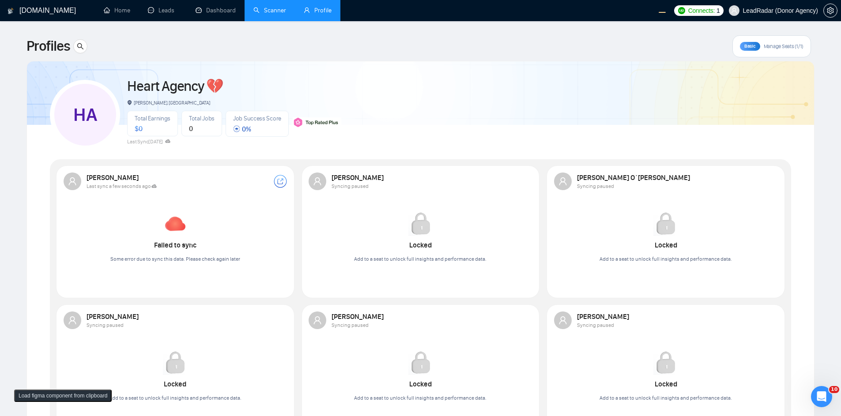
click at [753, 45] on span "Basic" at bounding box center [749, 46] width 11 height 6
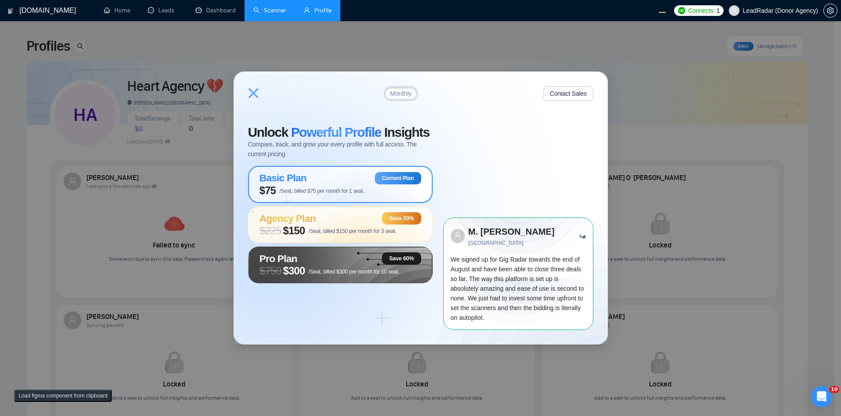
click at [366, 49] on div "Monthly Contact Sales Unlock Powerful Profile Insights Compare, track, and grow…" at bounding box center [420, 208] width 841 height 416
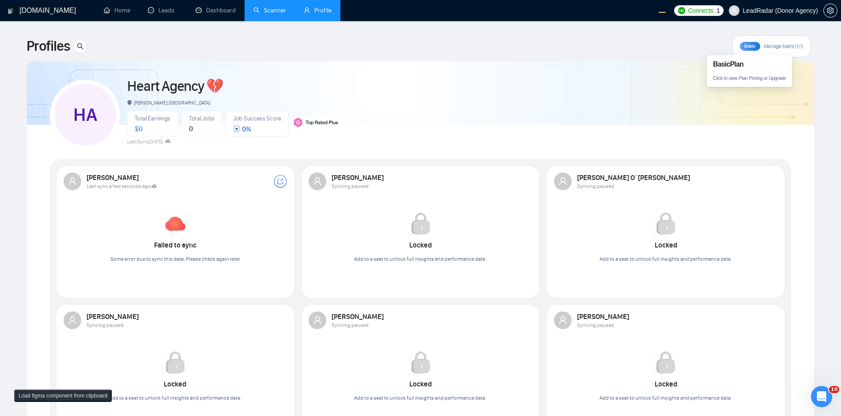
click at [755, 48] on div "Basic" at bounding box center [750, 46] width 20 height 9
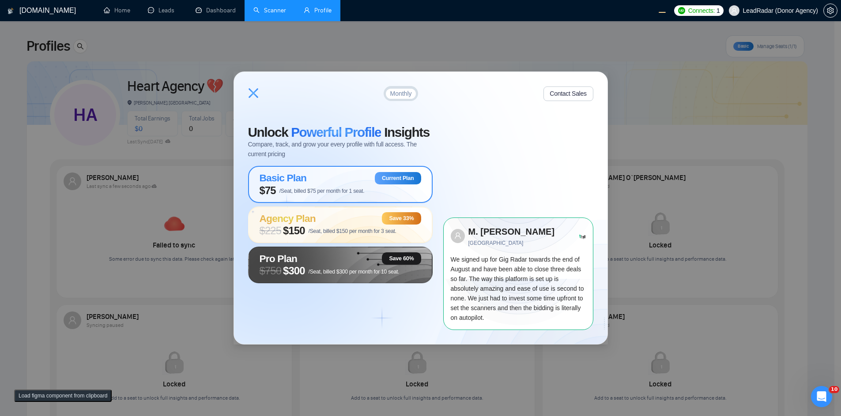
click at [251, 95] on icon at bounding box center [254, 93] width 10 height 10
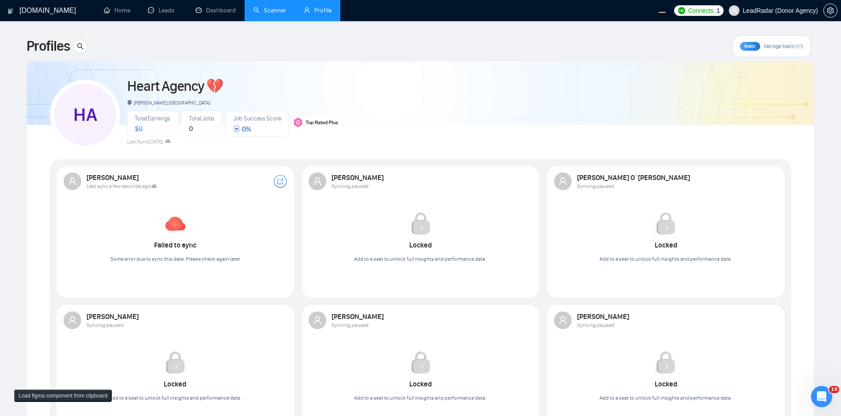
click at [743, 42] on div "Basic" at bounding box center [750, 46] width 20 height 9
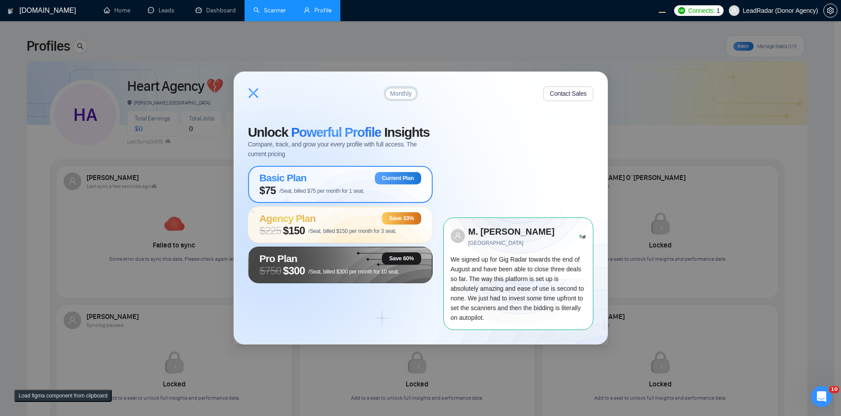
click at [255, 91] on icon at bounding box center [254, 93] width 10 height 10
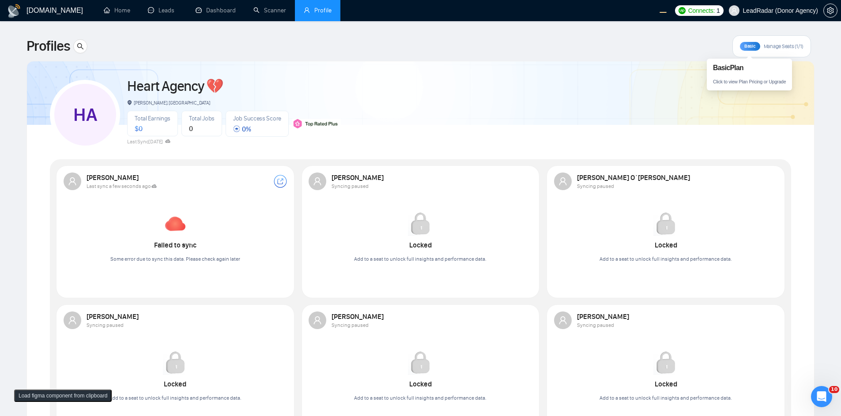
click at [749, 42] on div "Basic" at bounding box center [750, 46] width 20 height 9
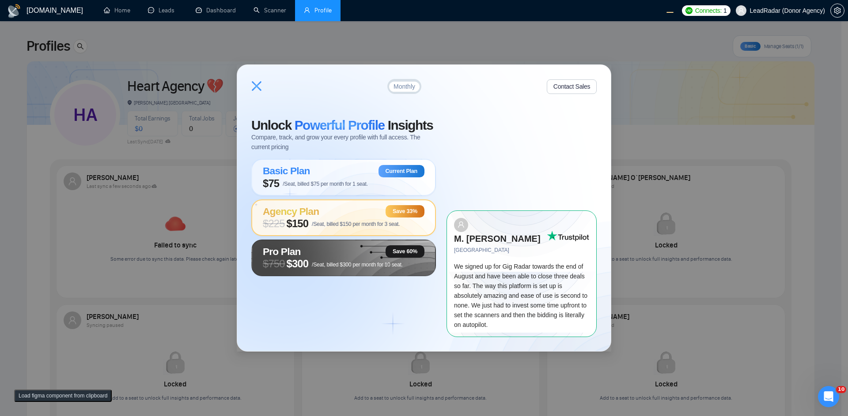
click at [344, 218] on div "Agency Plan Save 33%" at bounding box center [344, 211] width 162 height 12
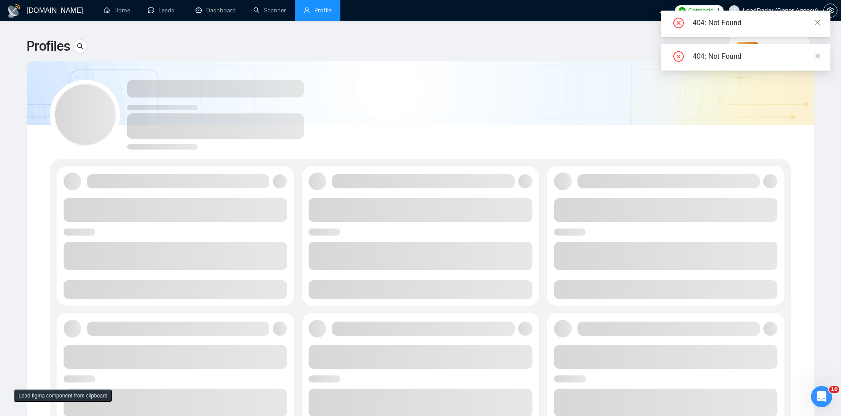
click at [821, 56] on div "404: Not Found" at bounding box center [746, 57] width 170 height 26
click at [819, 56] on icon "close" at bounding box center [818, 56] width 6 height 6
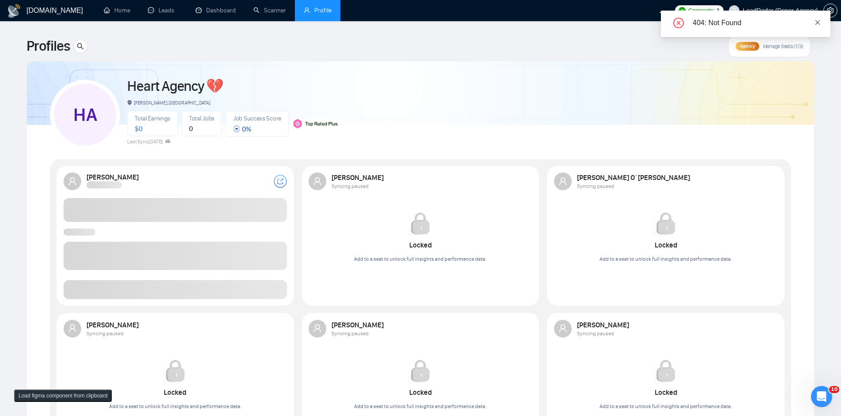
click at [818, 21] on icon "close" at bounding box center [818, 22] width 6 height 6
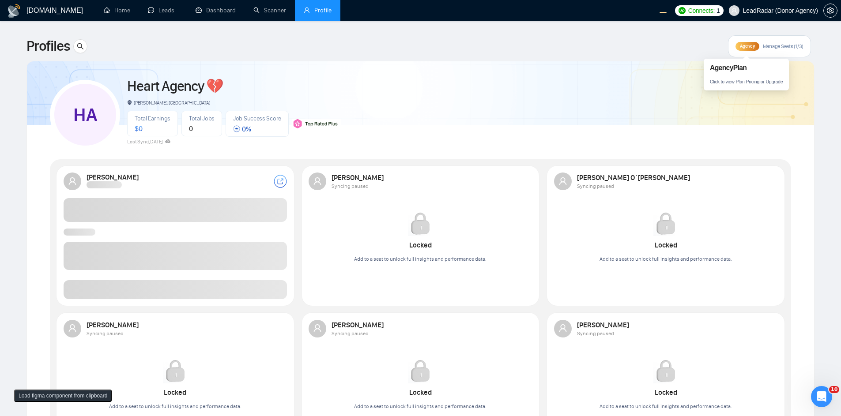
click at [748, 48] on span "Agency" at bounding box center [747, 46] width 15 height 6
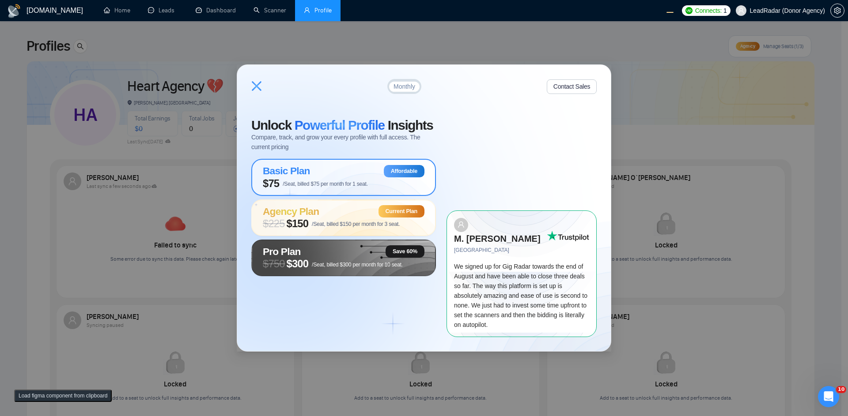
click at [353, 177] on div "Basic Plan Affordable" at bounding box center [344, 171] width 162 height 12
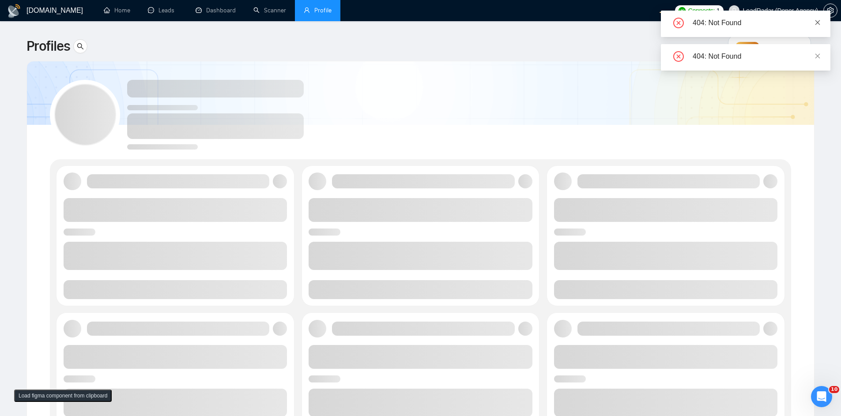
click at [816, 20] on icon "close" at bounding box center [818, 22] width 6 height 6
